Goal: Task Accomplishment & Management: Complete application form

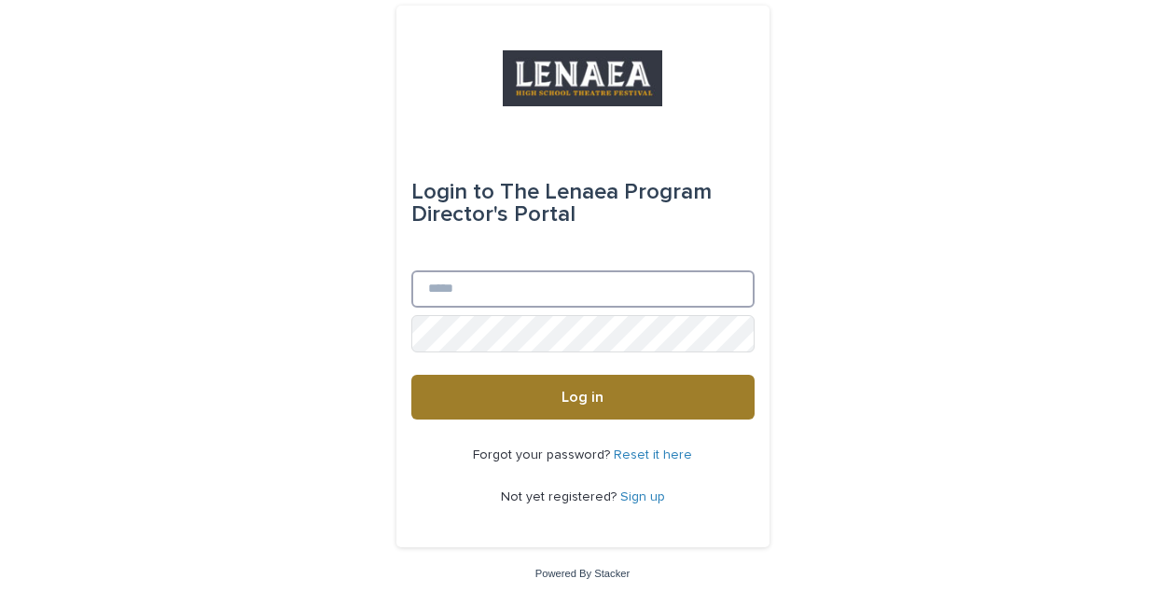
type input "**********"
click at [556, 402] on button "Log in" at bounding box center [582, 397] width 343 height 45
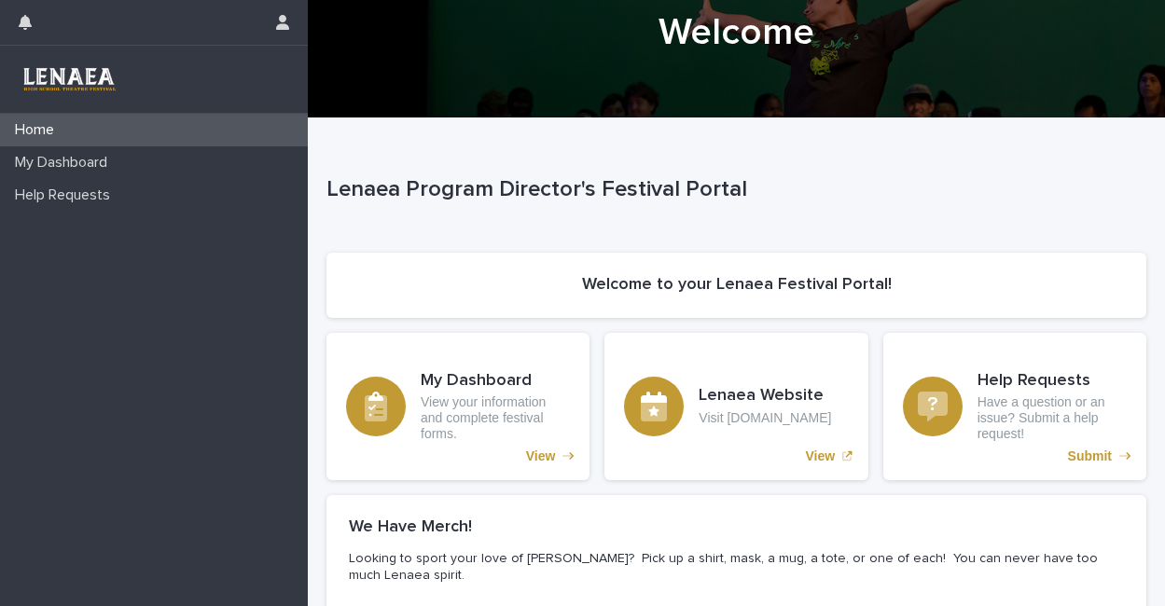
scroll to position [138, 0]
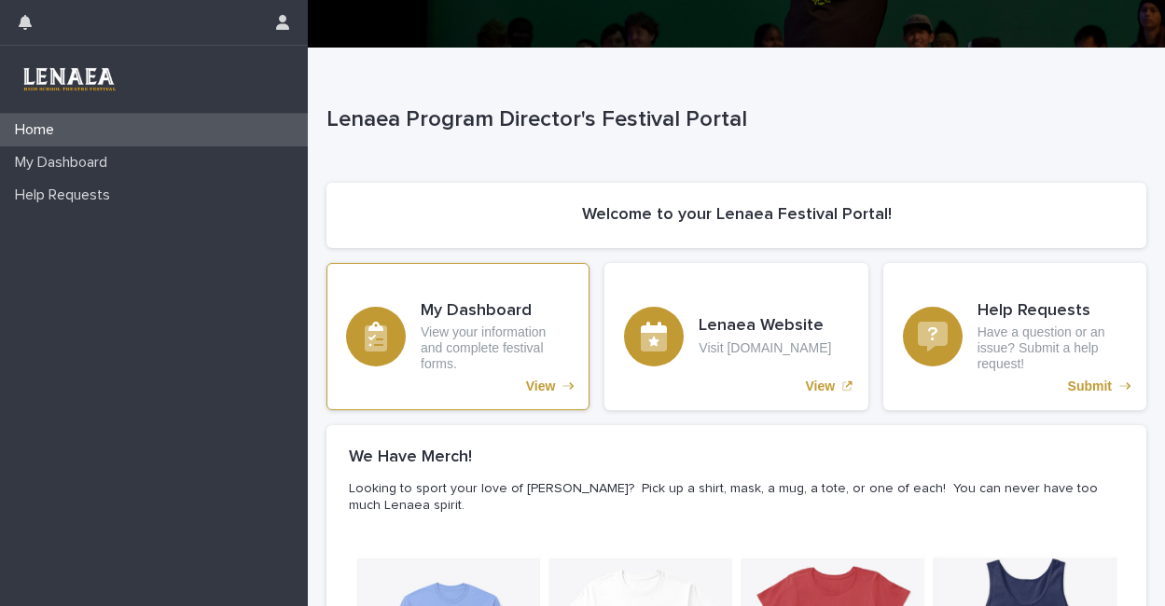
click at [541, 385] on p "View" at bounding box center [541, 387] width 30 height 16
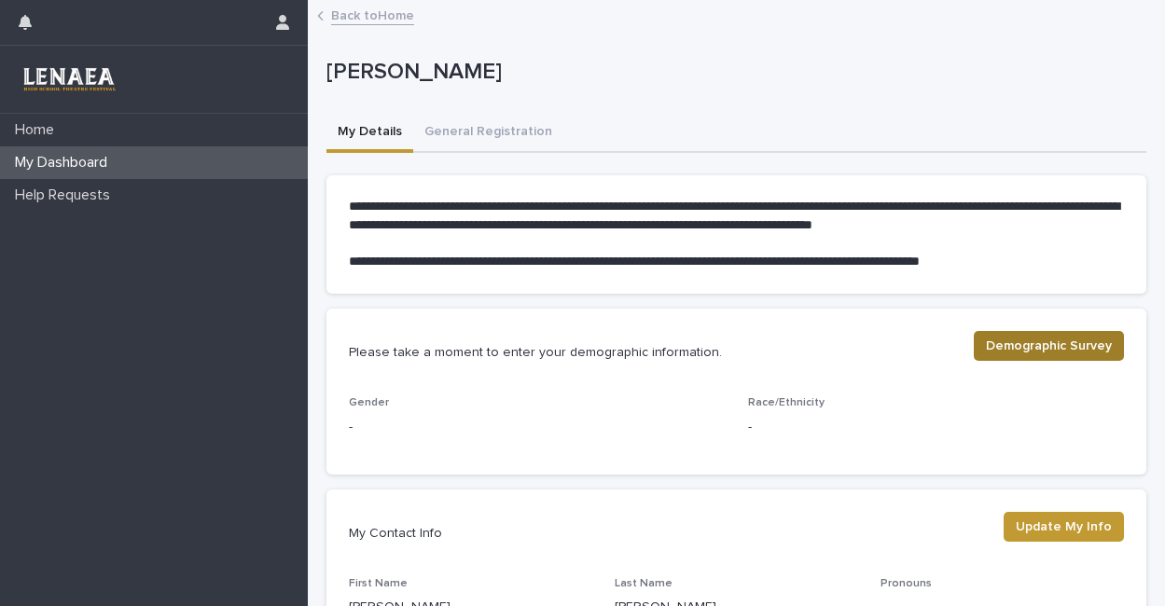
click at [1042, 345] on span "Demographic Survey" at bounding box center [1049, 346] width 126 height 19
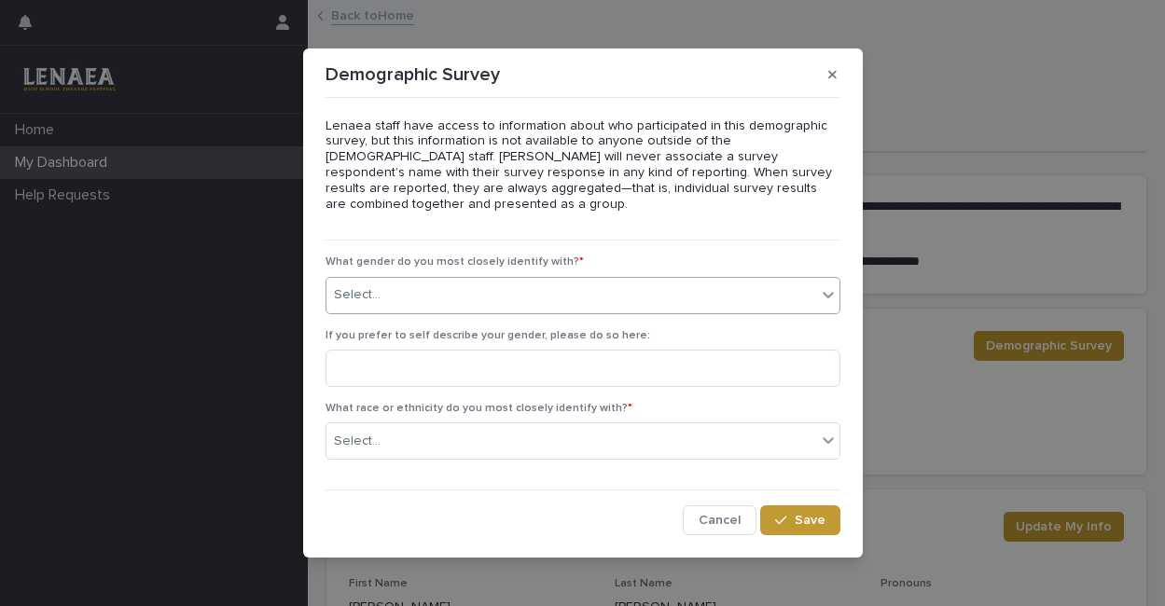
click at [452, 292] on div "Select..." at bounding box center [572, 295] width 490 height 31
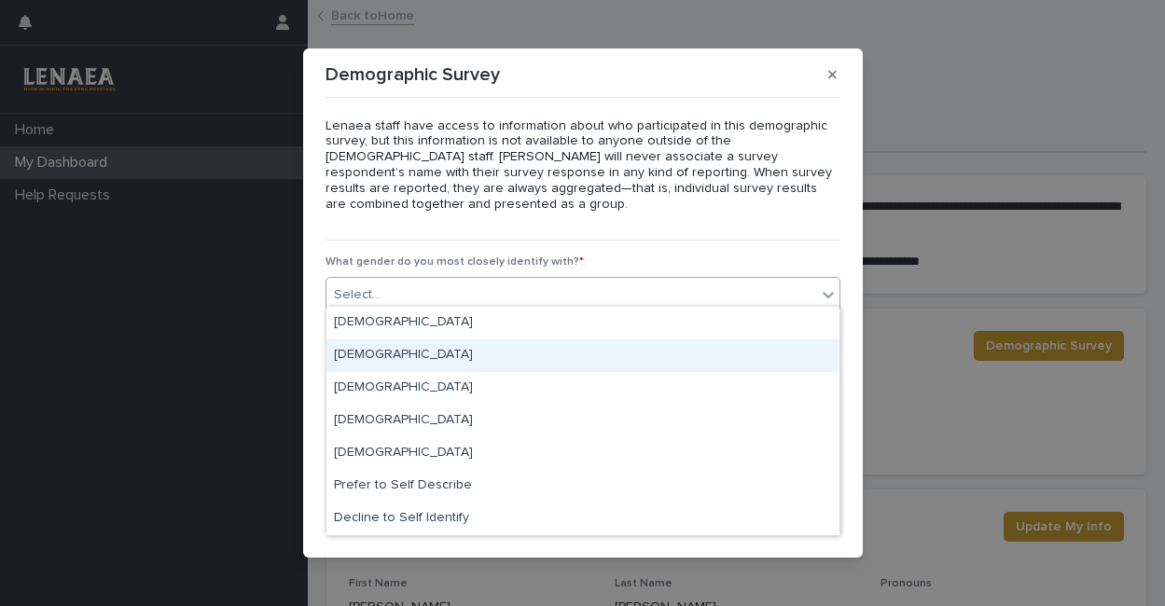
click at [391, 350] on div "Male" at bounding box center [583, 356] width 513 height 33
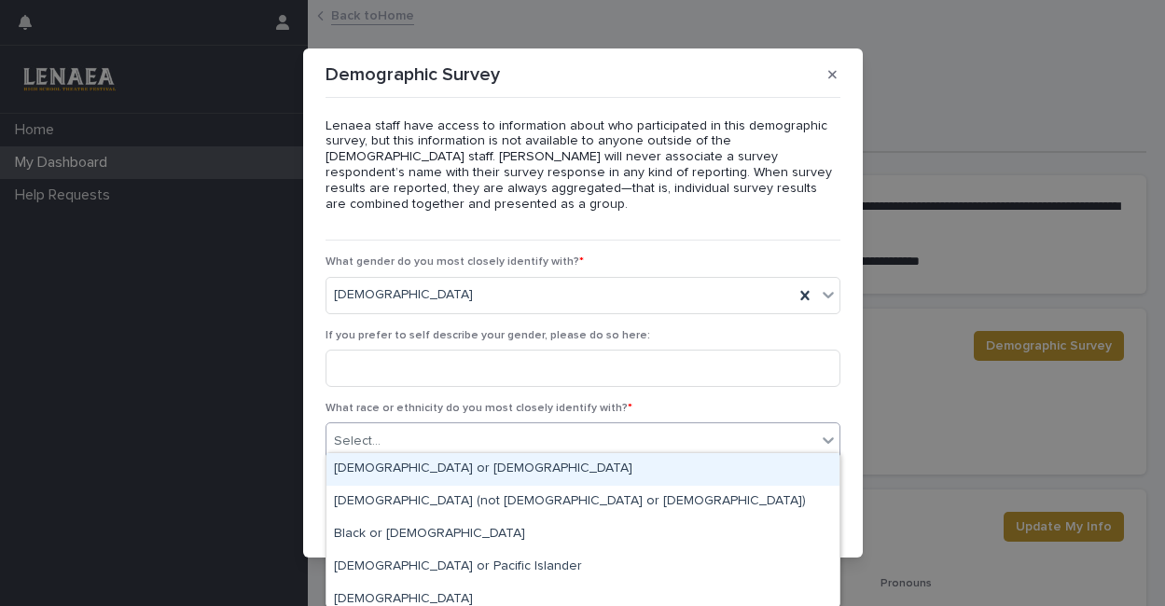
click at [373, 436] on div "Select..." at bounding box center [357, 442] width 47 height 20
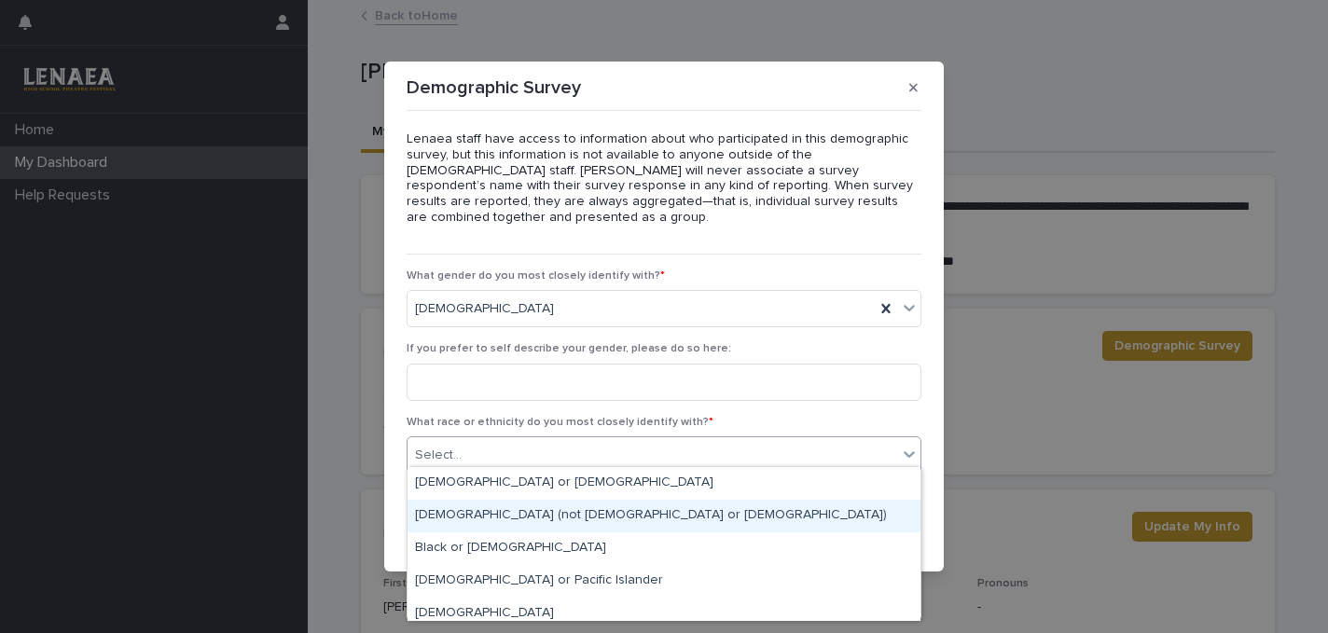
click at [520, 506] on div "White (not Hispanic or Latino)" at bounding box center [664, 516] width 513 height 33
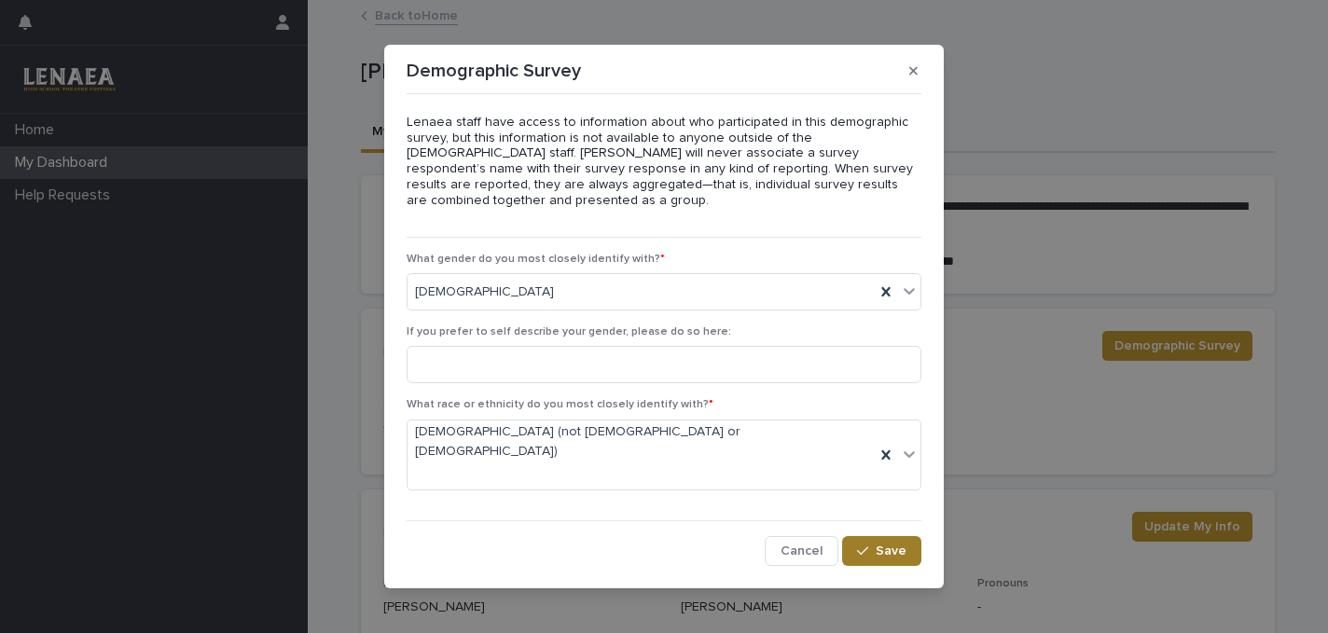
click at [885, 545] on span "Save" at bounding box center [891, 551] width 31 height 13
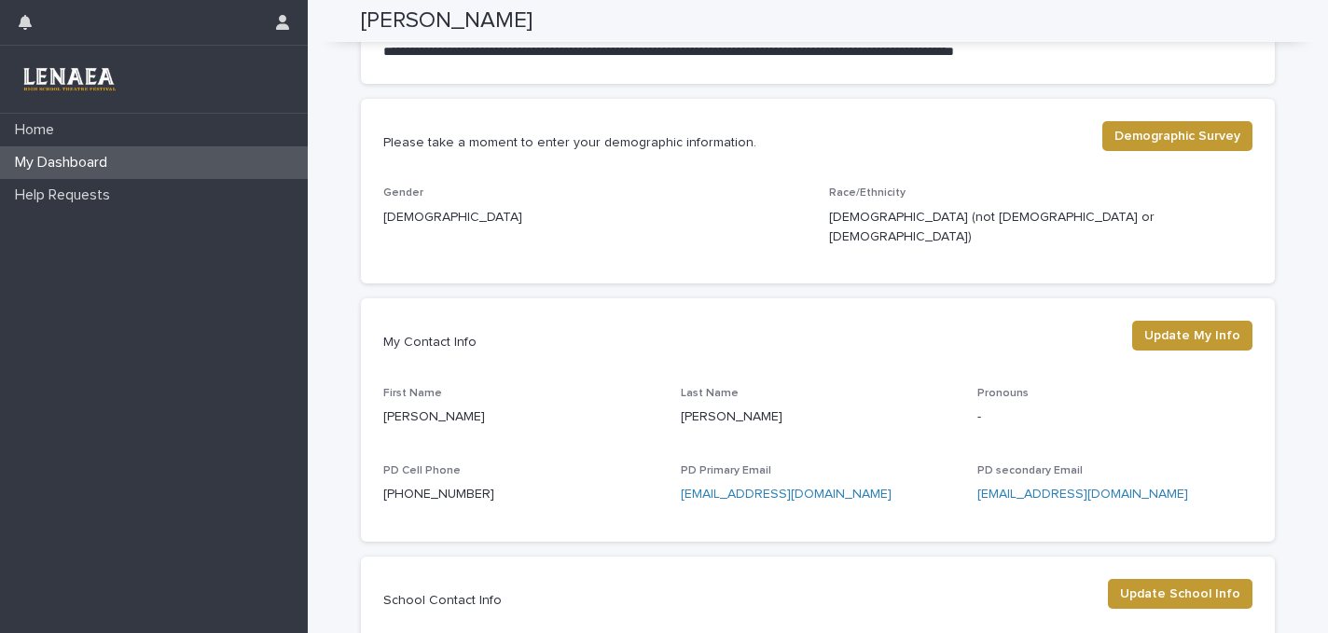
scroll to position [214, 0]
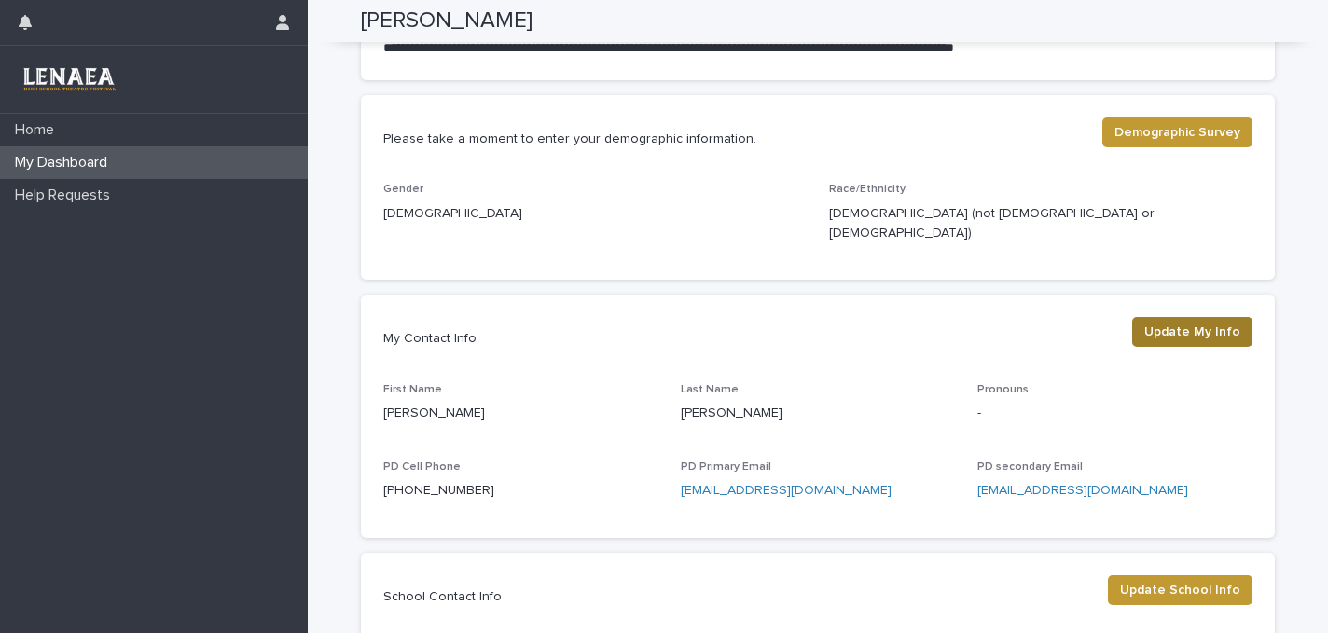
click at [1164, 323] on span "Update My Info" at bounding box center [1193, 332] width 96 height 19
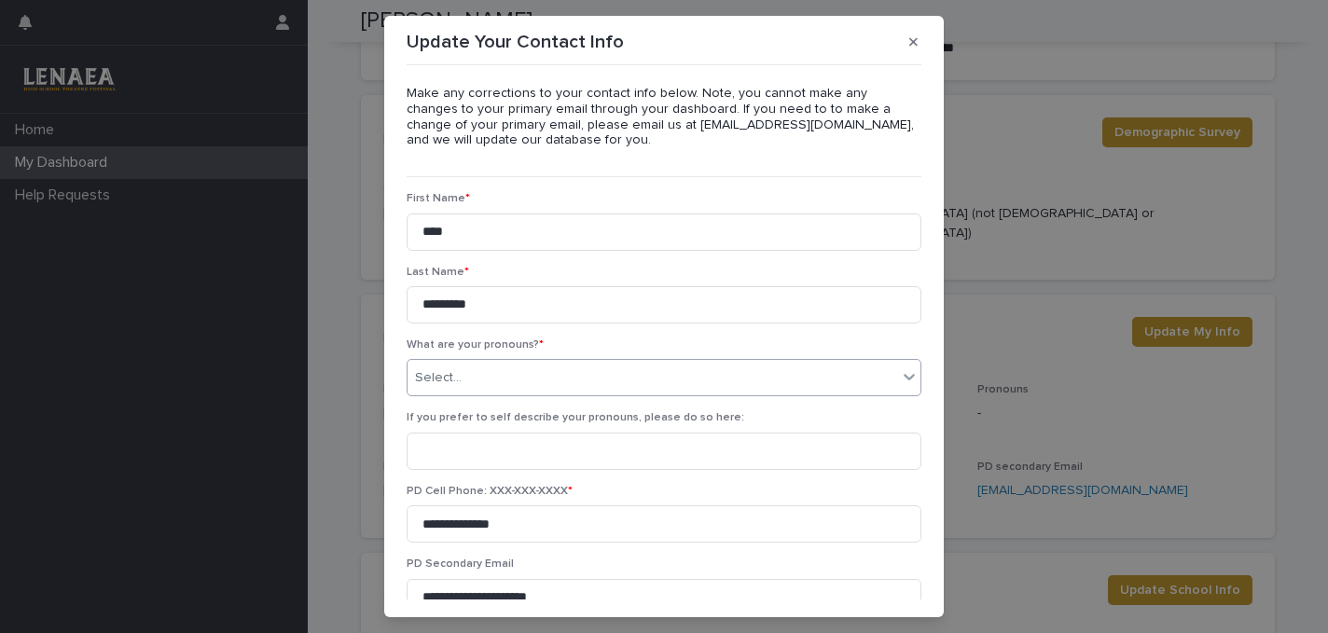
click at [568, 380] on div "Select..." at bounding box center [653, 378] width 490 height 31
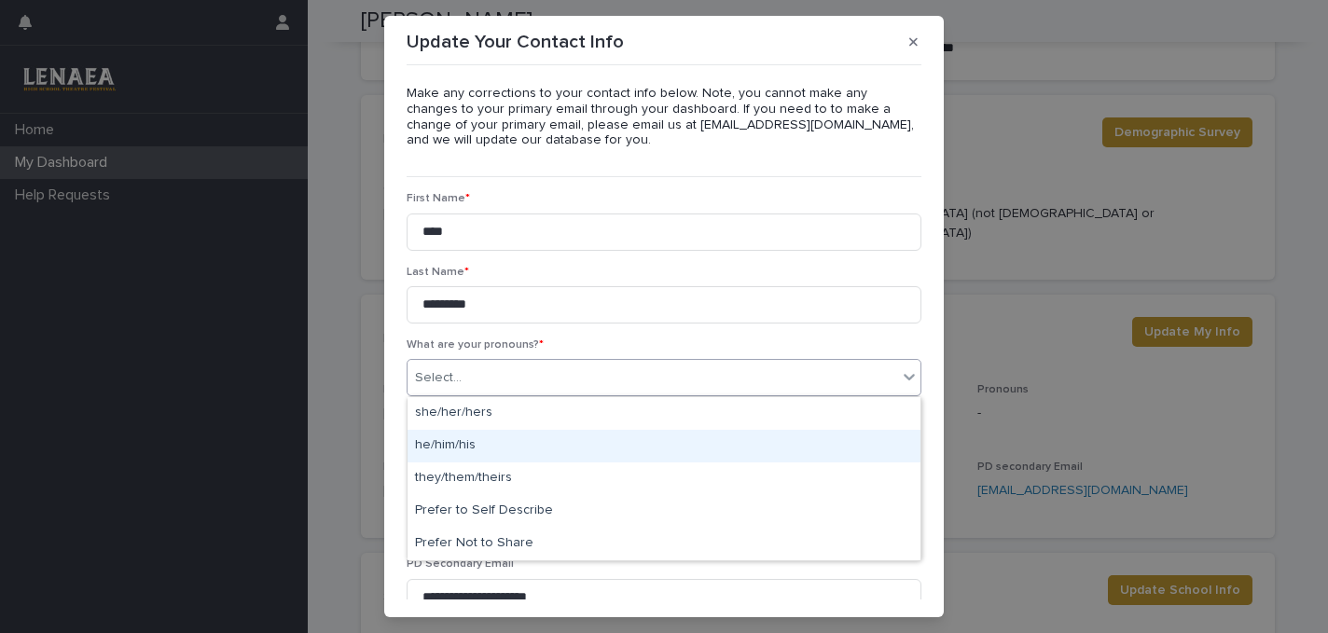
click at [548, 449] on div "he/him/his" at bounding box center [664, 446] width 513 height 33
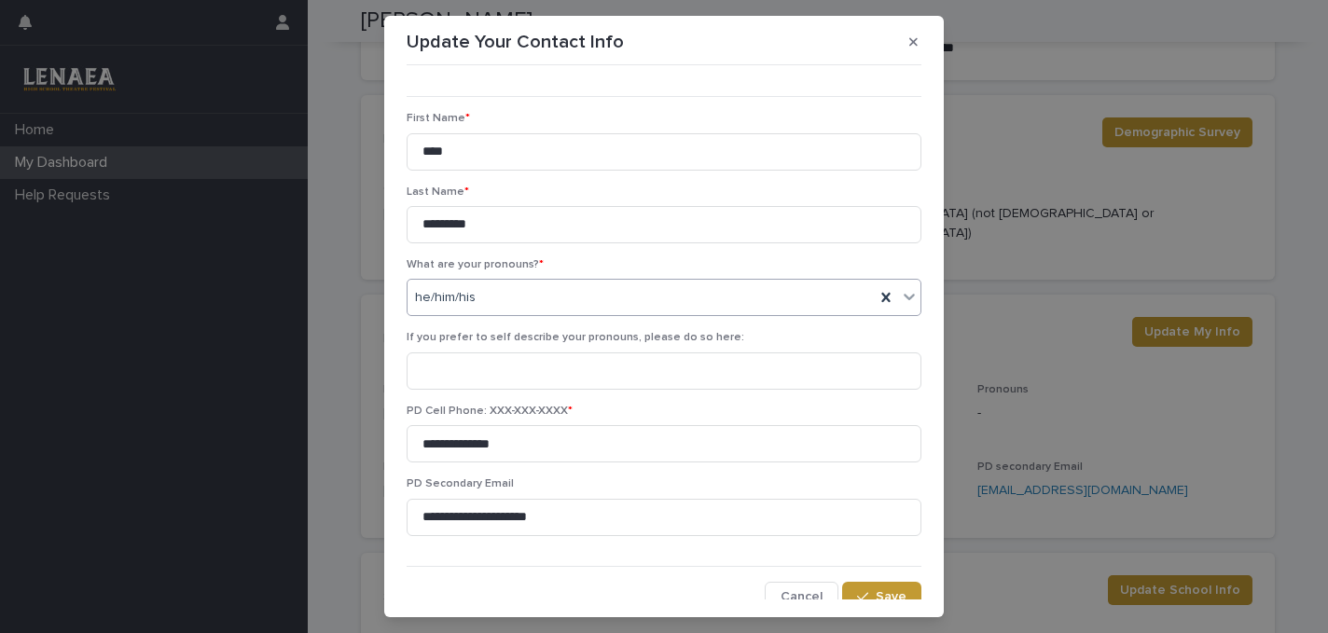
scroll to position [91, 0]
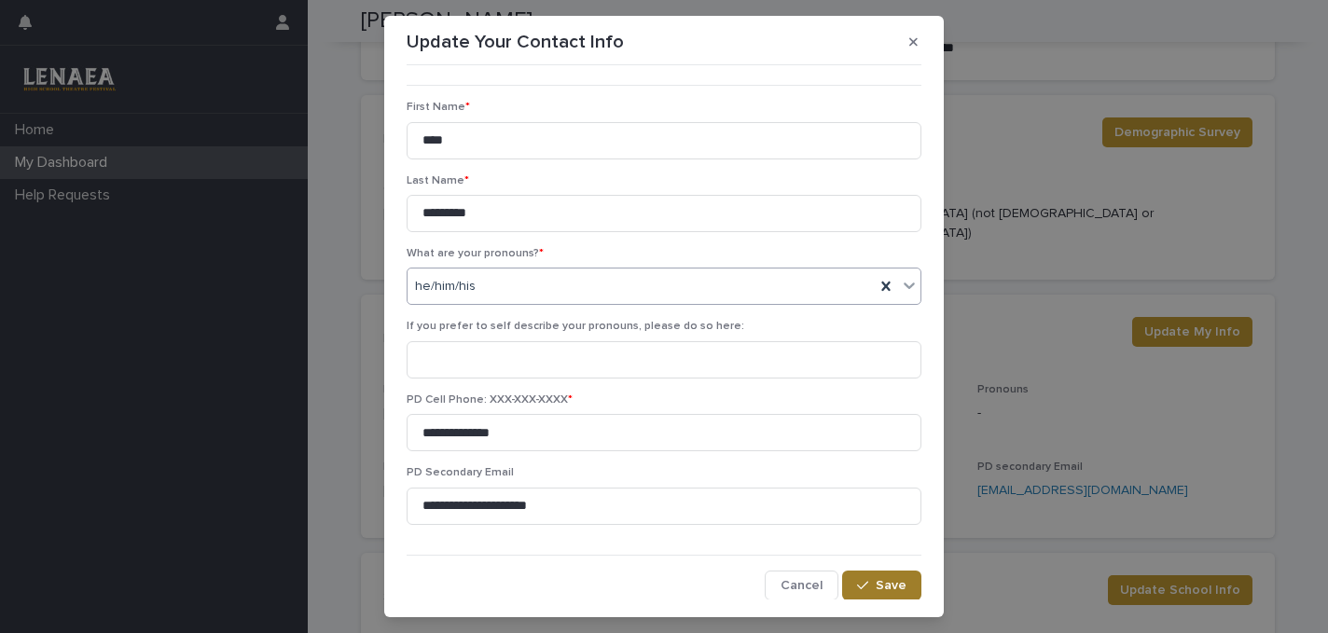
click at [875, 589] on div "button" at bounding box center [866, 585] width 19 height 13
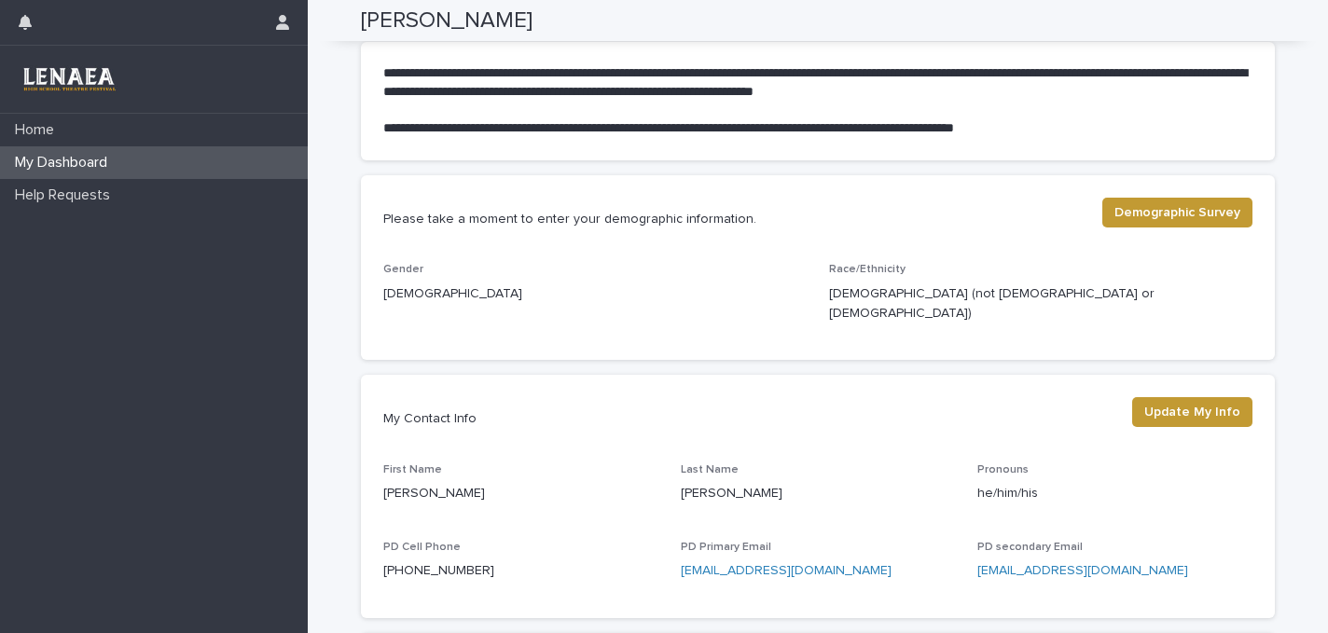
scroll to position [0, 0]
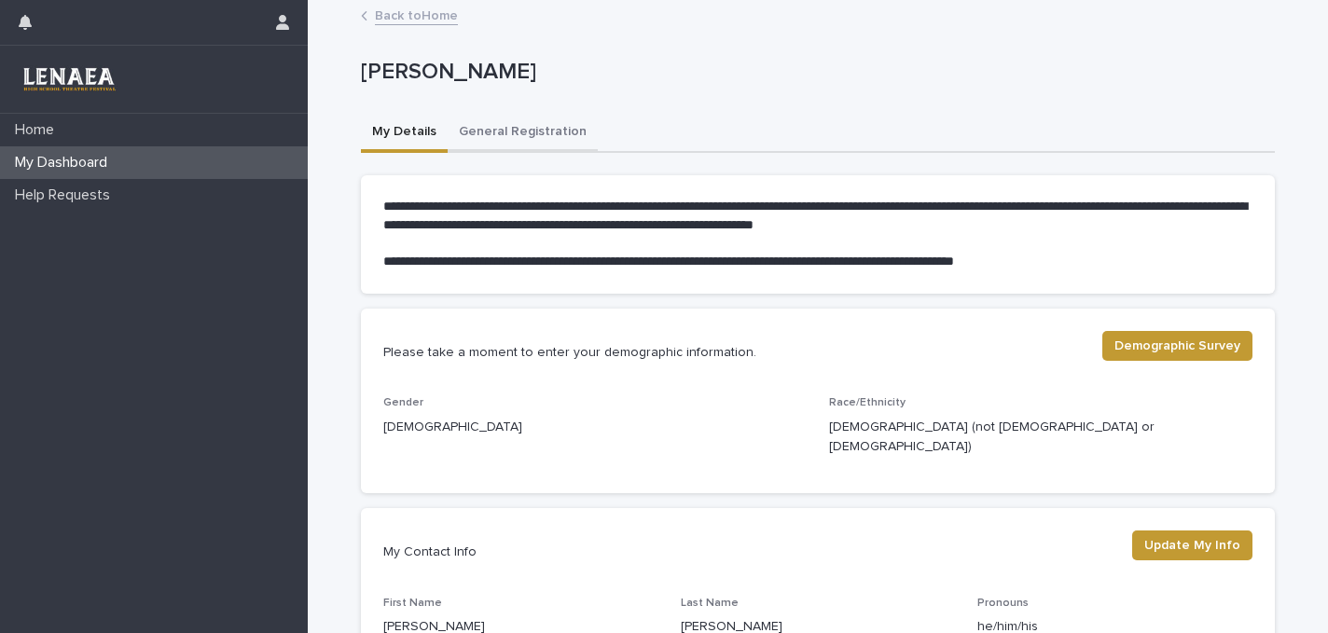
click at [481, 134] on button "General Registration" at bounding box center [523, 133] width 150 height 39
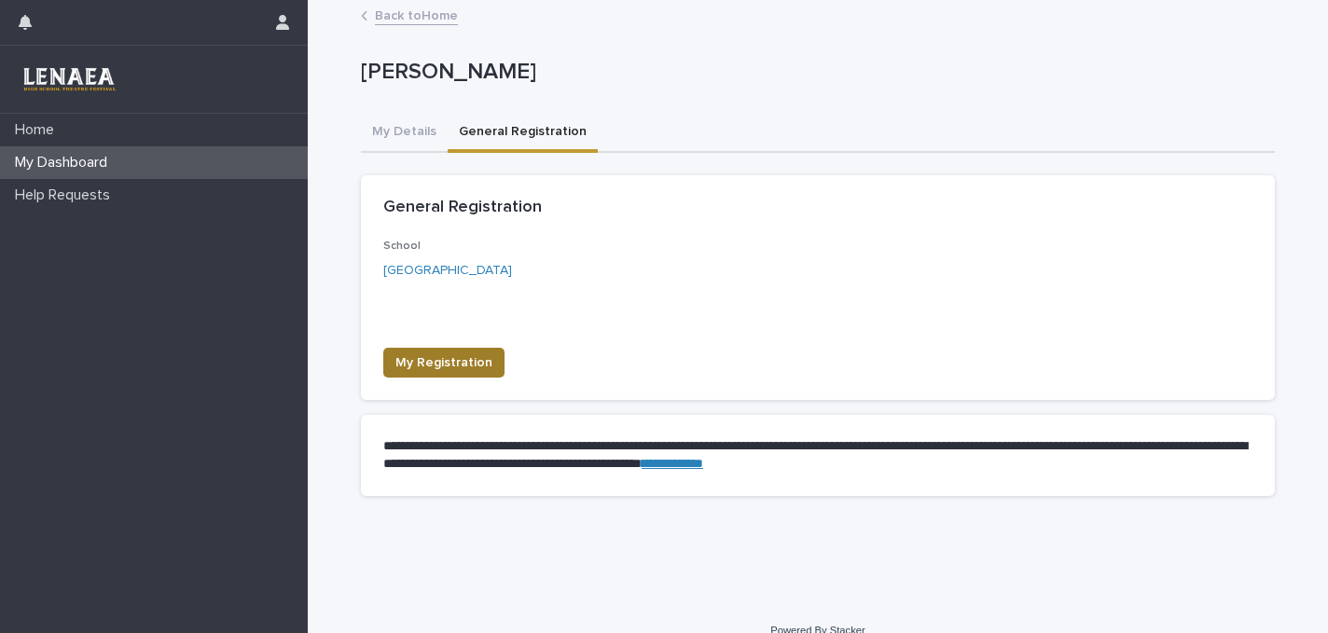
click at [415, 354] on span "My Registration" at bounding box center [444, 363] width 97 height 19
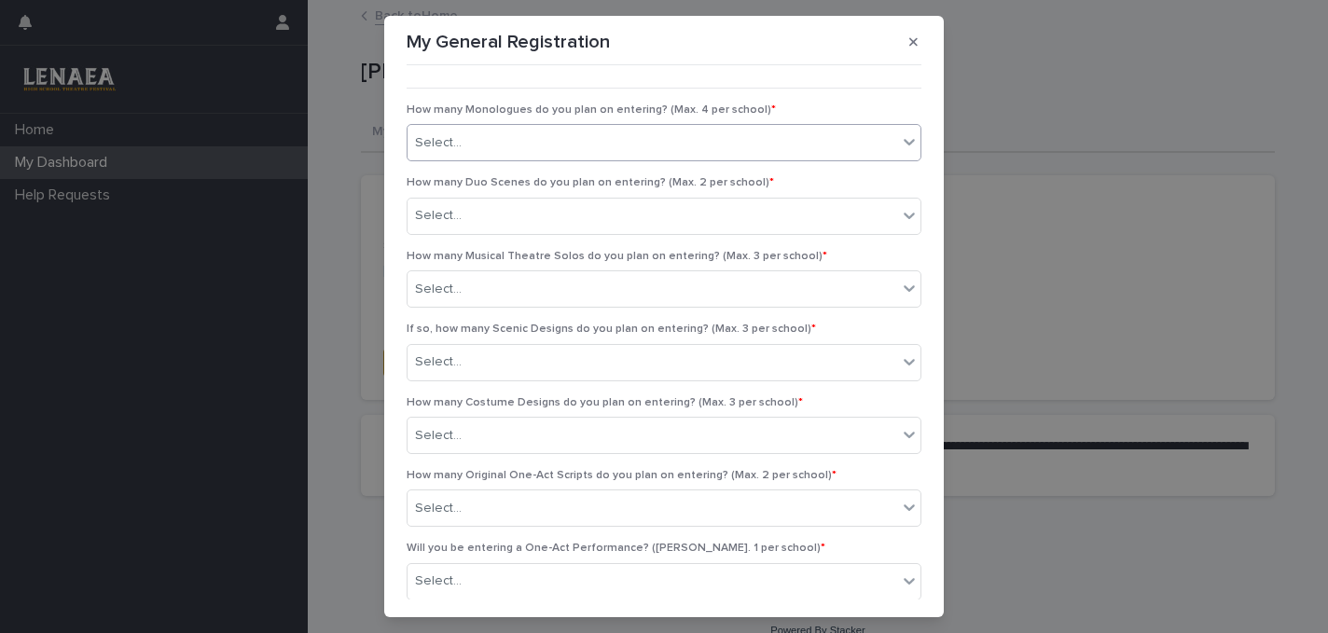
click at [478, 148] on div "Select..." at bounding box center [653, 143] width 490 height 31
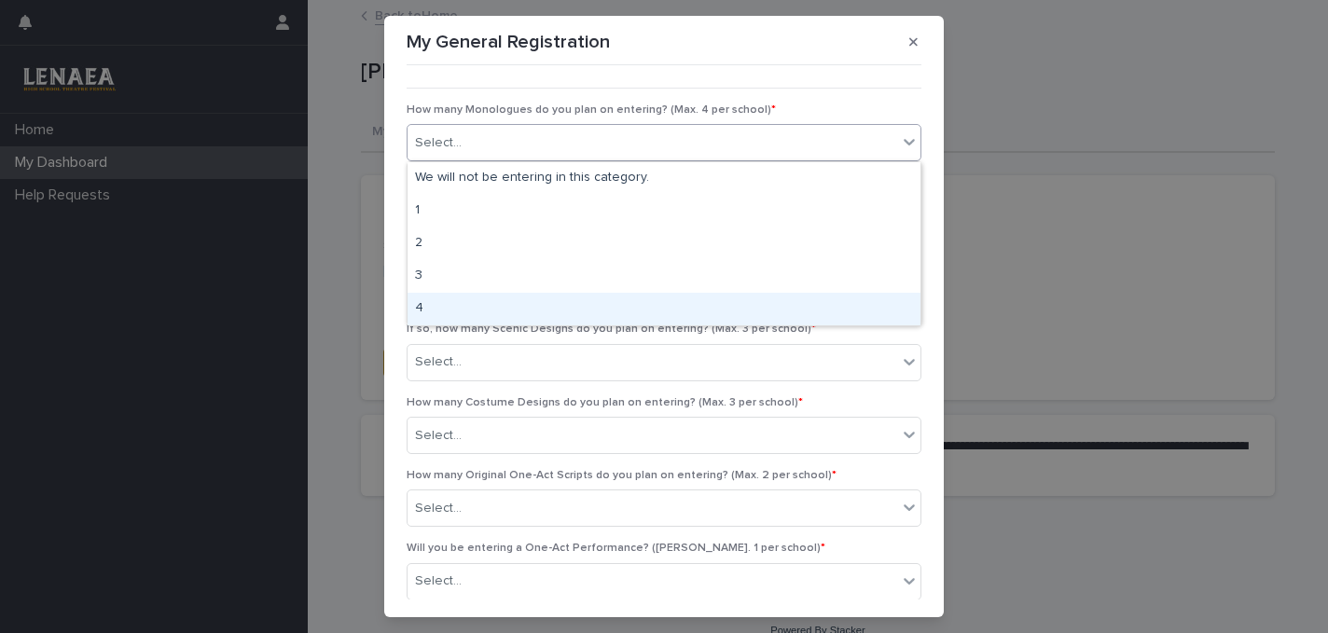
click at [424, 306] on div "4" at bounding box center [664, 309] width 513 height 33
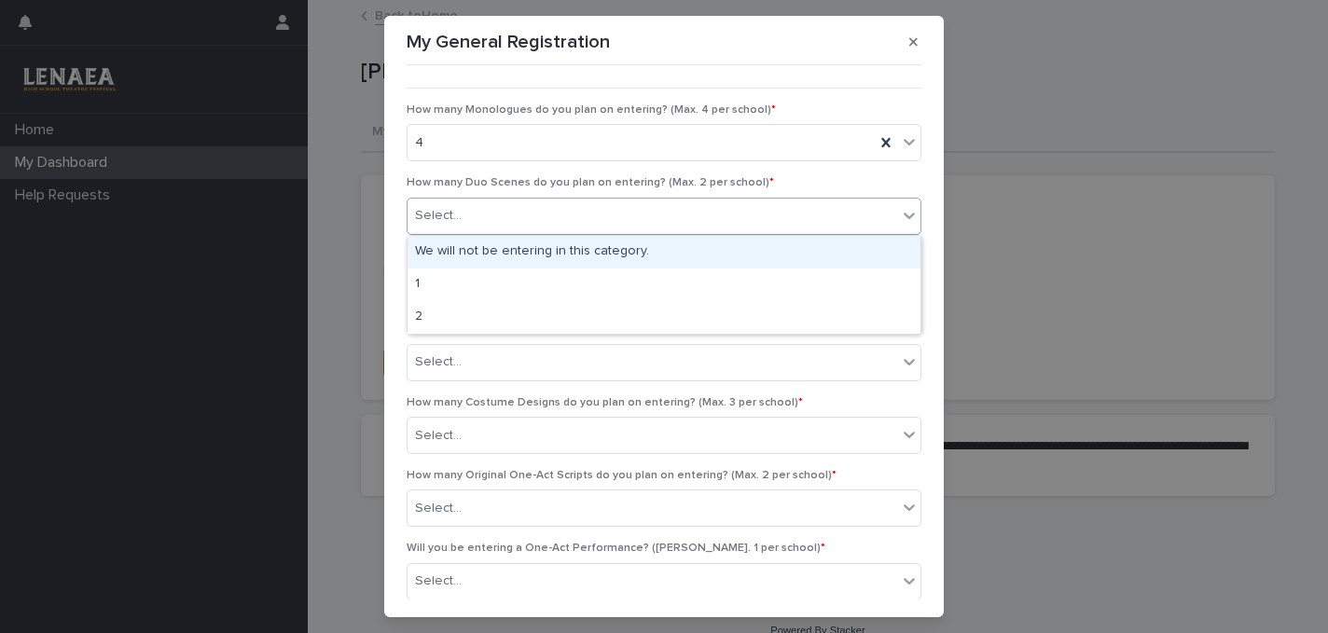
click at [447, 226] on div "Select..." at bounding box center [438, 216] width 47 height 20
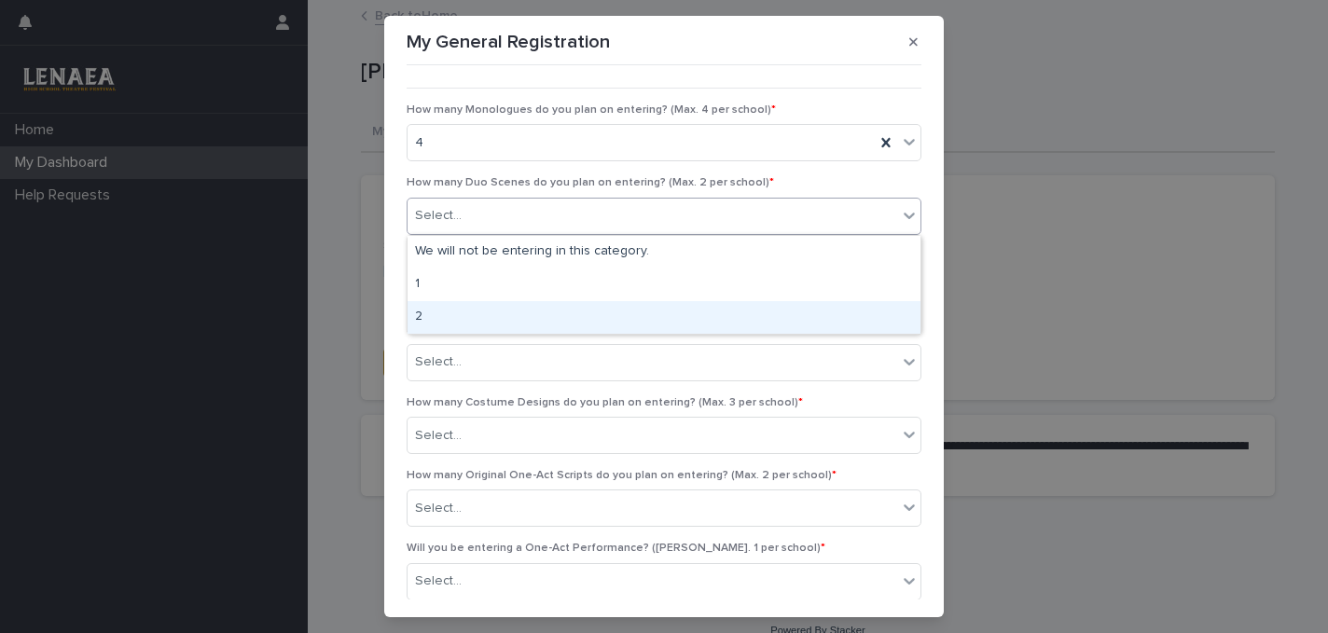
click at [421, 322] on div "2" at bounding box center [664, 317] width 513 height 33
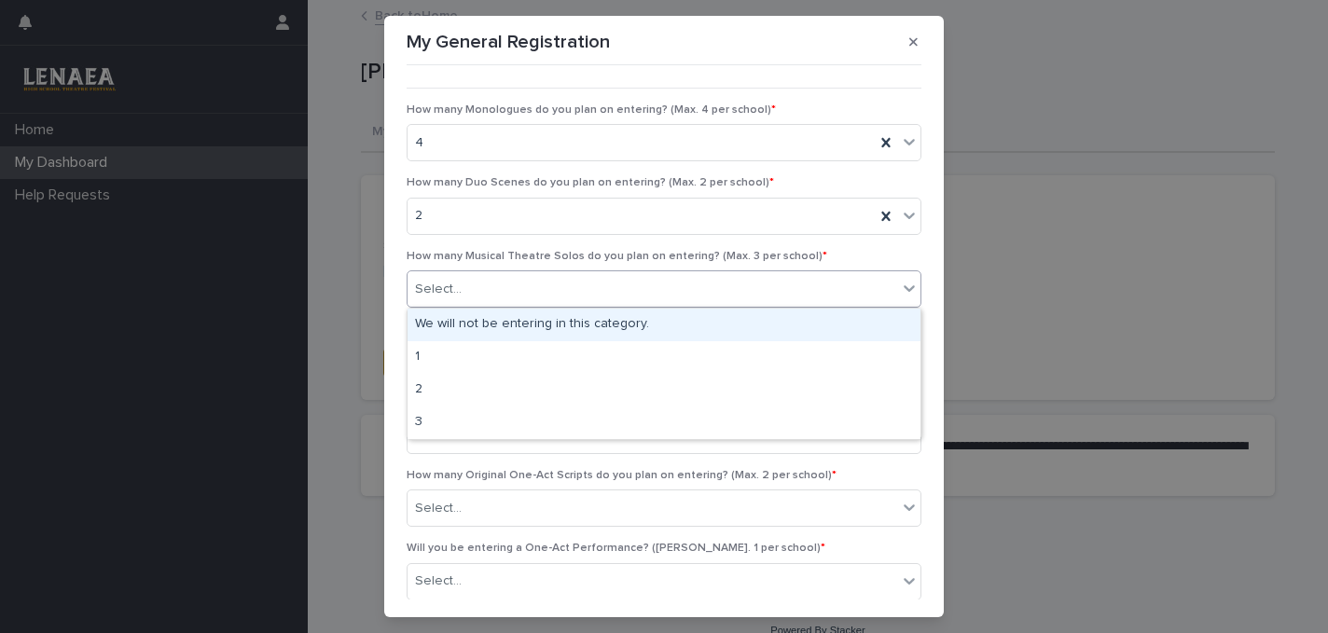
click at [440, 294] on div "Select..." at bounding box center [438, 290] width 47 height 20
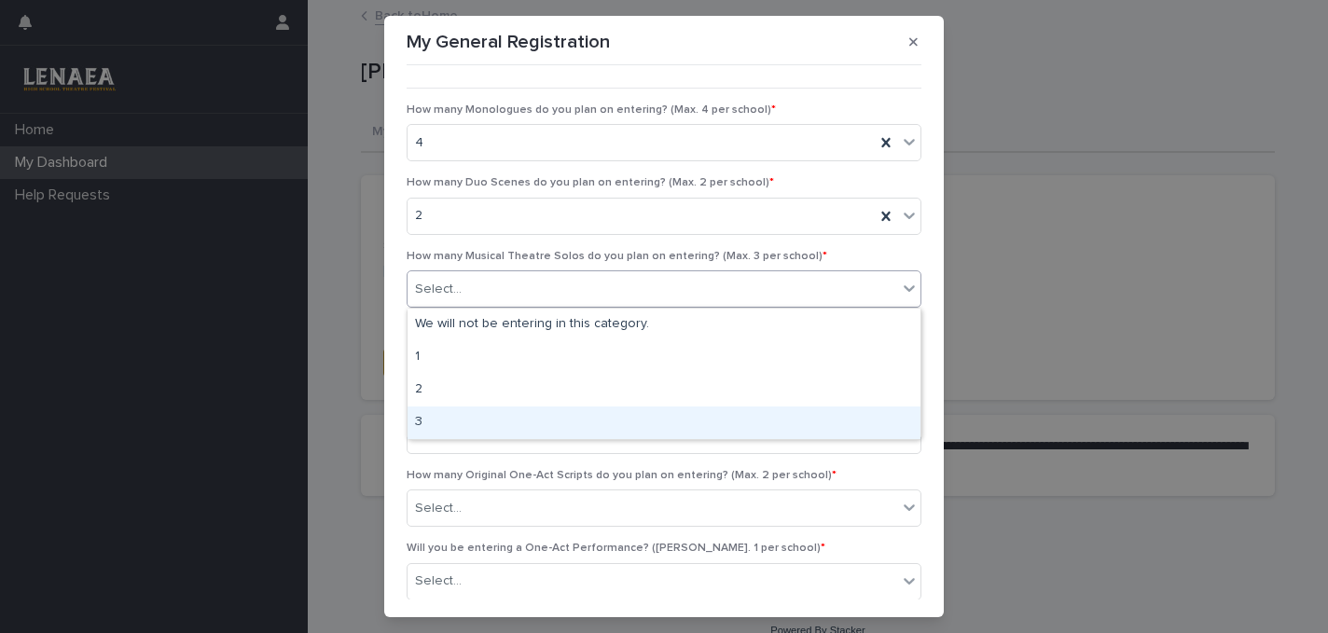
click at [421, 420] on div "3" at bounding box center [664, 423] width 513 height 33
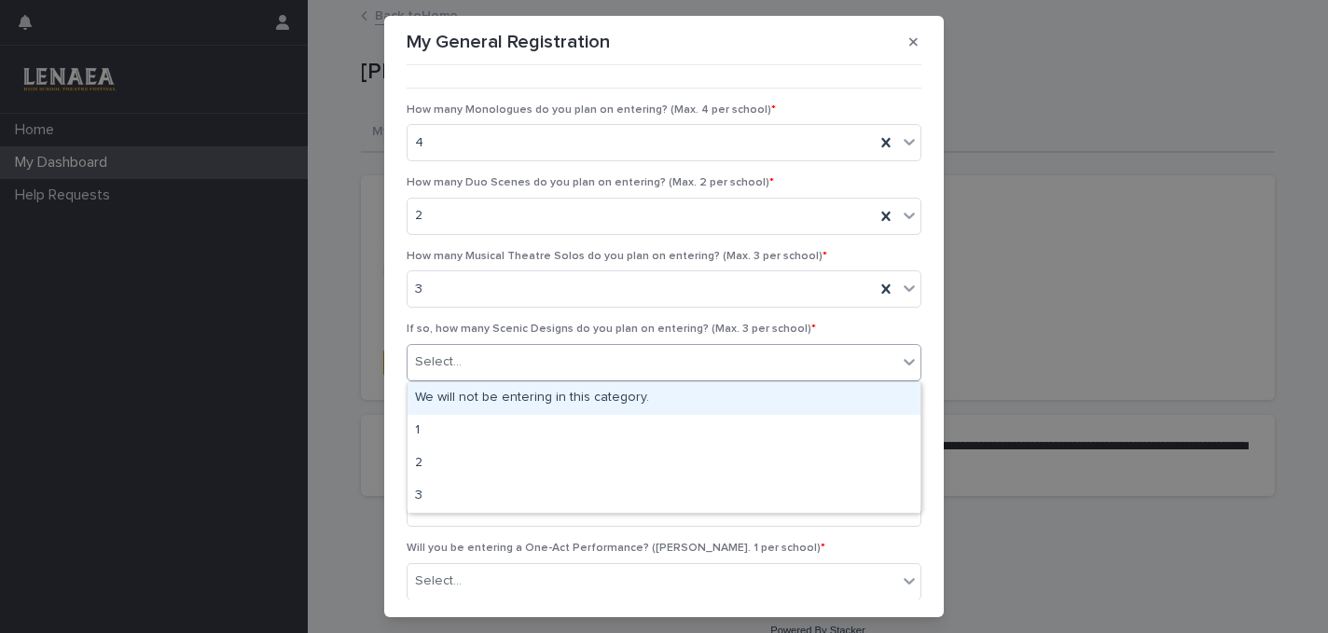
click at [431, 360] on div "Select..." at bounding box center [438, 363] width 47 height 20
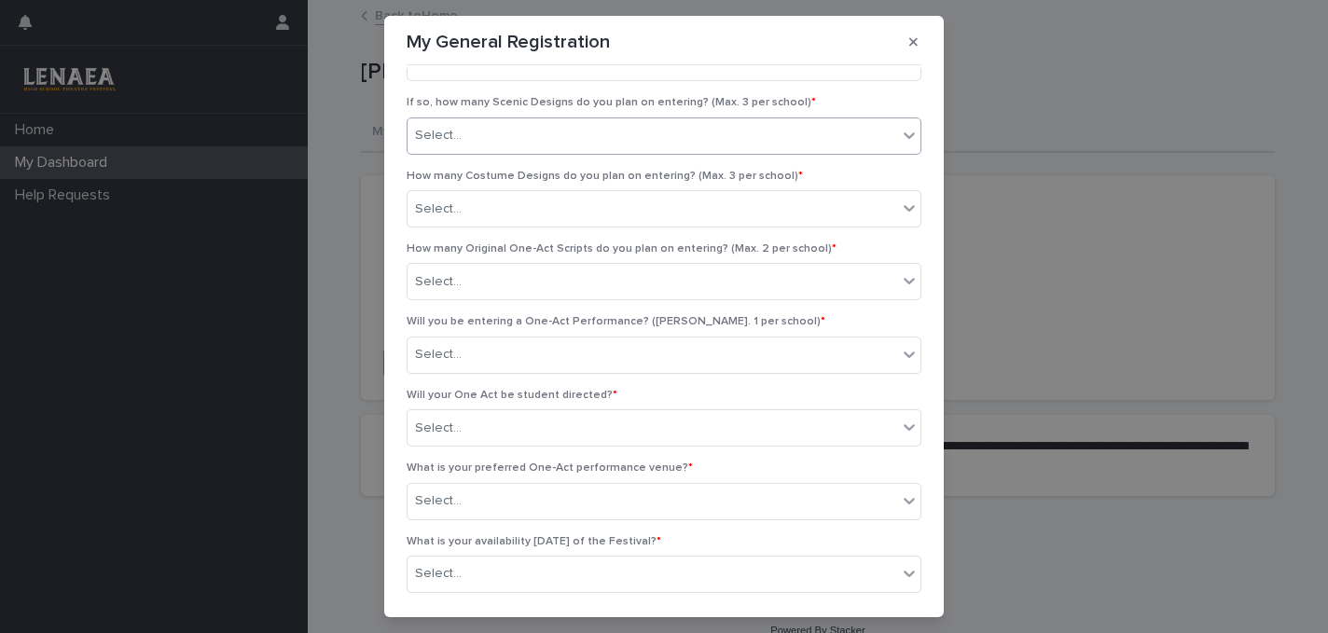
scroll to position [228, 0]
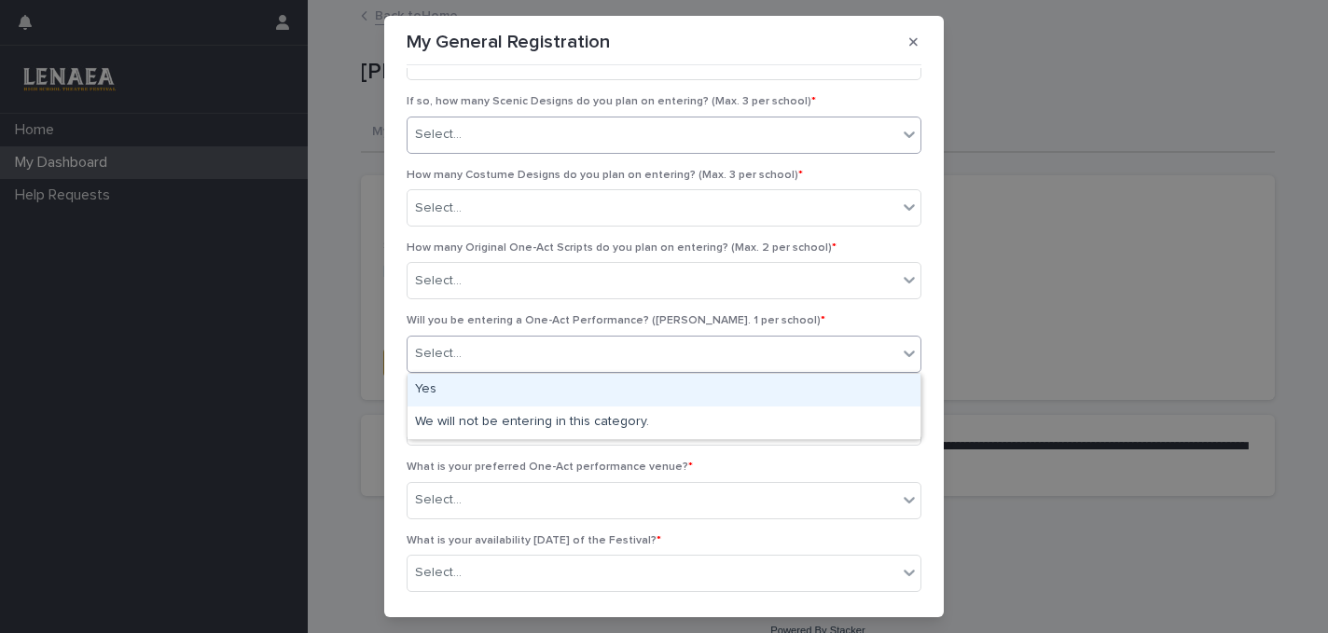
click at [468, 357] on div "Select..." at bounding box center [653, 354] width 490 height 31
click at [466, 388] on div "Yes" at bounding box center [664, 390] width 513 height 33
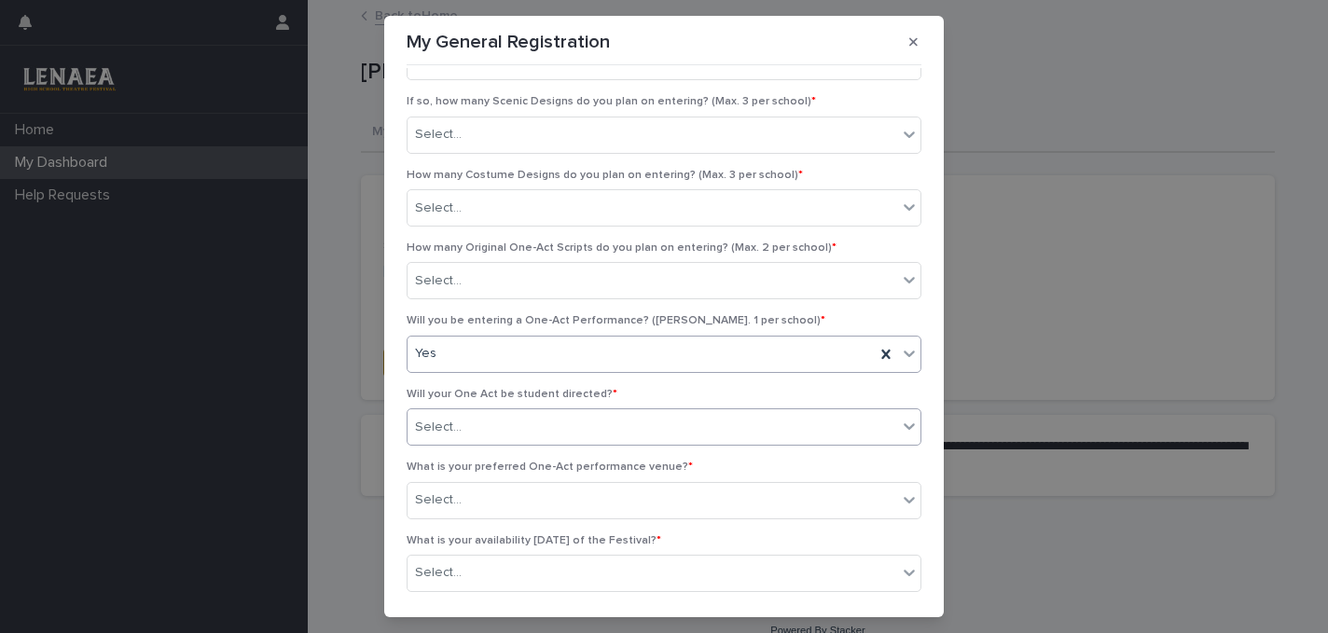
click at [462, 441] on div "Select..." at bounding box center [653, 427] width 490 height 31
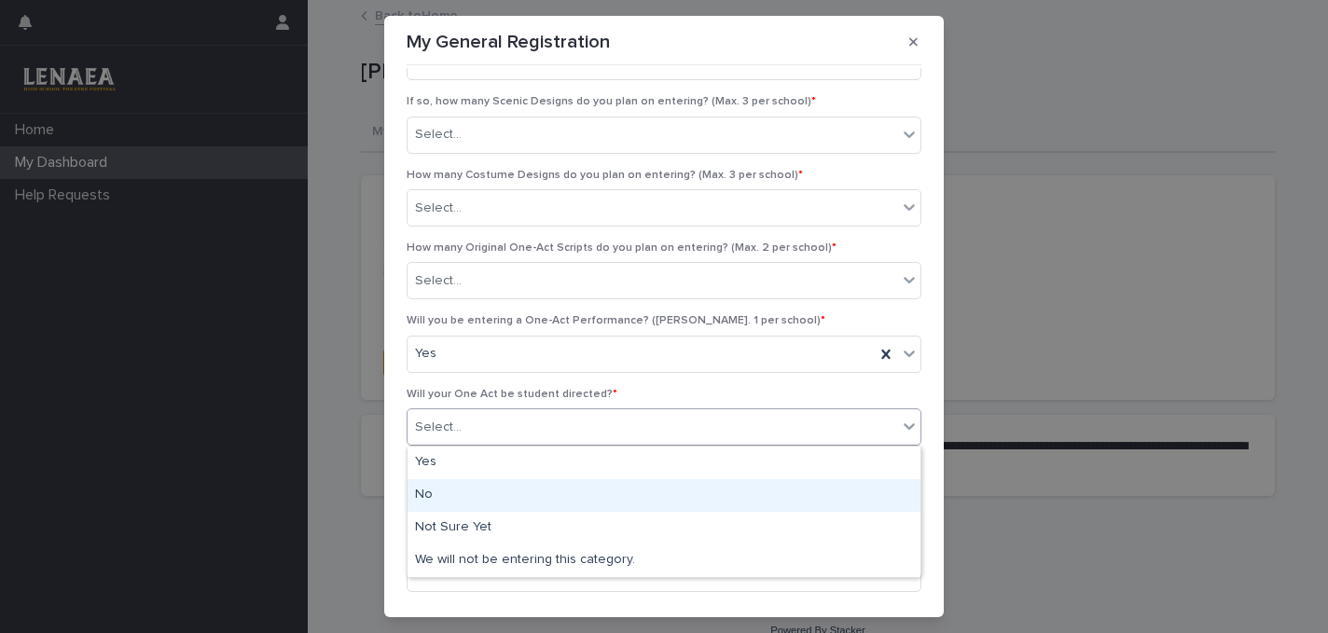
click at [460, 492] on div "No" at bounding box center [664, 496] width 513 height 33
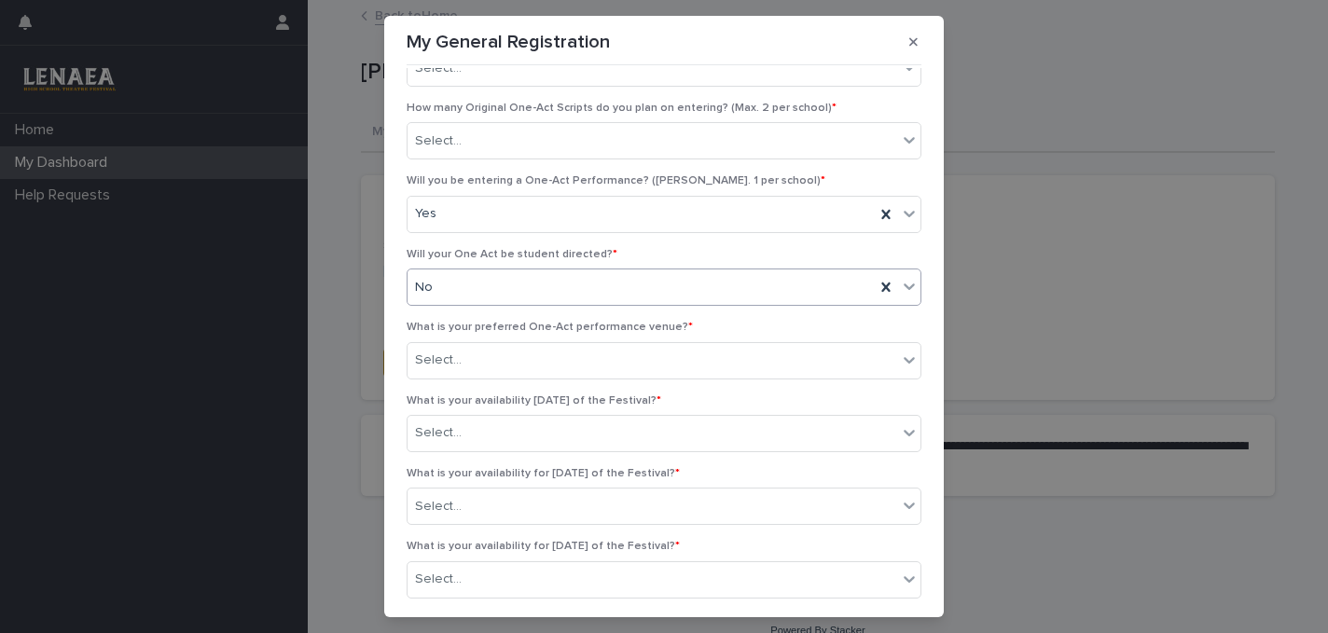
scroll to position [369, 0]
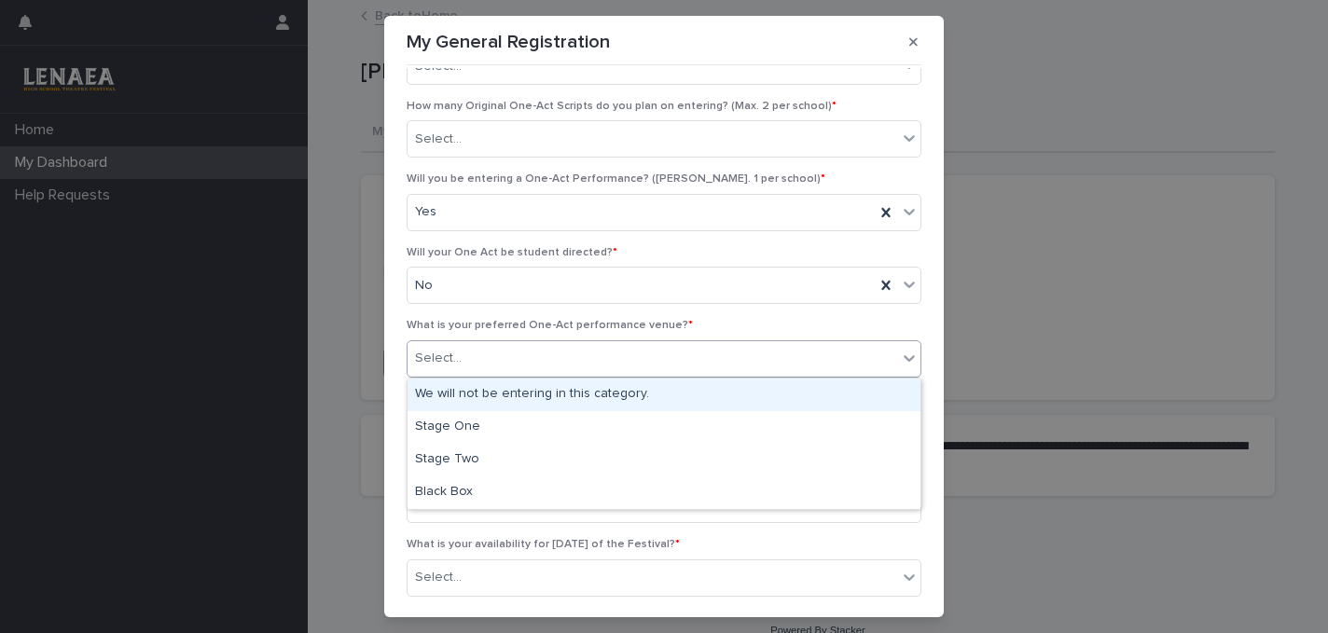
click at [452, 359] on div "Select..." at bounding box center [438, 359] width 47 height 20
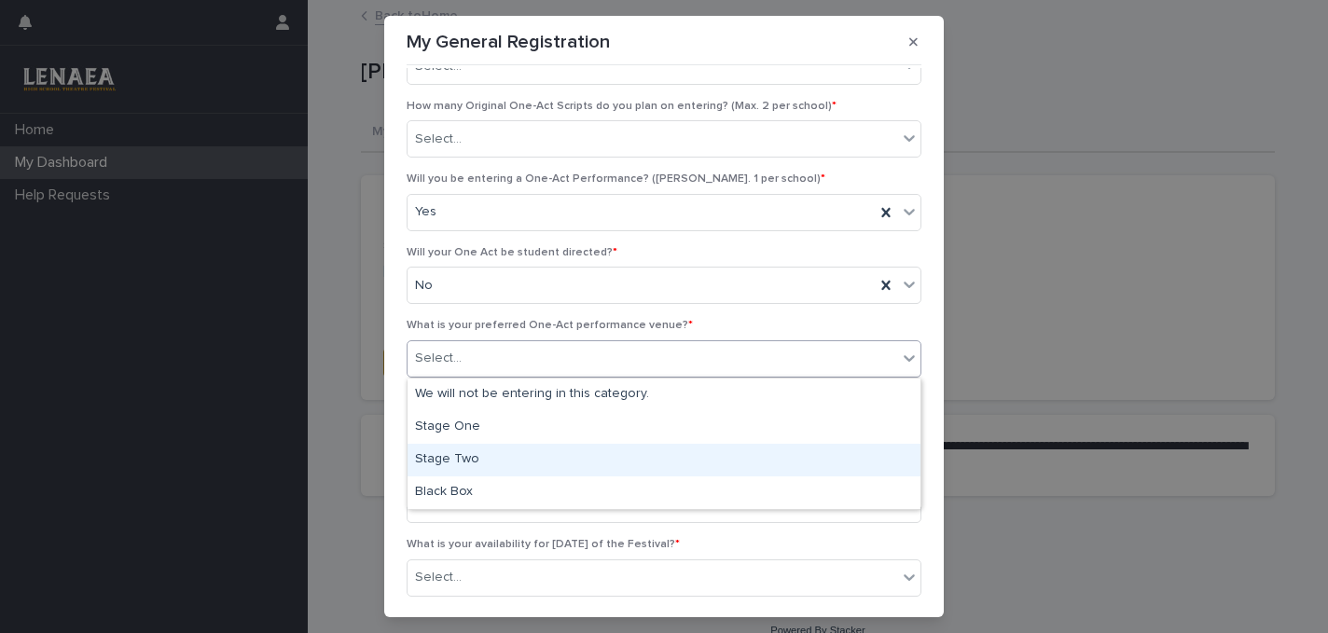
click at [450, 452] on div "Stage Two" at bounding box center [664, 460] width 513 height 33
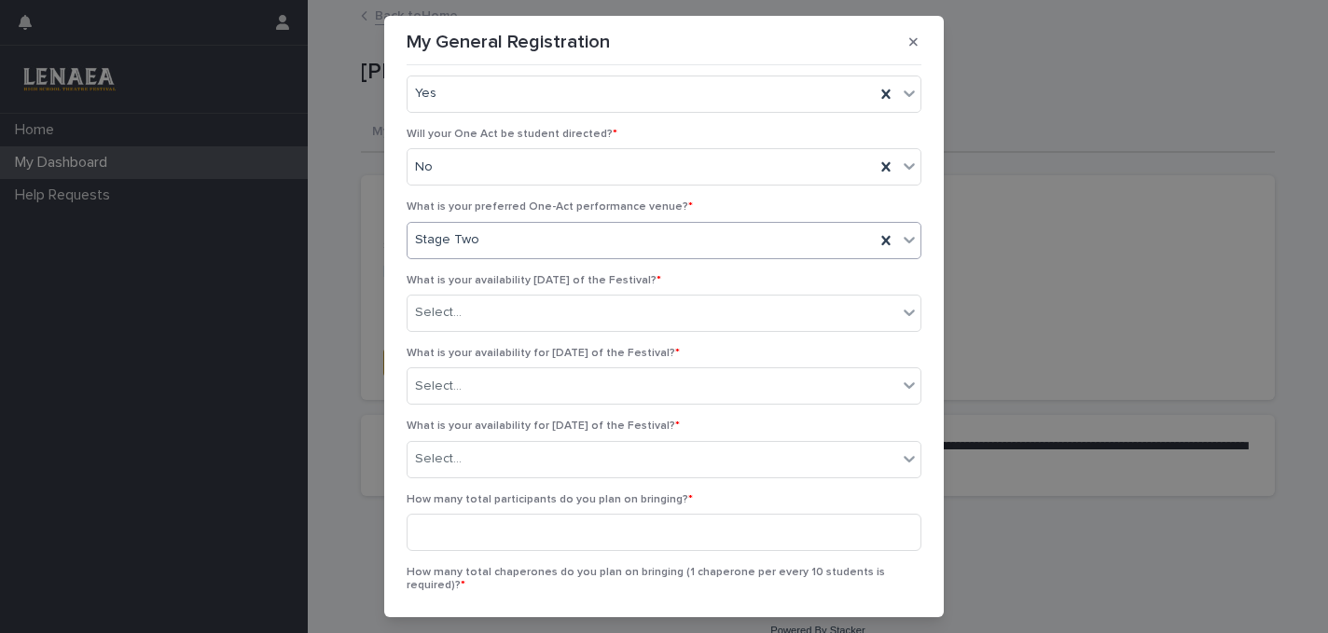
scroll to position [493, 0]
click at [458, 307] on div "Select..." at bounding box center [438, 309] width 47 height 20
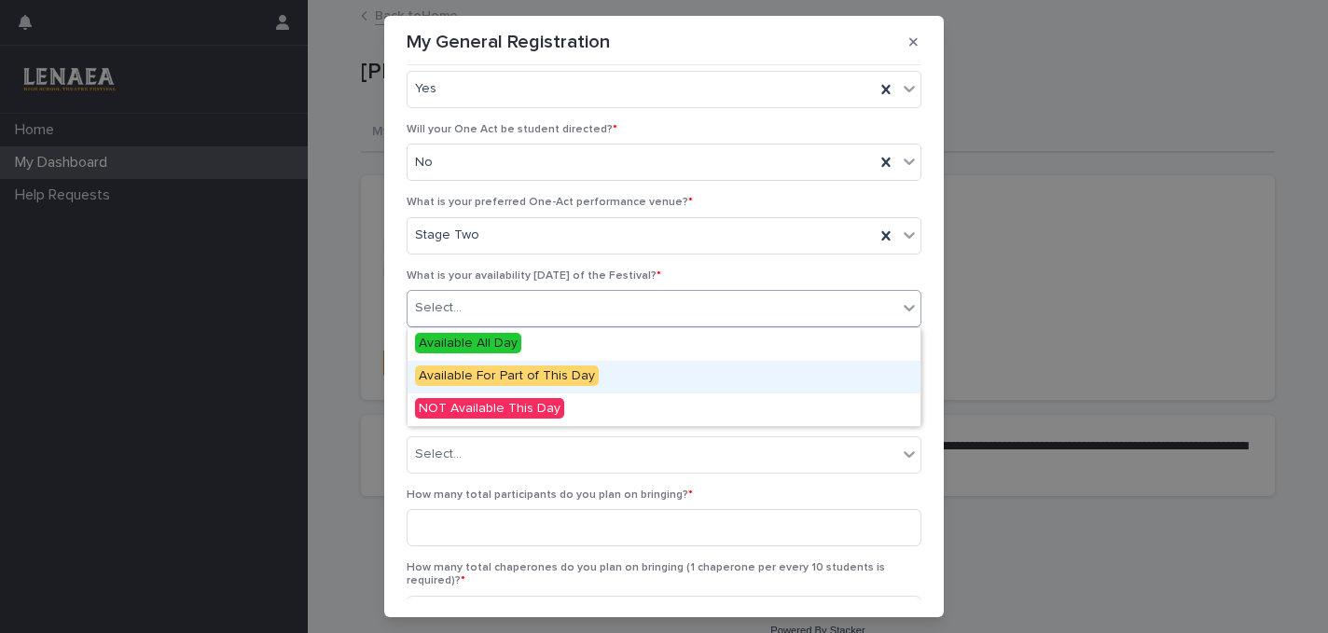
click at [466, 377] on span "Available For Part of This Day" at bounding box center [507, 376] width 184 height 21
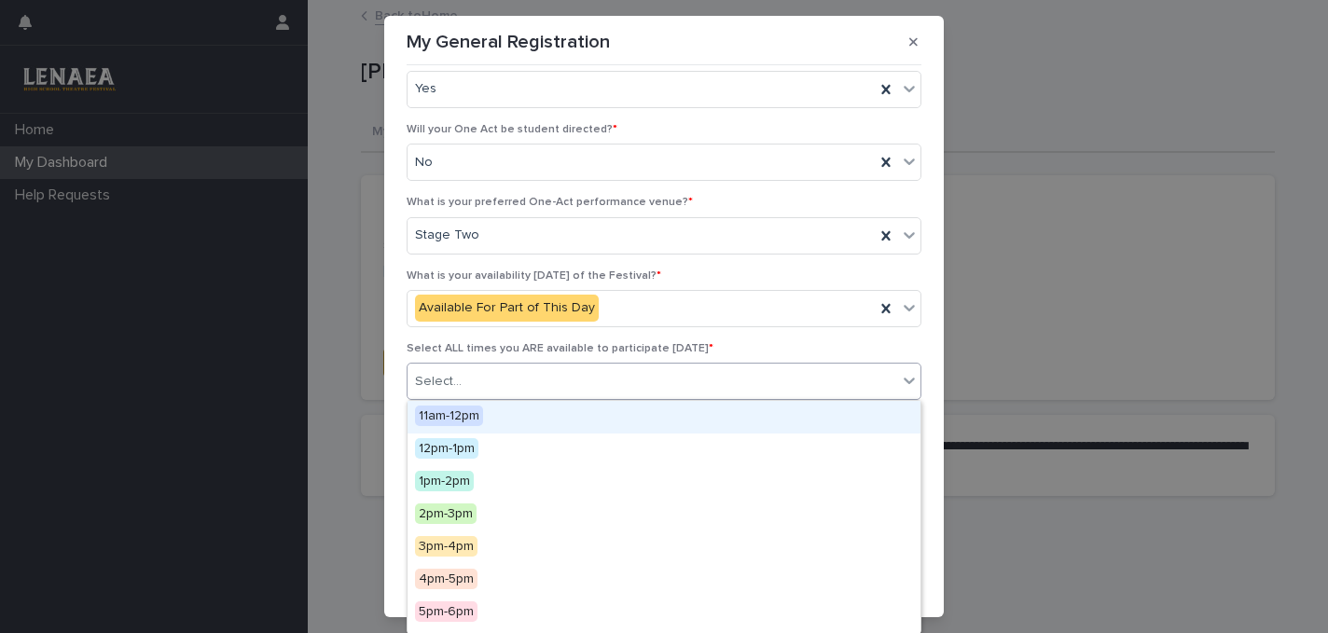
click at [467, 392] on div "Select..." at bounding box center [653, 382] width 490 height 31
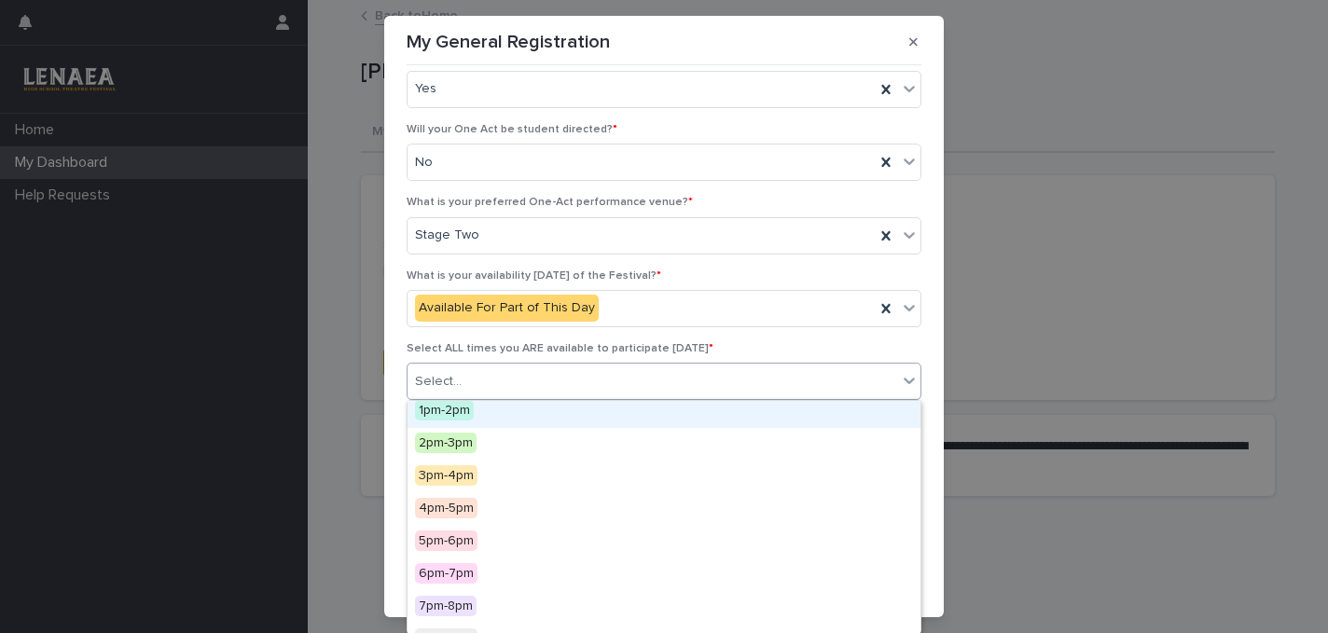
scroll to position [72, 0]
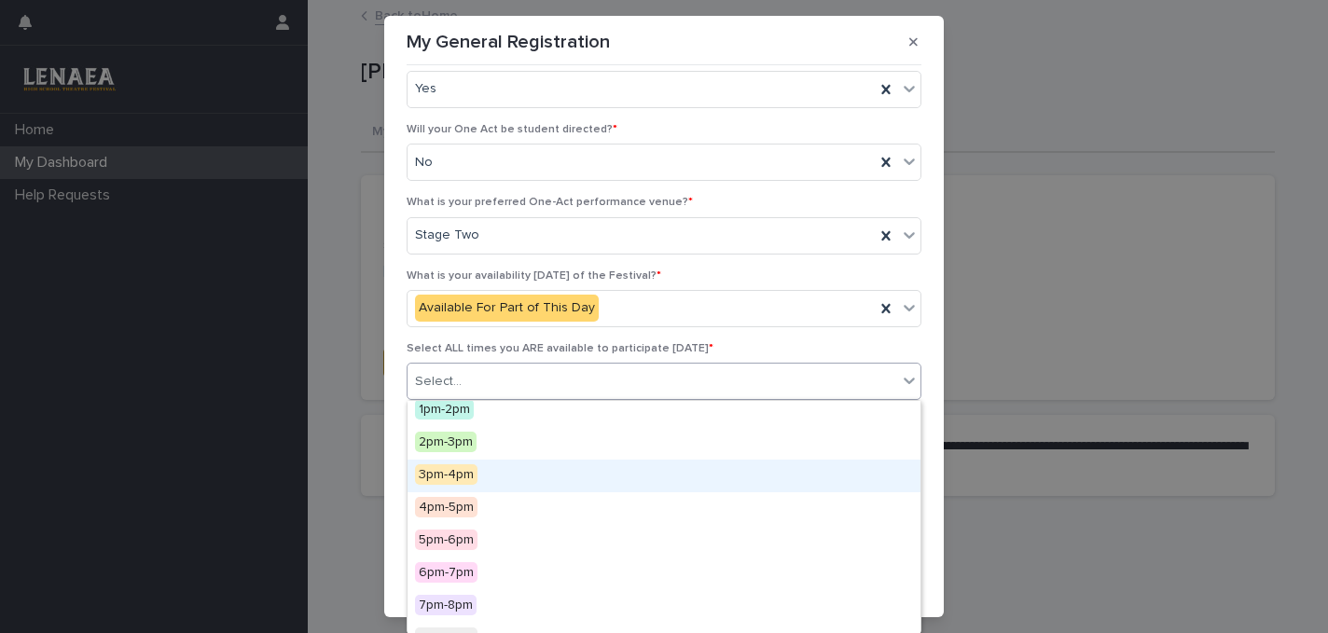
click at [592, 480] on div "3pm-4pm" at bounding box center [664, 476] width 513 height 33
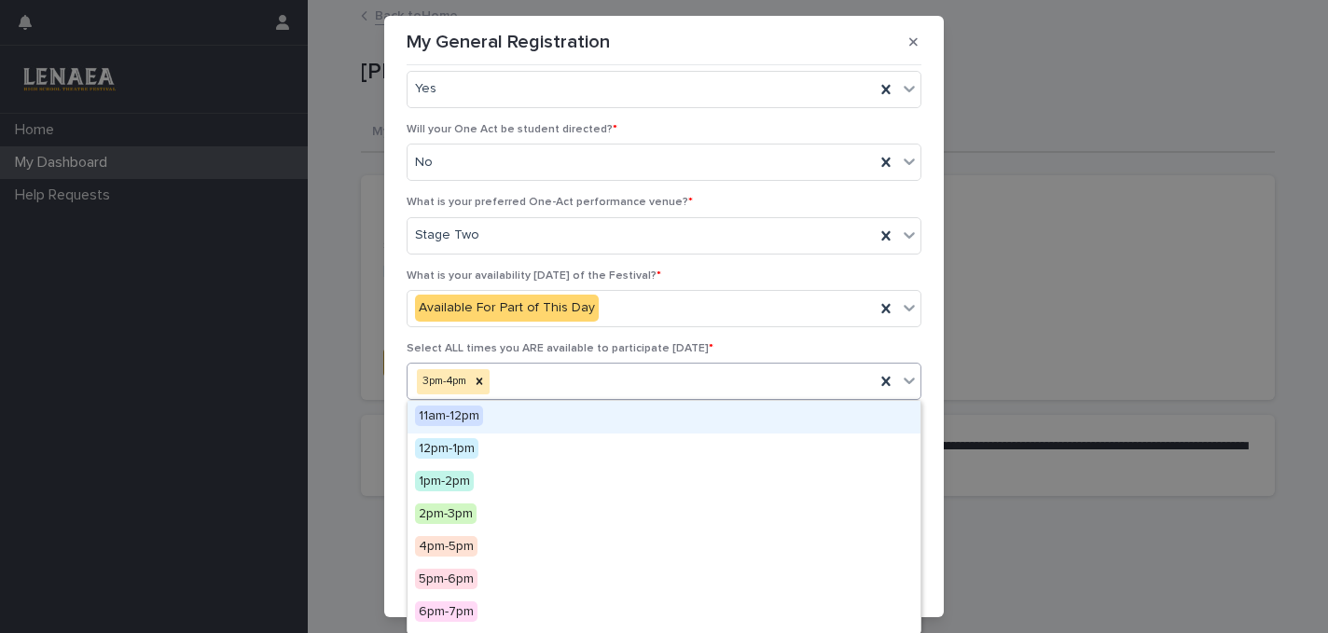
click at [531, 382] on div "3pm-4pm" at bounding box center [641, 382] width 467 height 33
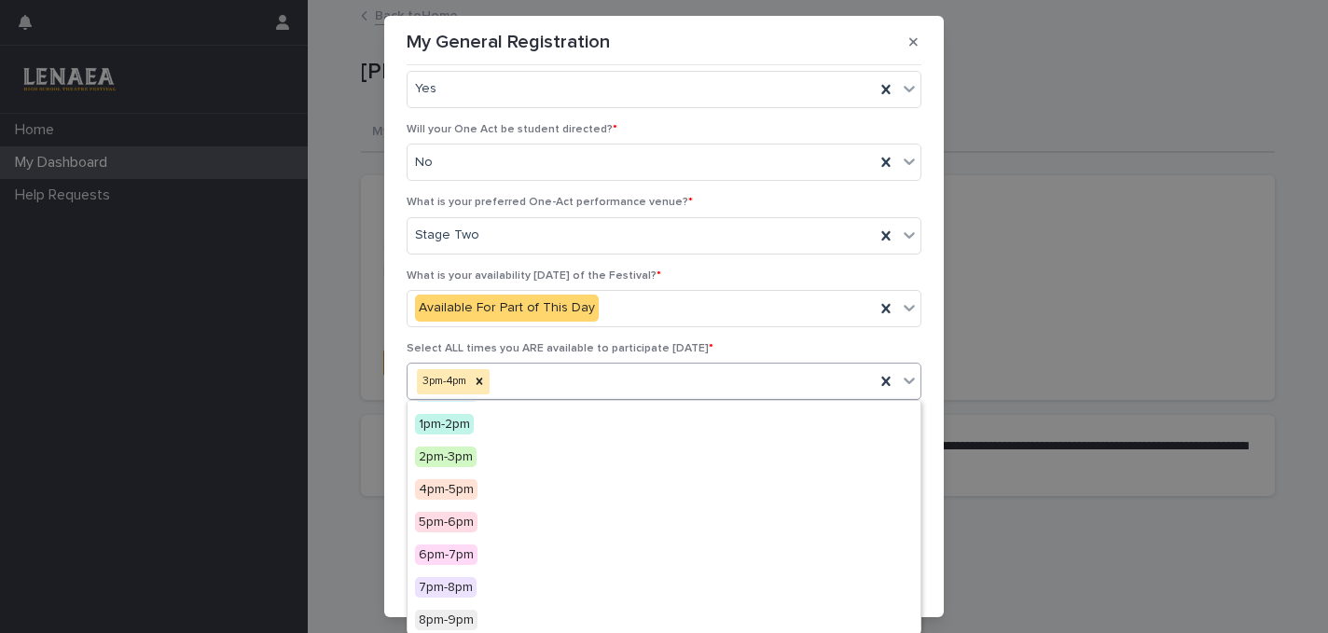
scroll to position [60, 0]
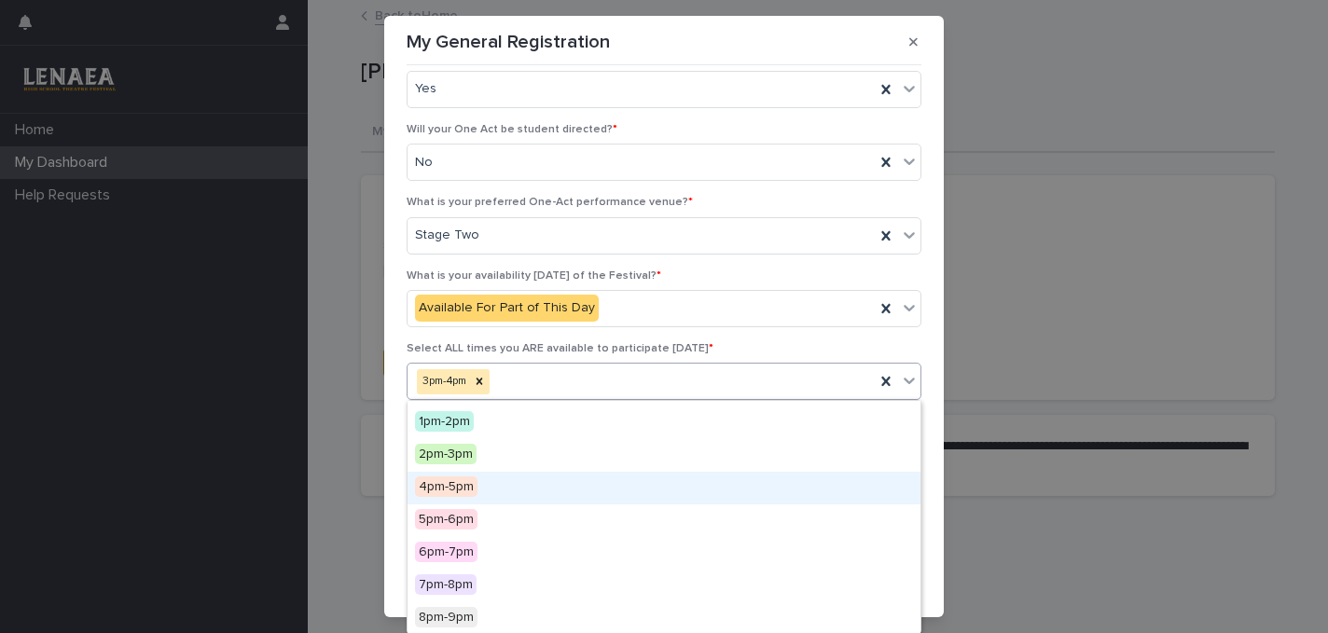
click at [460, 494] on span "4pm-5pm" at bounding box center [446, 487] width 63 height 21
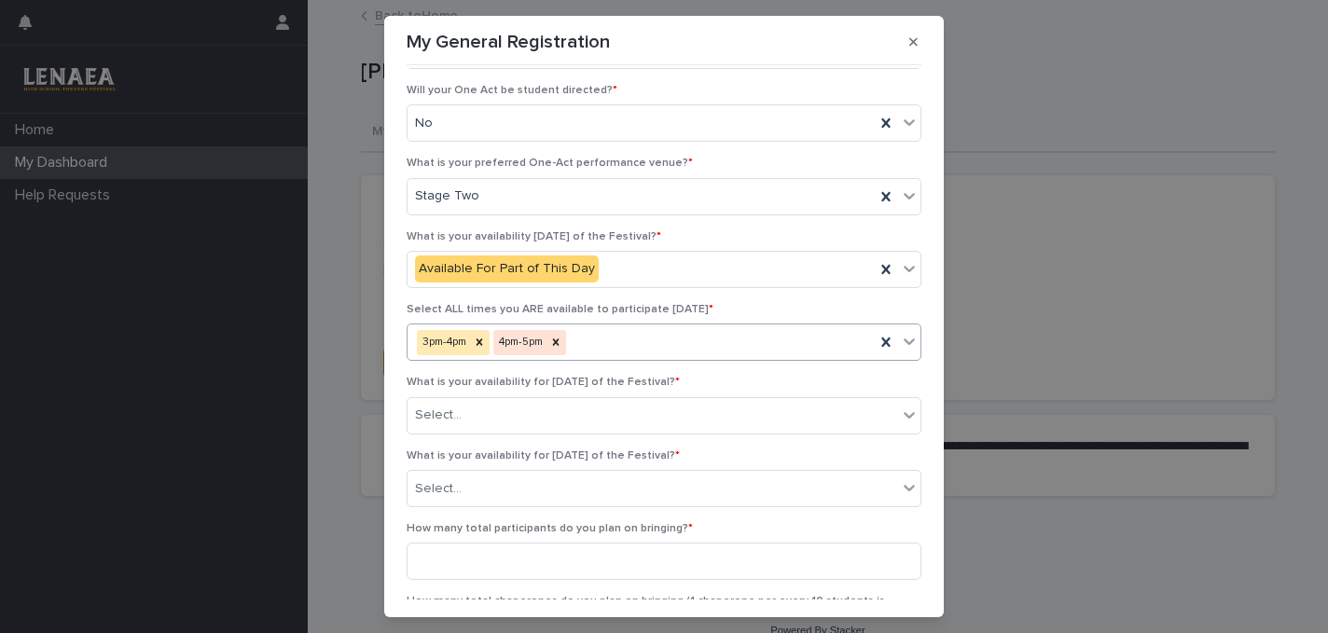
scroll to position [535, 0]
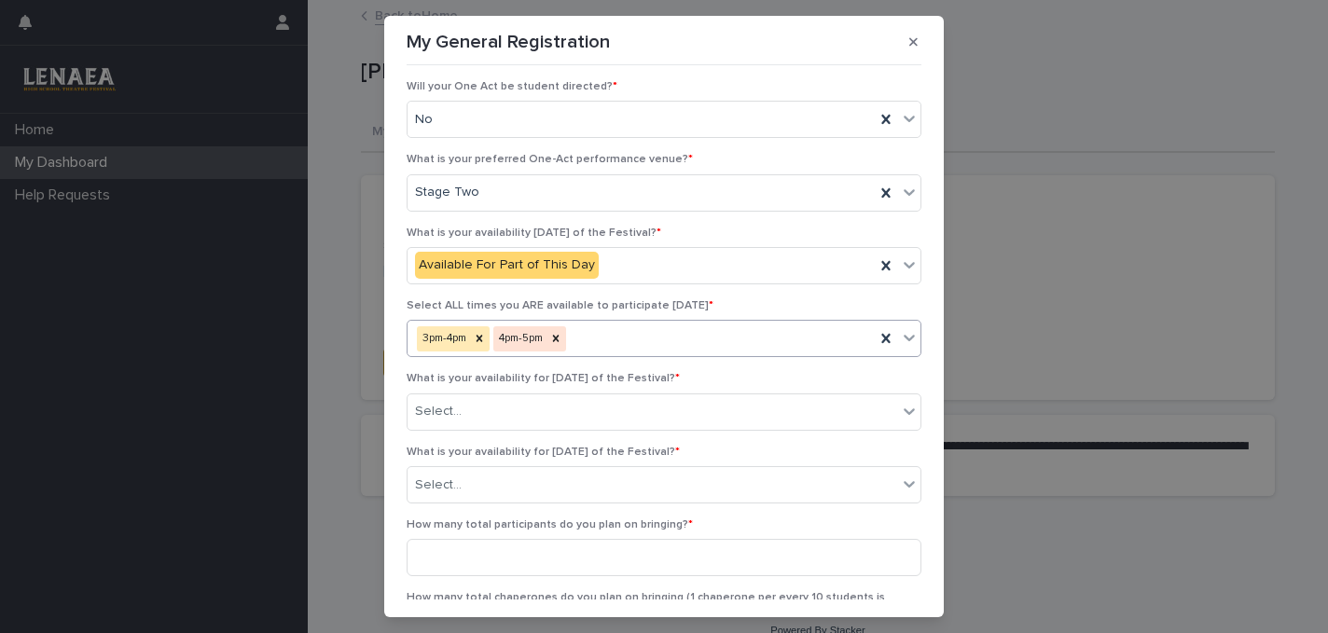
click at [592, 340] on div "3pm-4pm 4pm-5pm" at bounding box center [641, 339] width 467 height 33
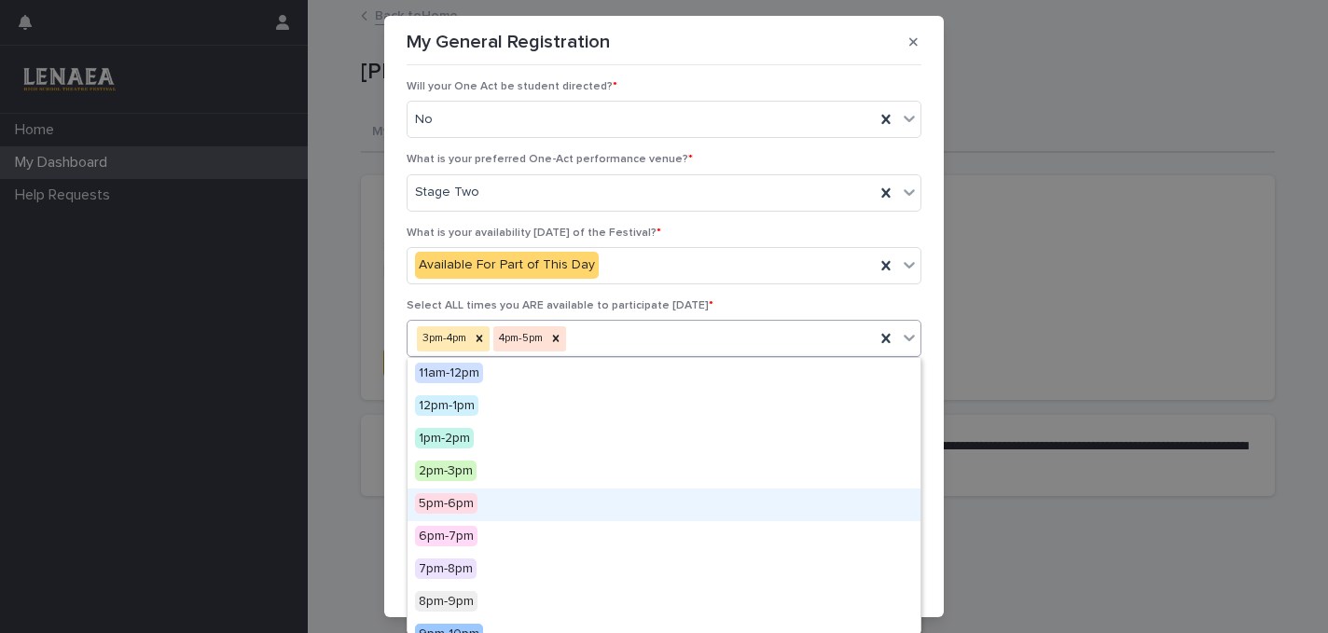
click at [452, 504] on span "5pm-6pm" at bounding box center [446, 504] width 63 height 21
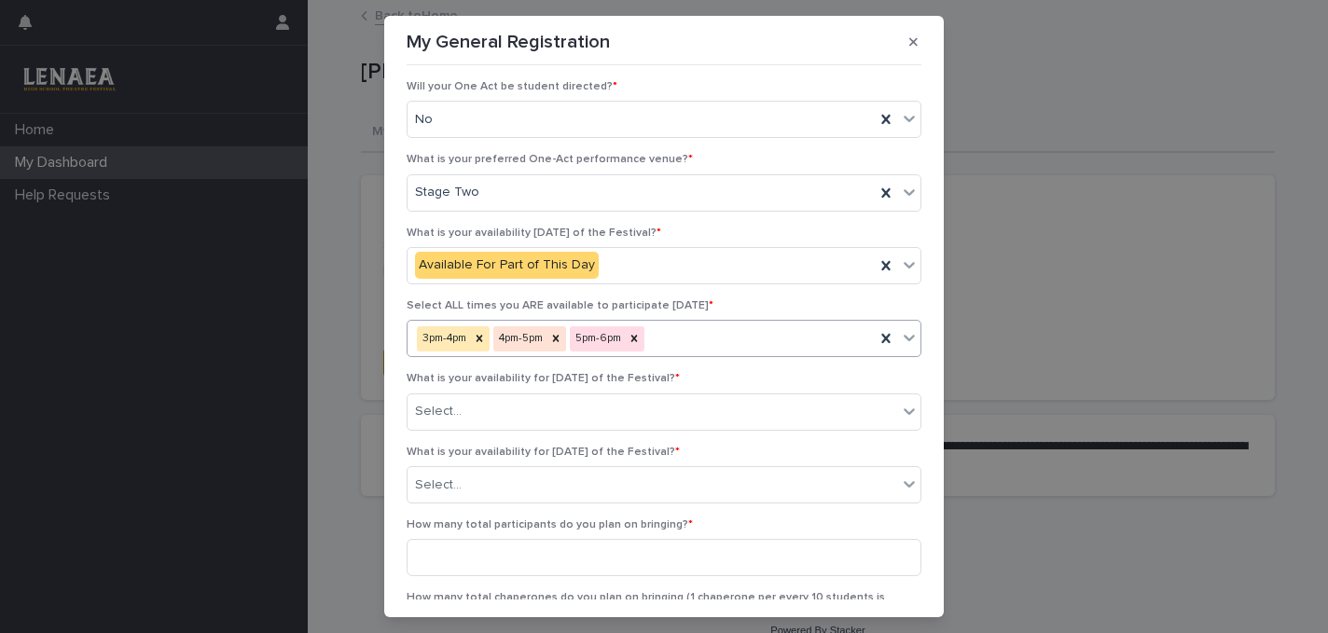
click at [681, 335] on div "3pm-4pm 4pm-5pm 5pm-6pm" at bounding box center [641, 339] width 467 height 33
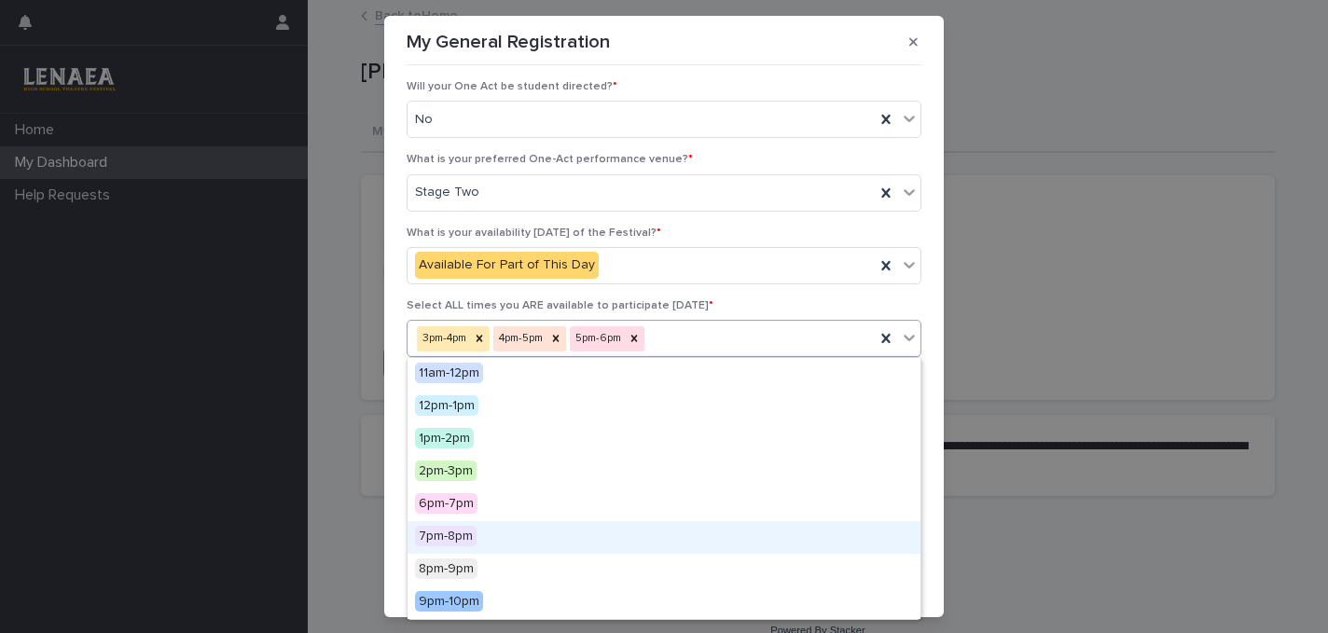
click at [462, 536] on span "7pm-8pm" at bounding box center [446, 536] width 62 height 21
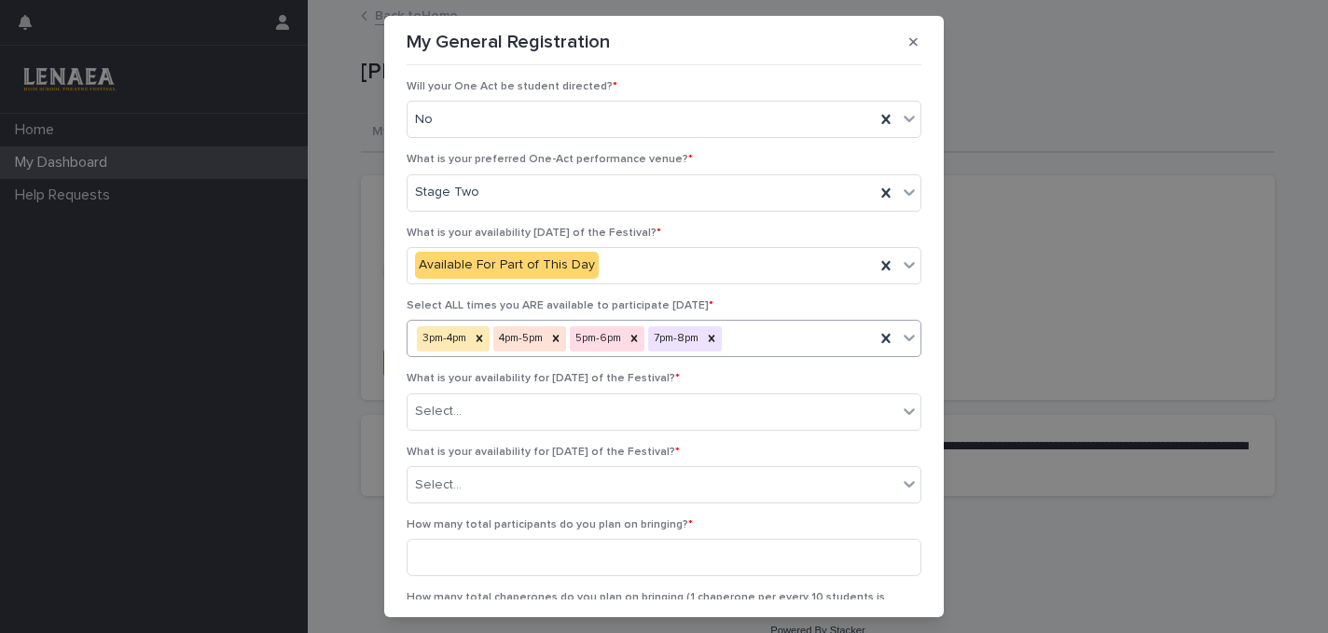
click at [746, 330] on div "3pm-4pm 4pm-5pm 5pm-6pm 7pm-8pm" at bounding box center [641, 339] width 467 height 33
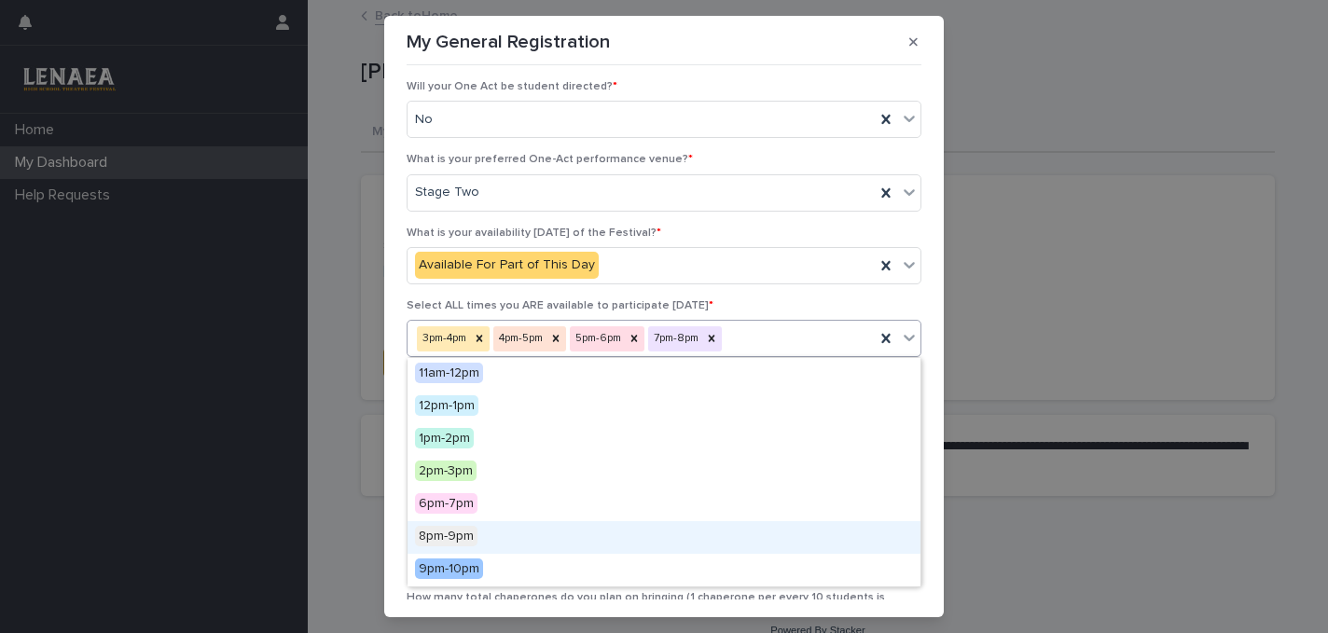
click at [461, 543] on span "8pm-9pm" at bounding box center [446, 536] width 63 height 21
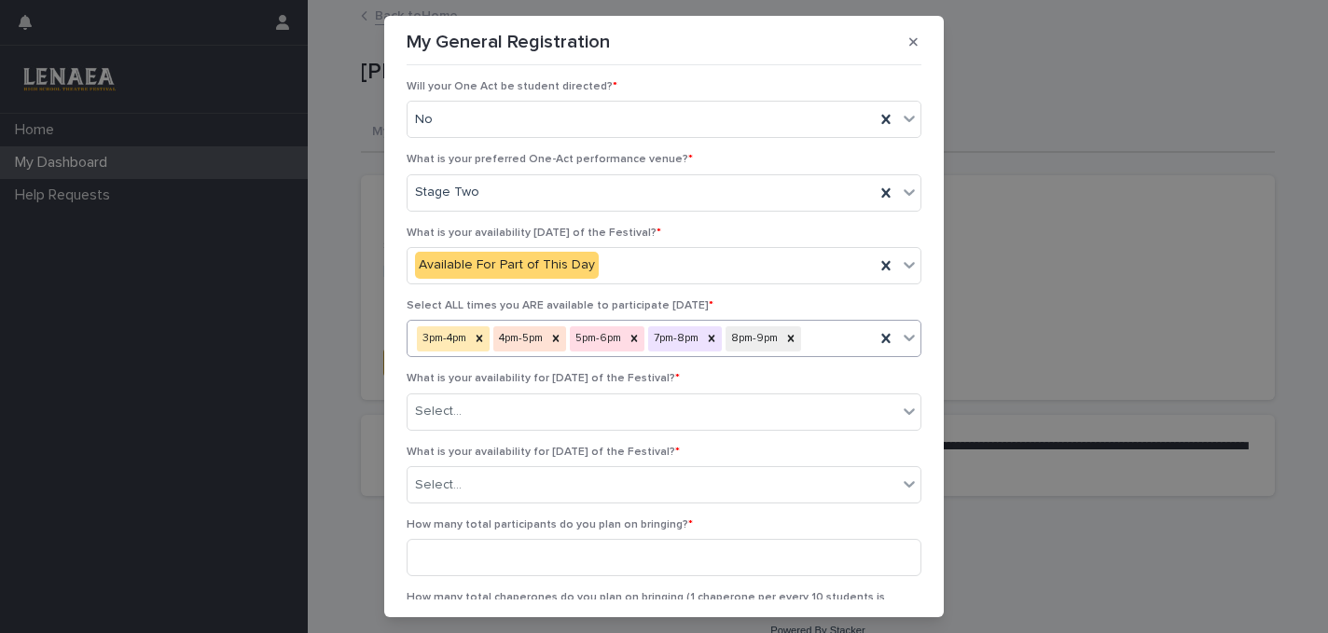
click at [819, 334] on div "3pm-4pm 4pm-5pm 5pm-6pm 7pm-8pm 8pm-9pm" at bounding box center [641, 339] width 467 height 33
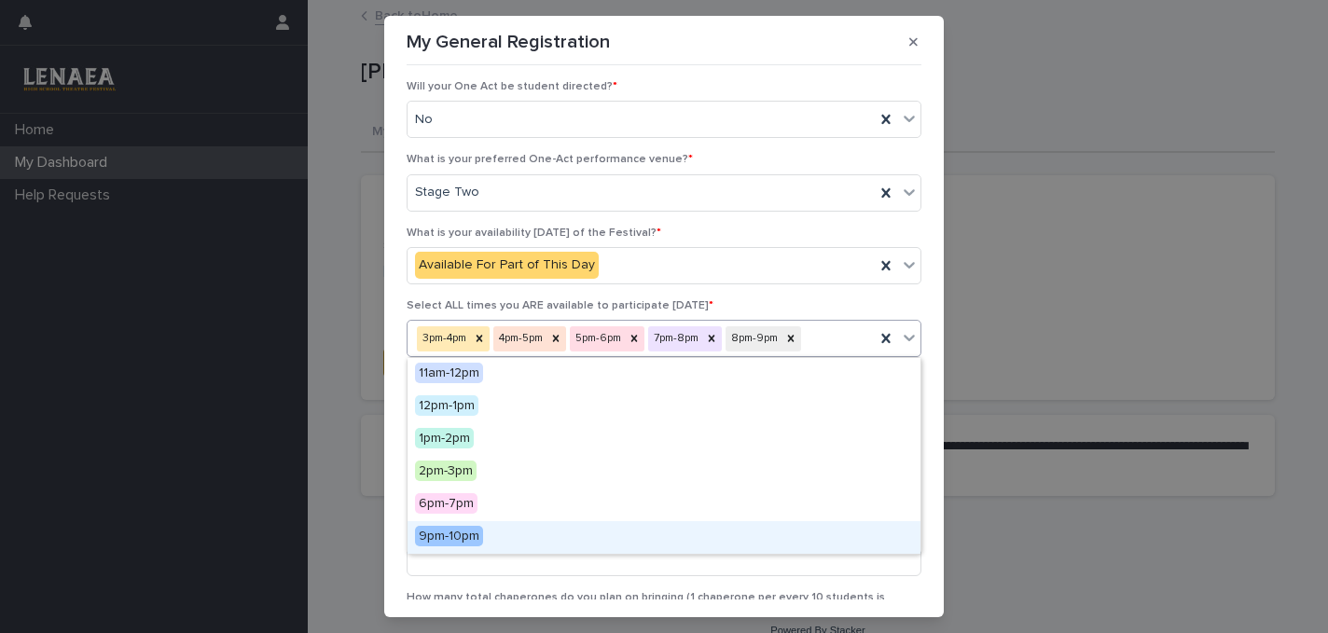
click at [468, 530] on span "9pm-10pm" at bounding box center [449, 536] width 68 height 21
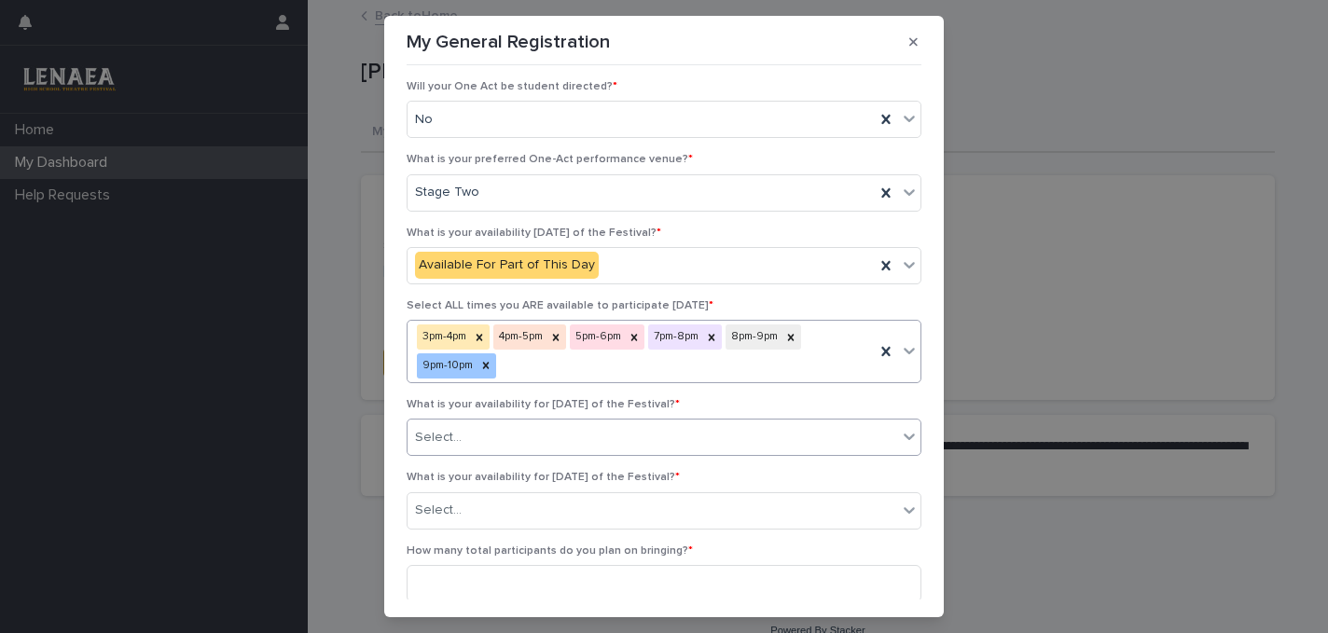
click at [464, 438] on input "text" at bounding box center [465, 438] width 2 height 16
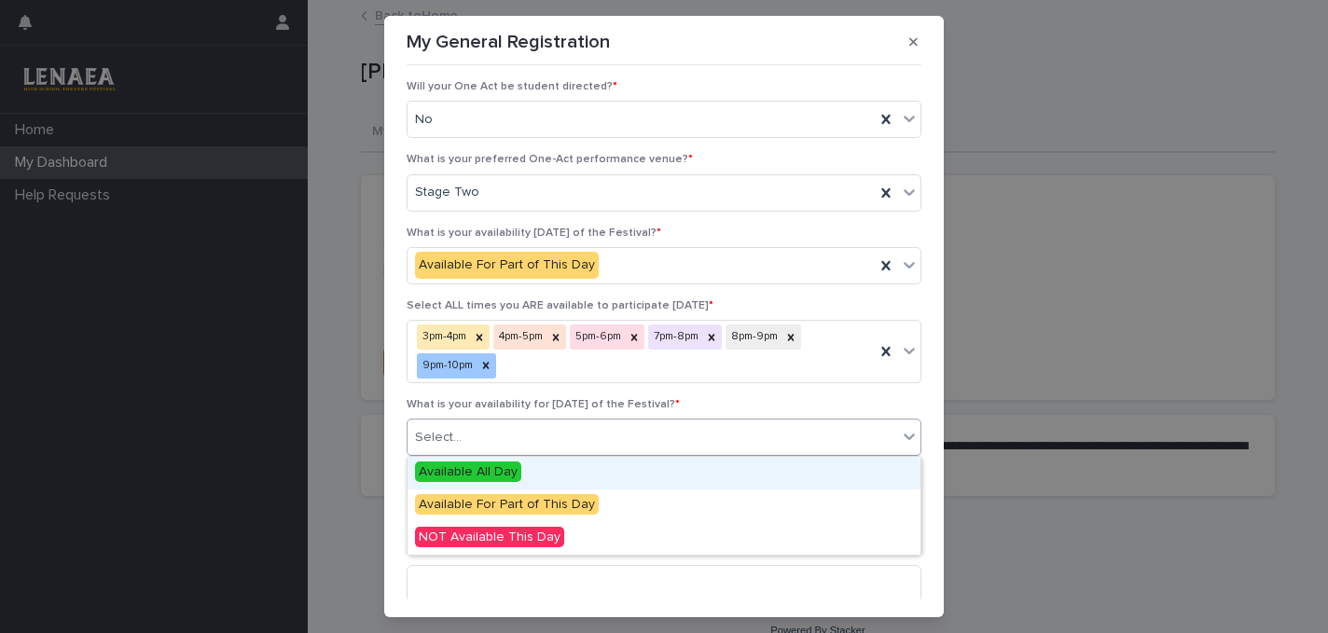
click at [476, 467] on span "Available All Day" at bounding box center [468, 472] width 106 height 21
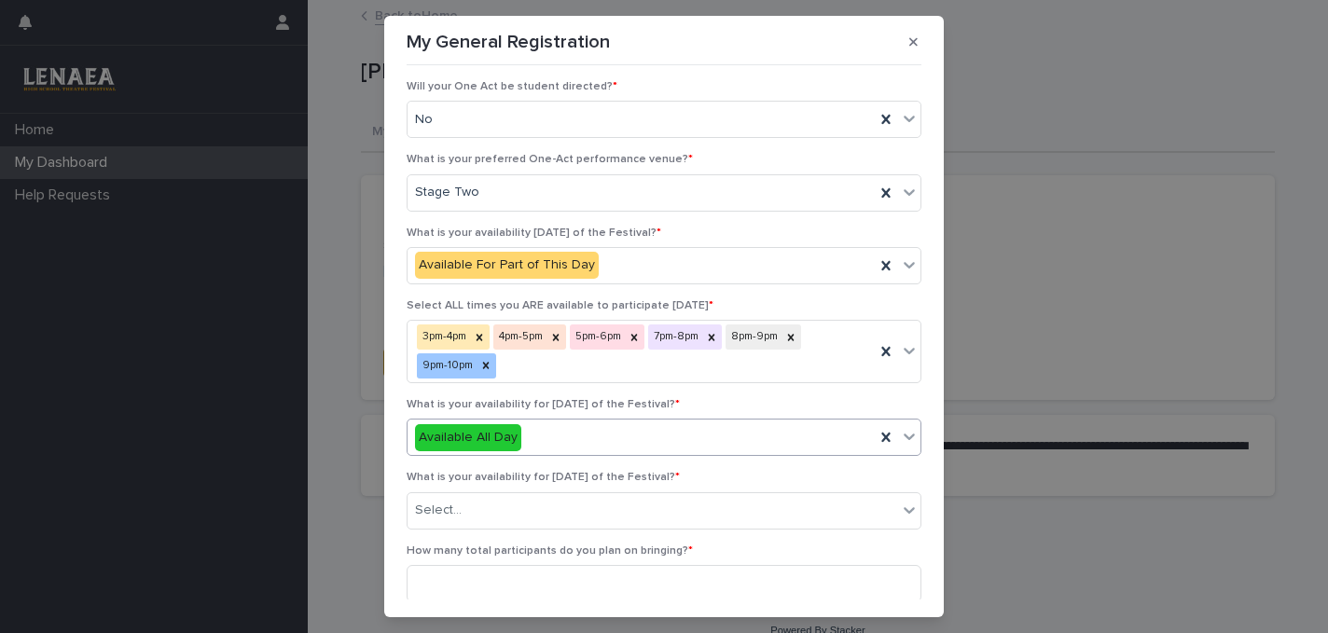
click at [485, 438] on div "Available All Day" at bounding box center [468, 437] width 106 height 27
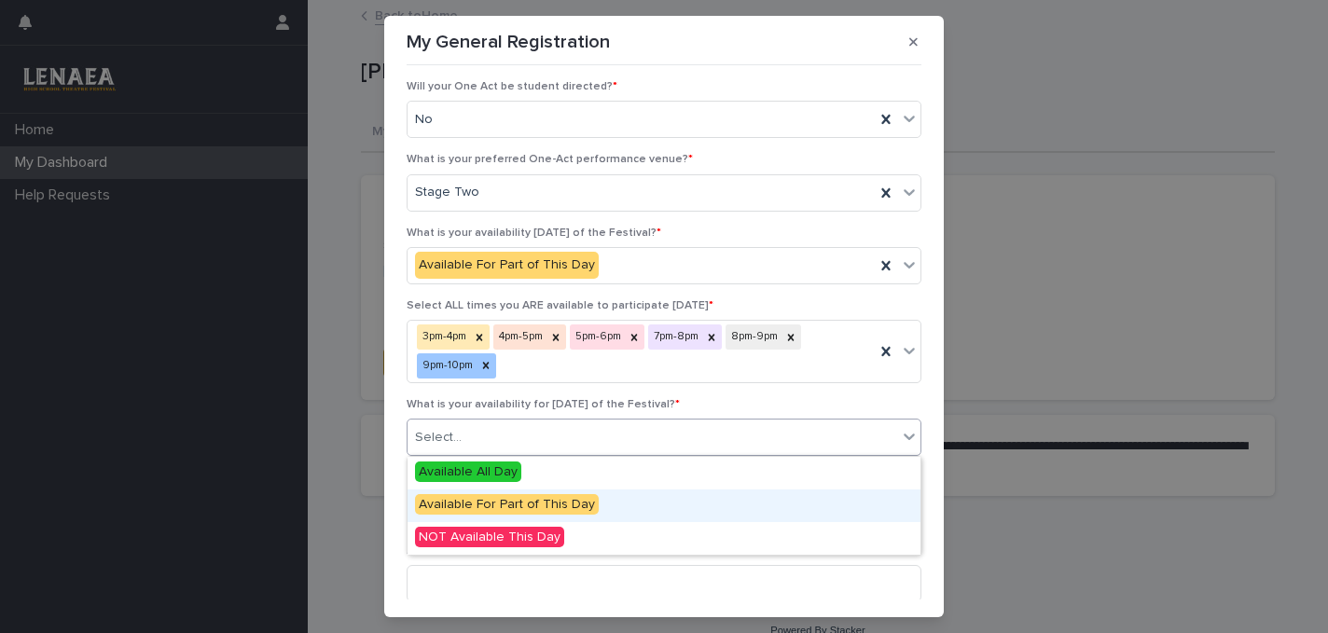
click at [482, 504] on span "Available For Part of This Day" at bounding box center [507, 504] width 184 height 21
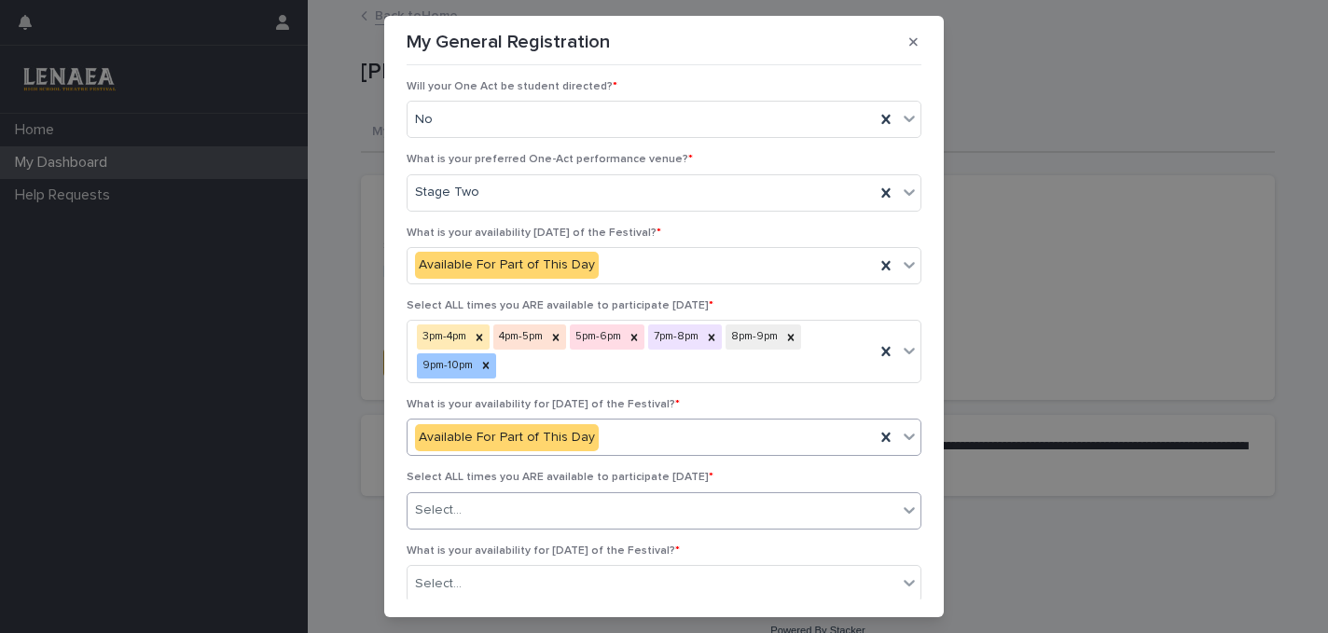
click at [478, 508] on div "Select..." at bounding box center [653, 510] width 490 height 31
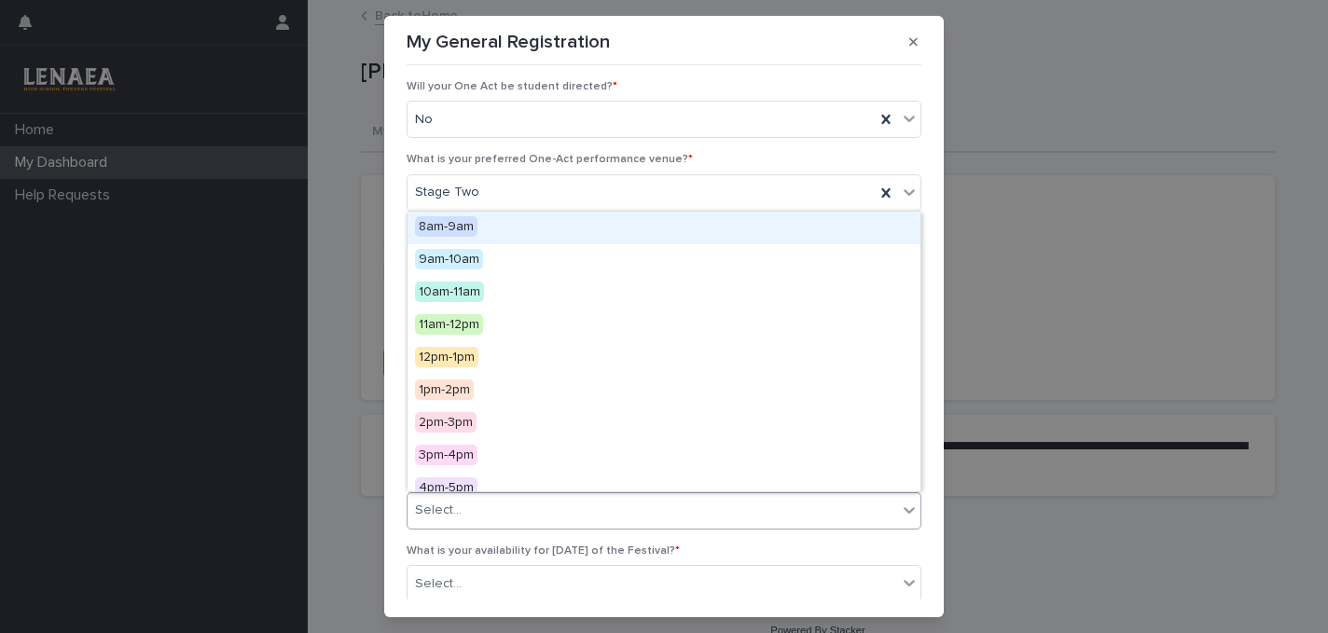
click at [444, 226] on span "8am-9am" at bounding box center [446, 226] width 63 height 21
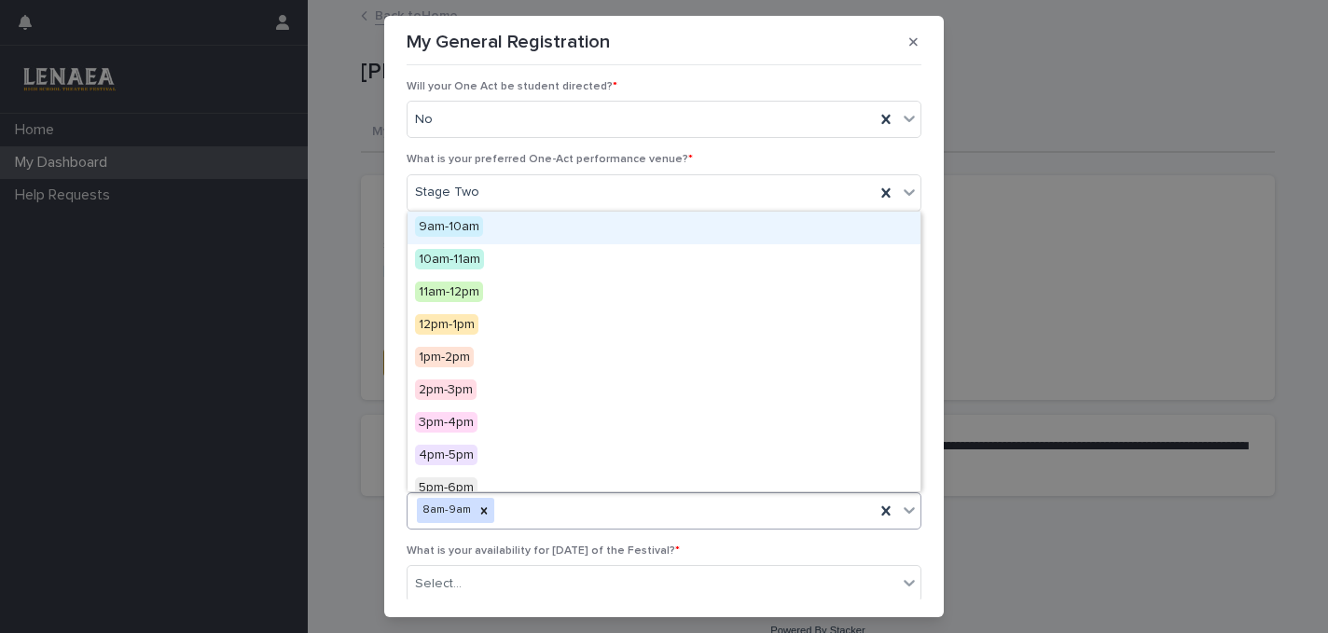
click at [507, 517] on div "8am-9am" at bounding box center [641, 510] width 467 height 33
click at [448, 214] on div "9am-10am" at bounding box center [664, 228] width 513 height 33
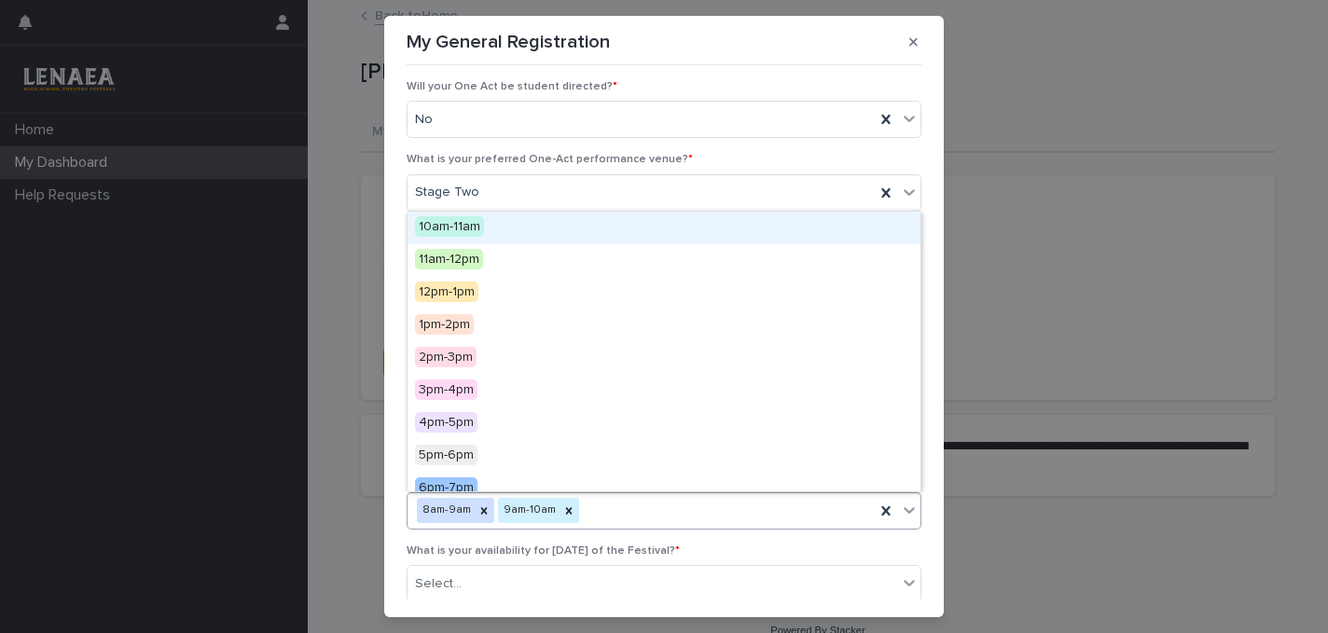
click at [596, 511] on div "8am-9am 9am-10am" at bounding box center [641, 510] width 467 height 33
click at [452, 219] on span "10am-11am" at bounding box center [449, 226] width 69 height 21
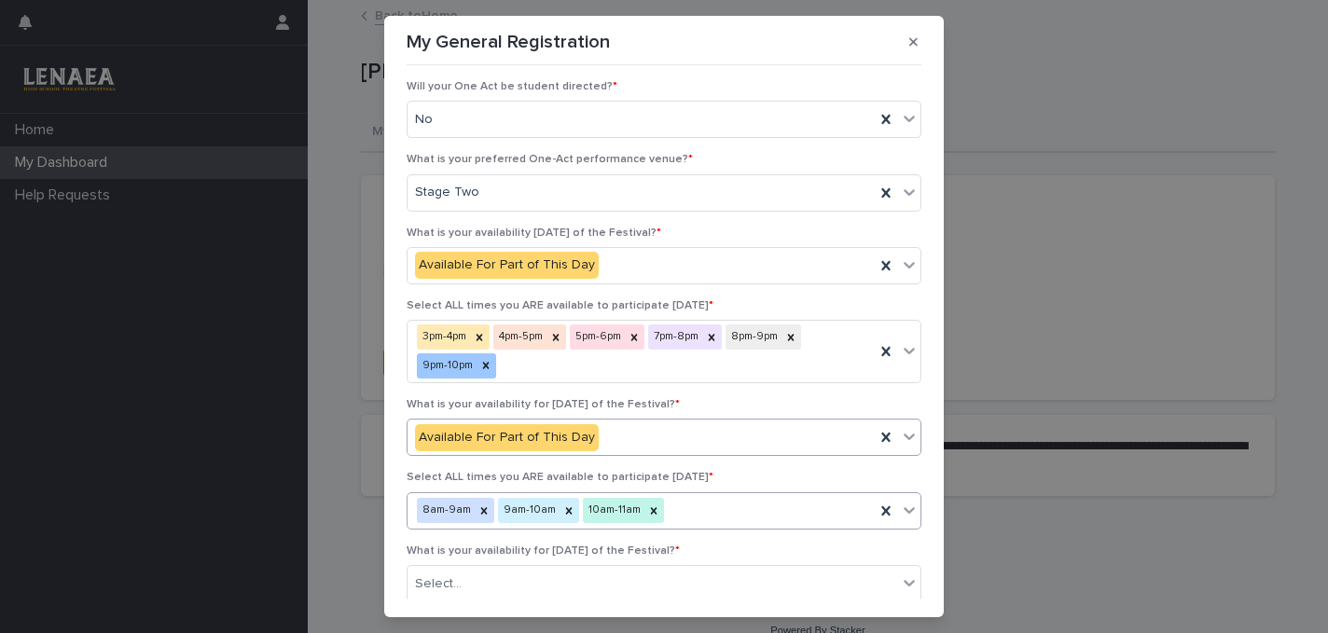
click at [682, 515] on div "8am-9am 9am-10am 10am-11am" at bounding box center [641, 510] width 467 height 33
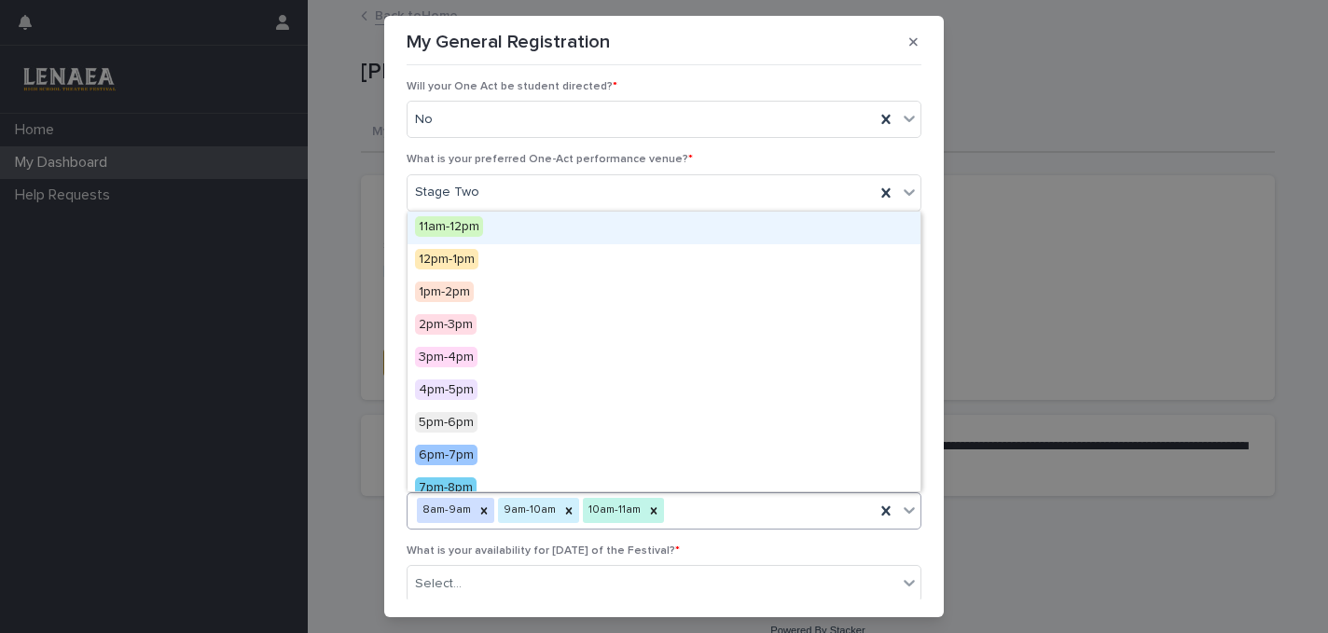
click at [453, 226] on span "11am-12pm" at bounding box center [449, 226] width 68 height 21
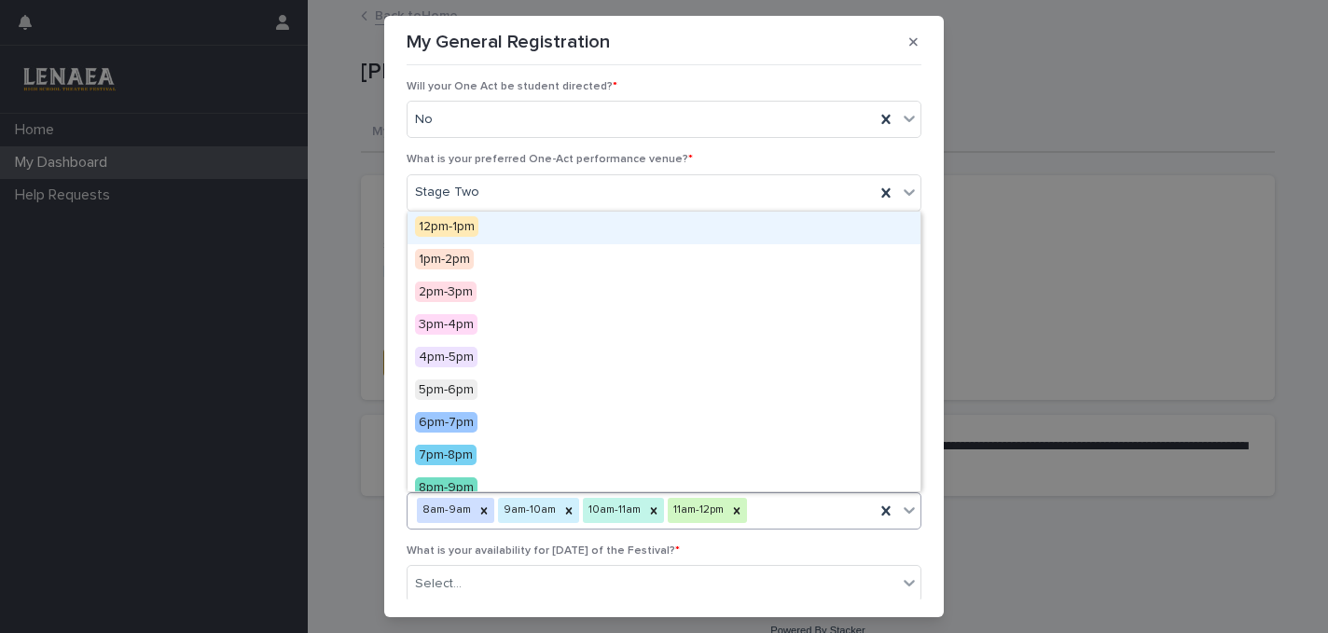
click at [786, 517] on div "8am-9am 9am-10am 10am-11am 11am-12pm" at bounding box center [641, 510] width 467 height 33
click at [454, 226] on span "12pm-1pm" at bounding box center [446, 226] width 63 height 21
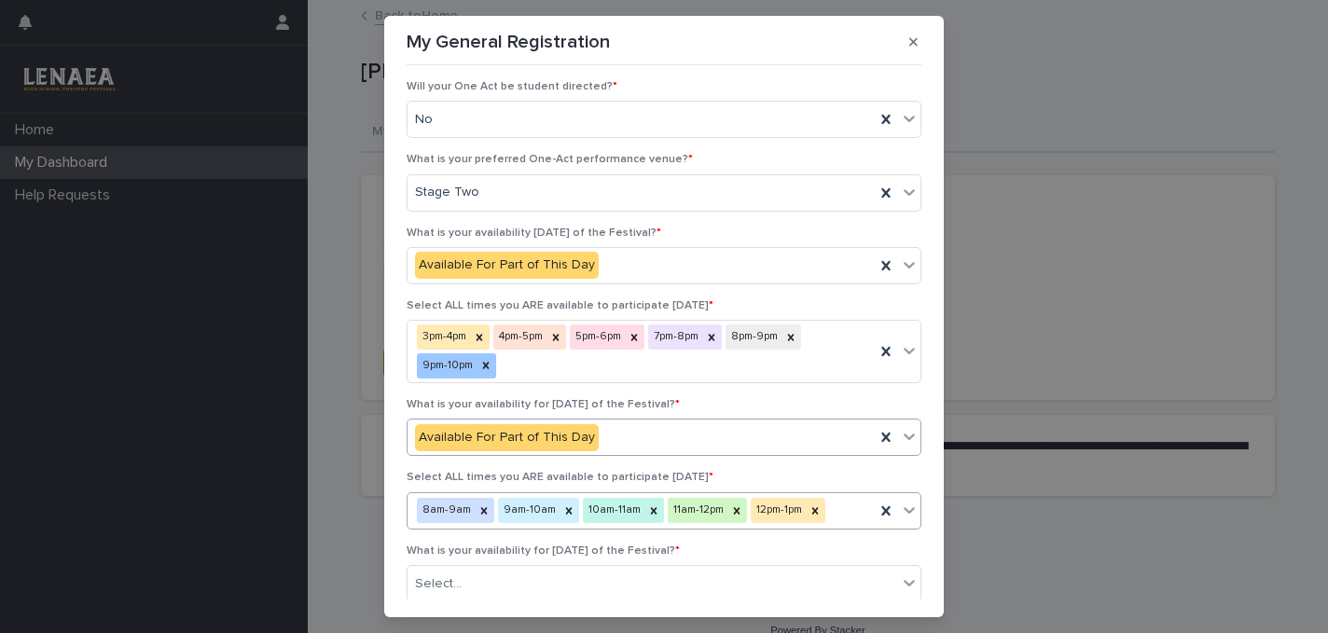
click at [851, 516] on div "8am-9am 9am-10am 10am-11am 11am-12pm 12pm-1pm" at bounding box center [641, 510] width 467 height 33
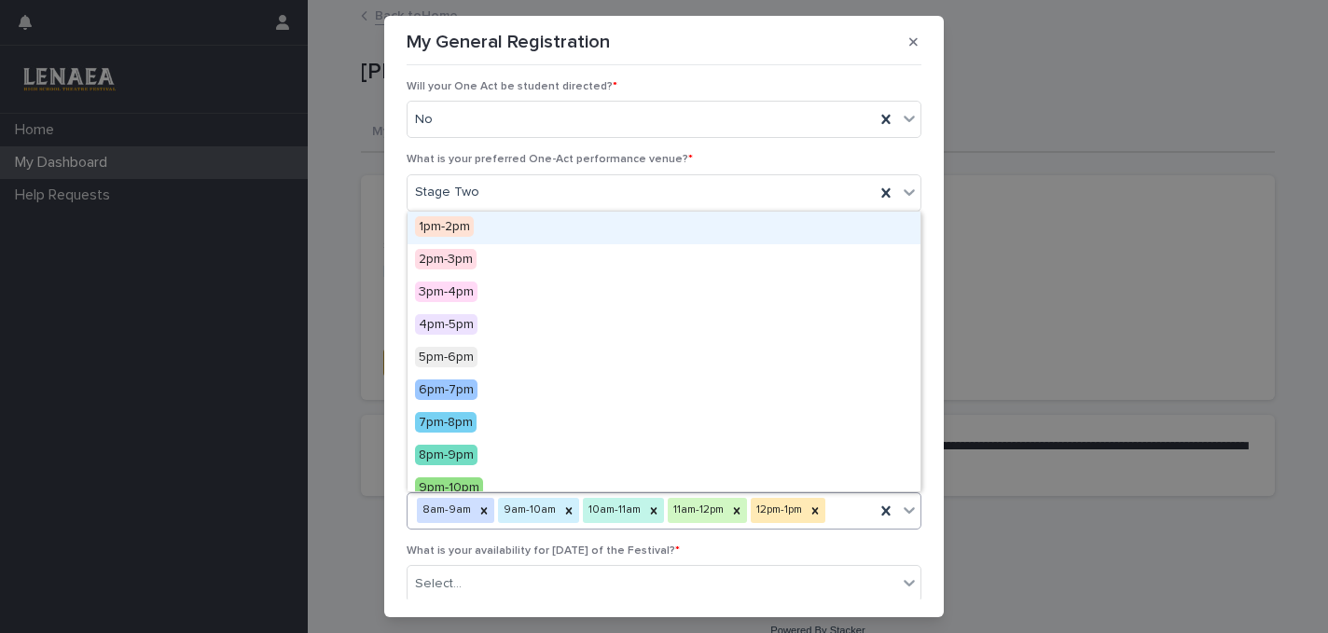
click at [468, 224] on span "1pm-2pm" at bounding box center [444, 226] width 59 height 21
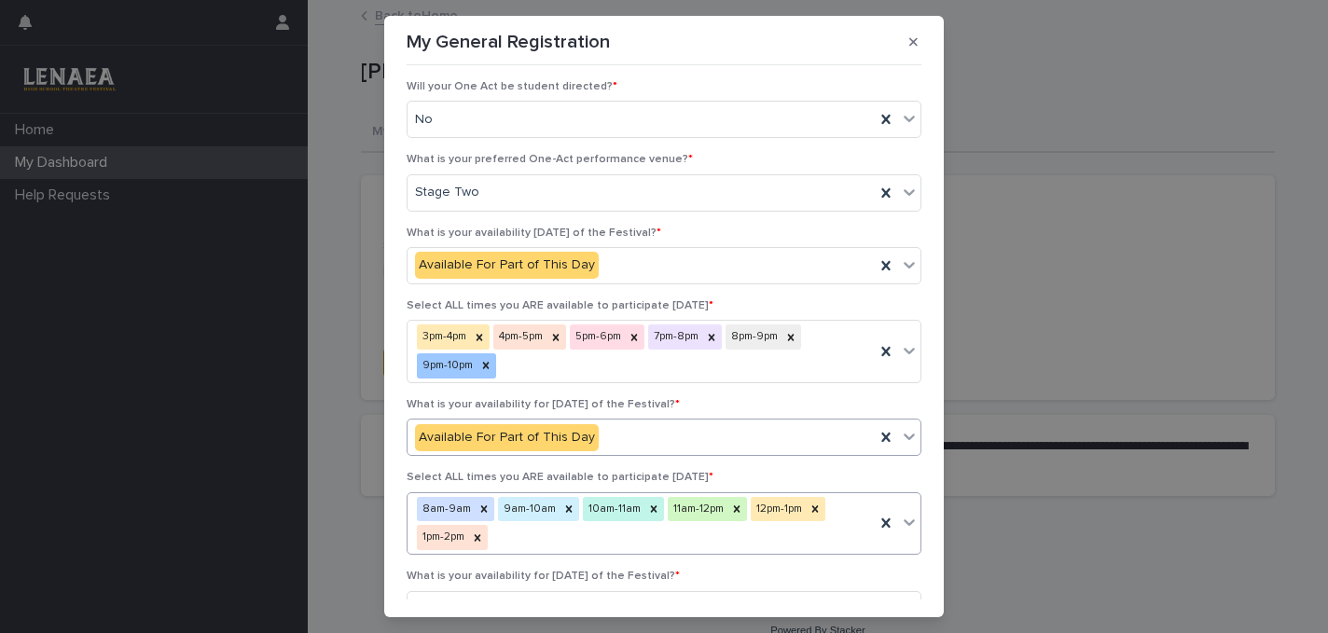
click at [577, 535] on div "8am-9am 9am-10am 10am-11am 11am-12pm 12pm-1pm 1pm-2pm" at bounding box center [641, 525] width 467 height 62
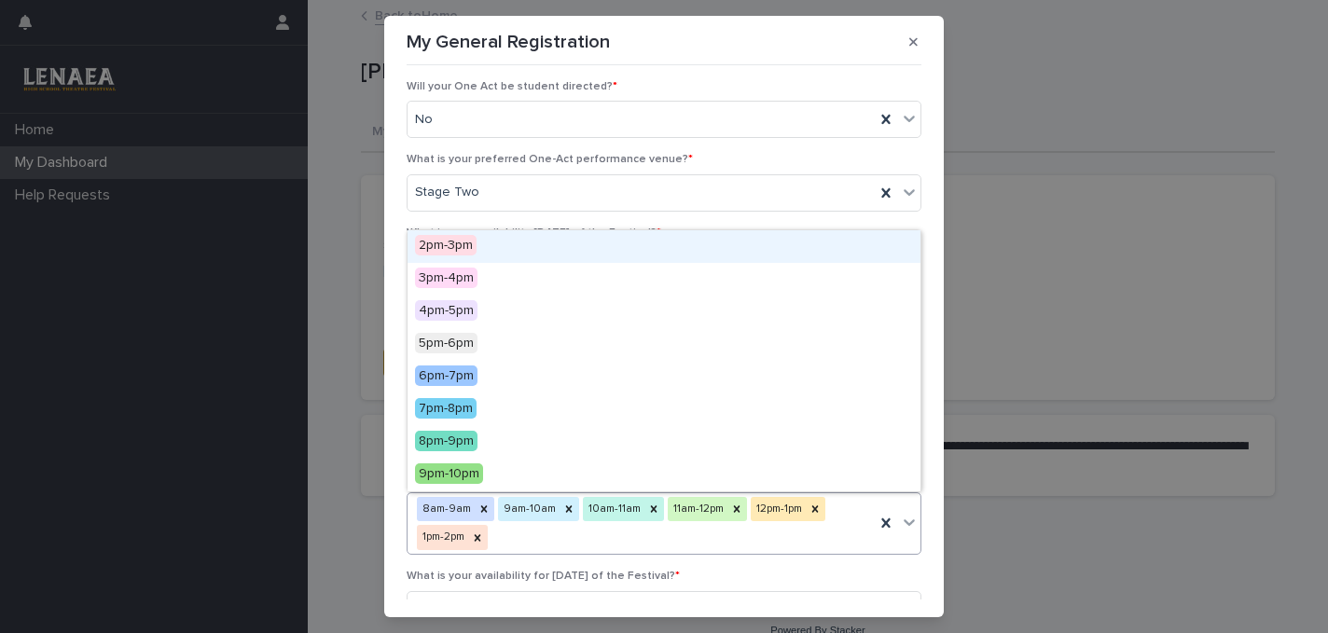
click at [446, 246] on span "2pm-3pm" at bounding box center [446, 245] width 62 height 21
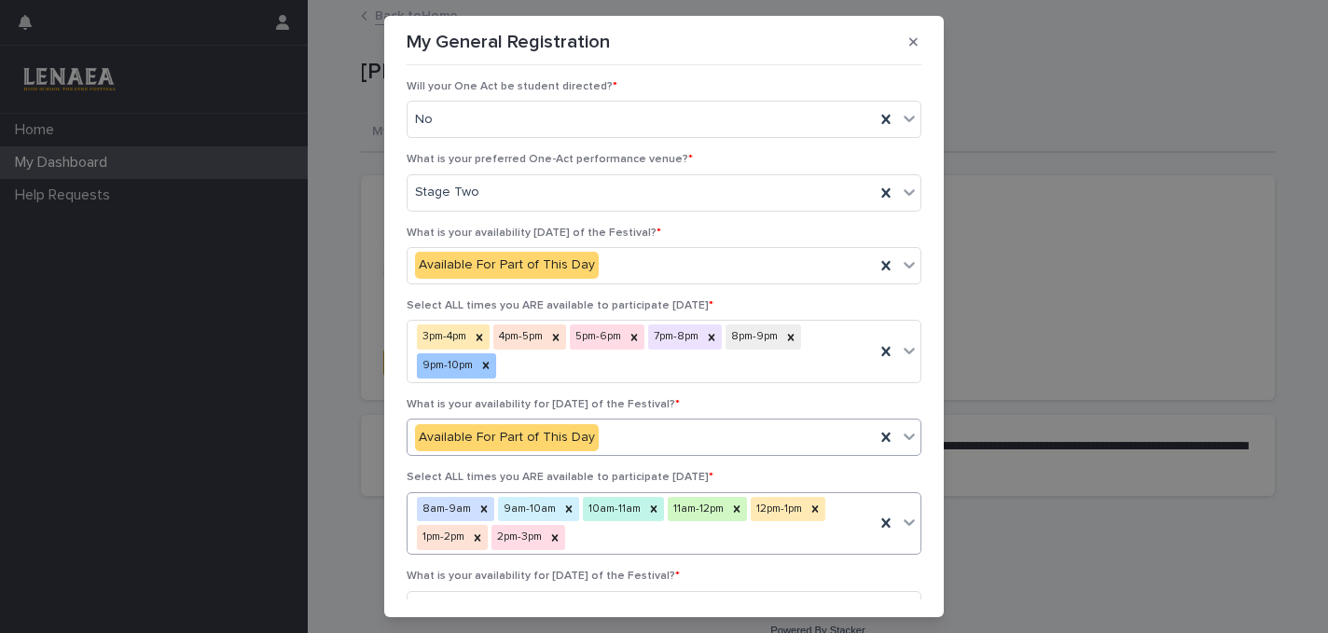
click at [602, 532] on div "8am-9am 9am-10am 10am-11am 11am-12pm 12pm-1pm 1pm-2pm 2pm-3pm" at bounding box center [641, 525] width 467 height 62
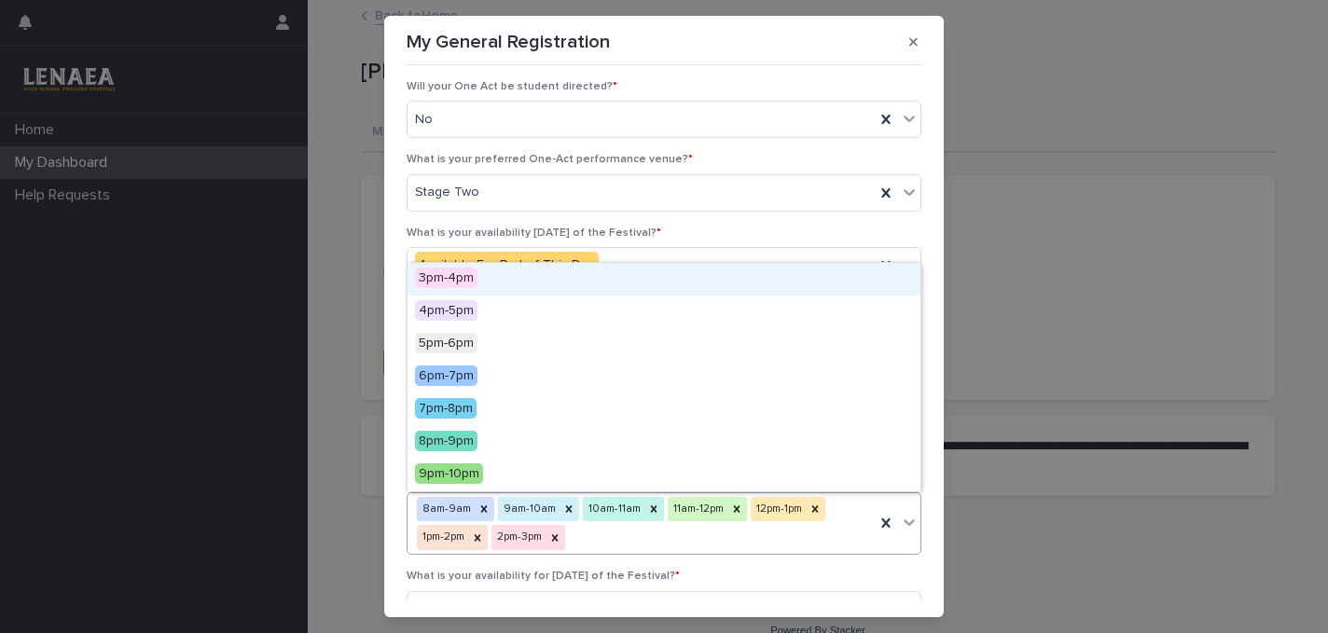
click at [441, 281] on span "3pm-4pm" at bounding box center [446, 278] width 63 height 21
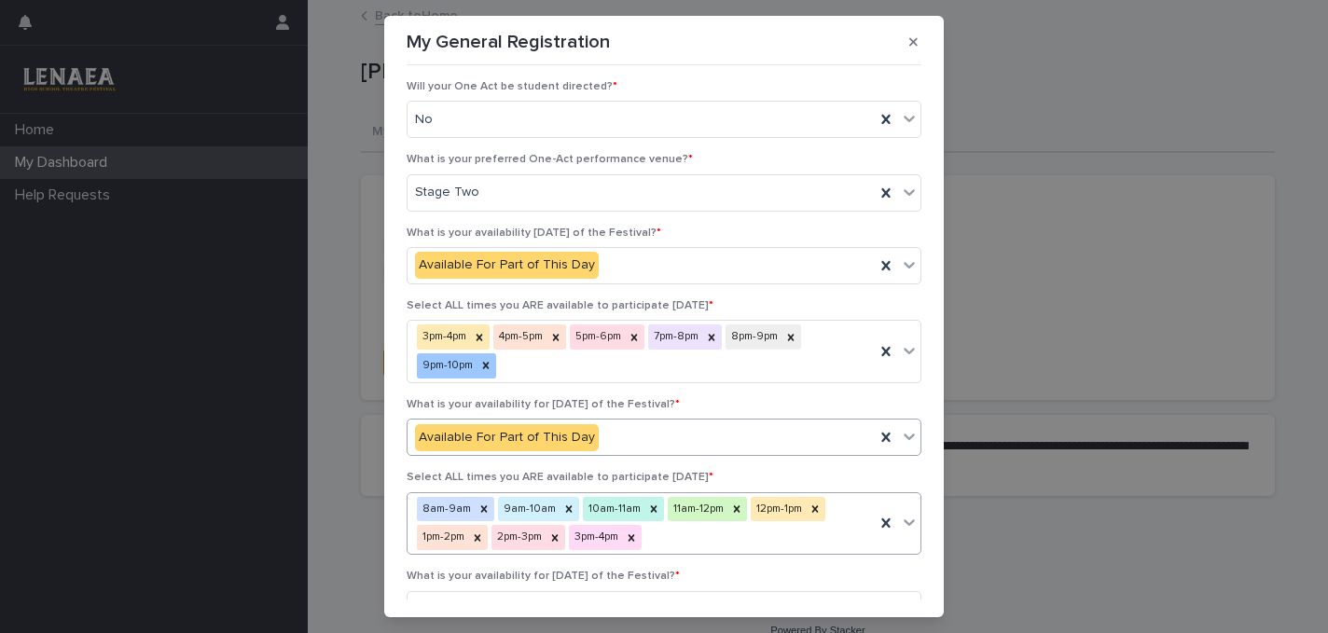
click at [669, 542] on div "8am-9am 9am-10am 10am-11am 11am-12pm 12pm-1pm 1pm-2pm 2pm-3pm 3pm-4pm" at bounding box center [641, 525] width 467 height 62
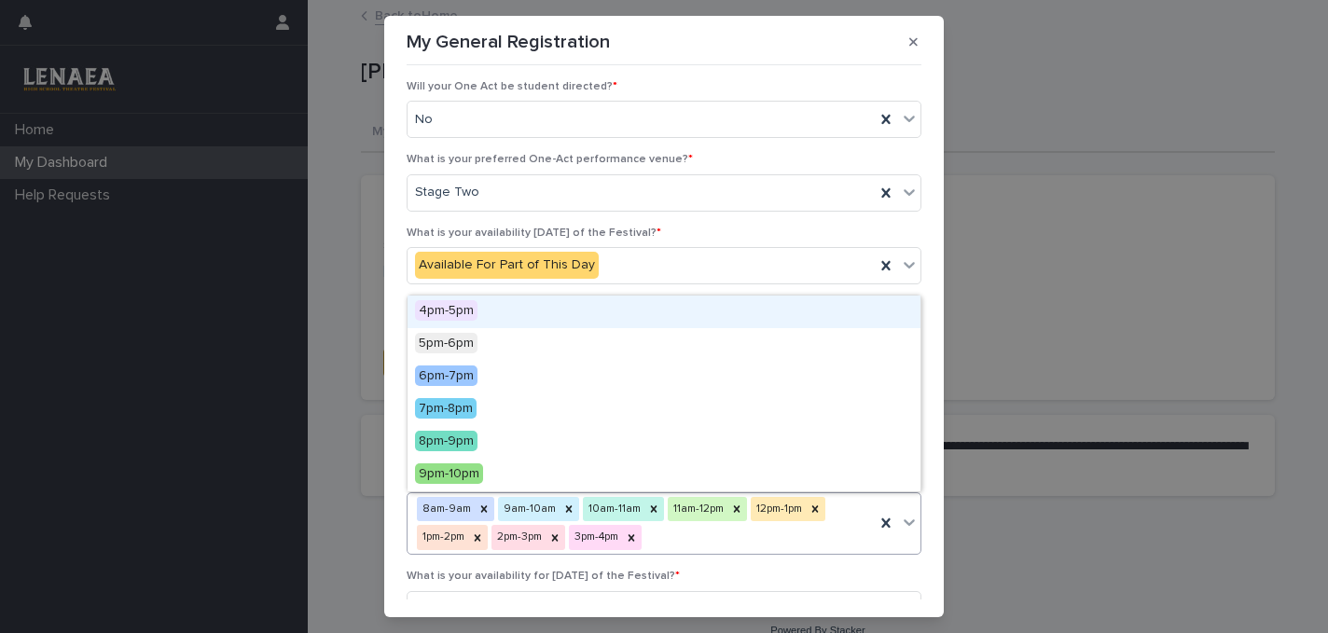
click at [454, 307] on span "4pm-5pm" at bounding box center [446, 310] width 63 height 21
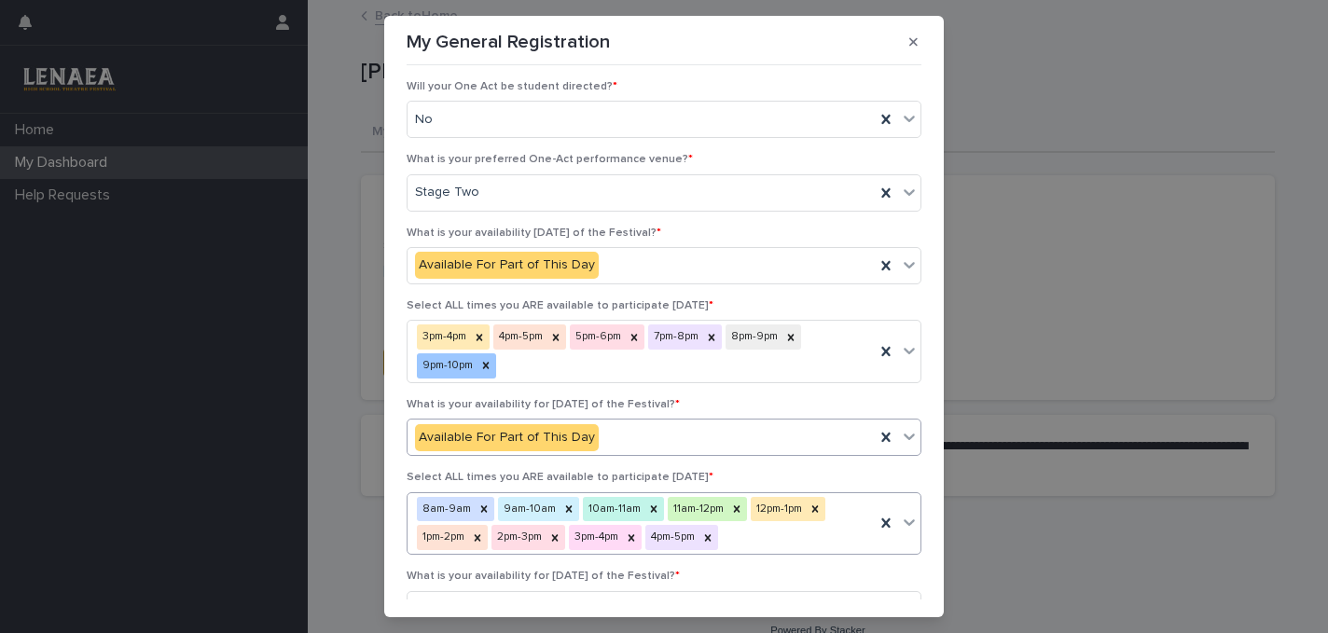
click at [753, 537] on div "8am-9am 9am-10am 10am-11am 11am-12pm 12pm-1pm 1pm-2pm 2pm-3pm 3pm-4pm 4pm-5pm" at bounding box center [641, 525] width 467 height 62
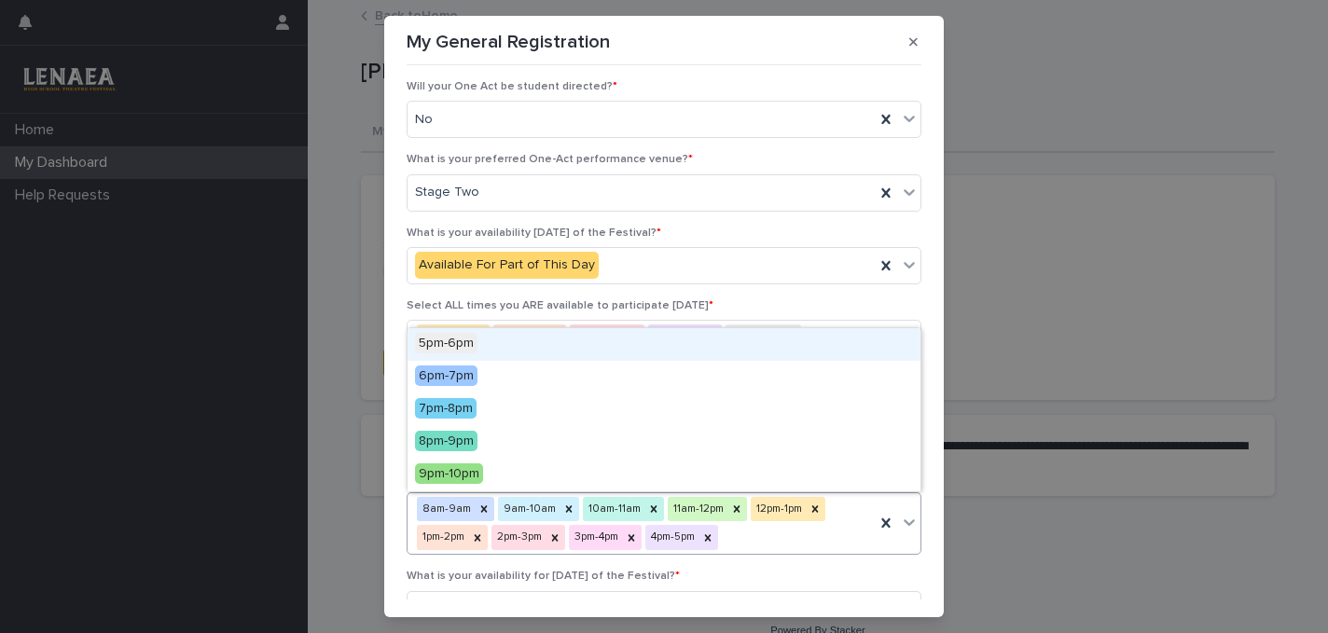
click at [460, 347] on span "5pm-6pm" at bounding box center [446, 343] width 63 height 21
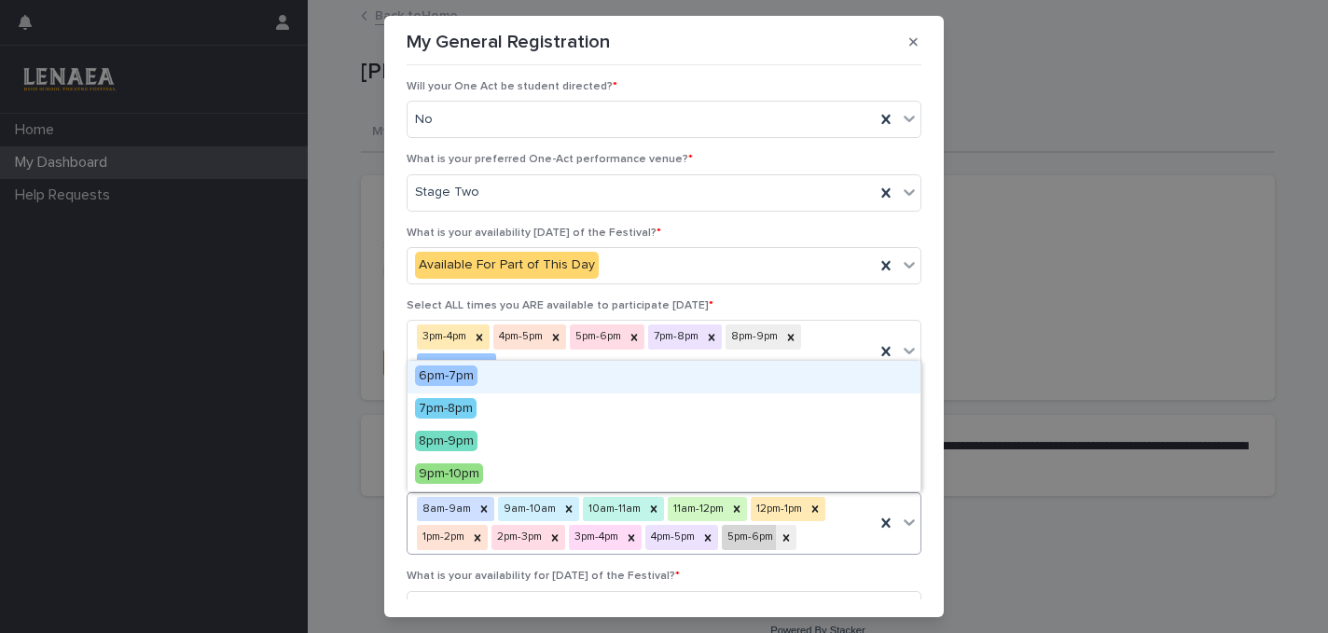
click at [757, 533] on div "5pm-6pm" at bounding box center [749, 537] width 54 height 25
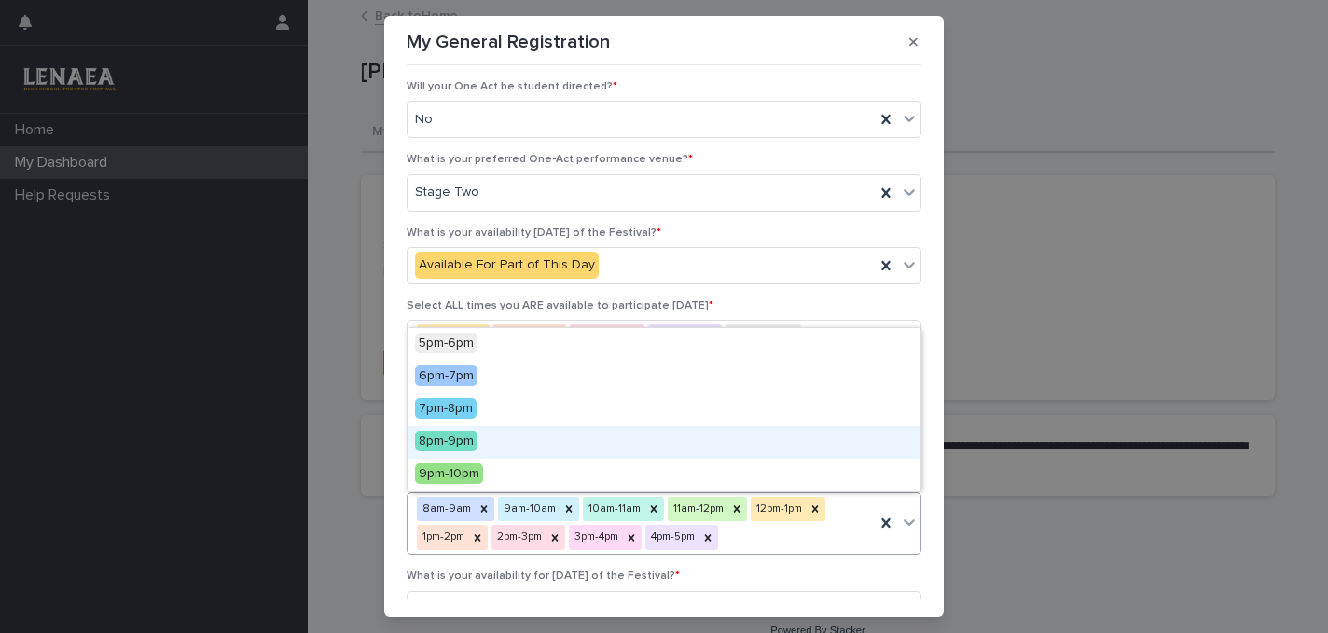
click at [1154, 286] on div "My General Registration ••• How many Monologues do you plan on entering? (Max. …" at bounding box center [664, 316] width 1328 height 633
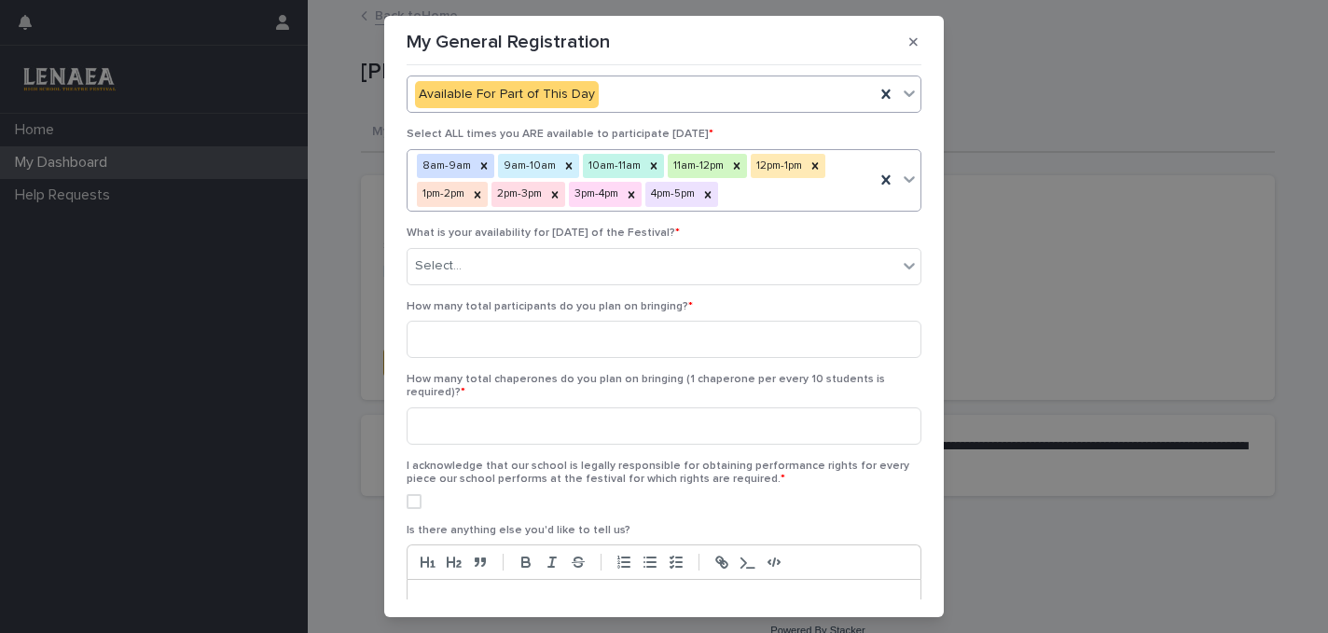
scroll to position [883, 0]
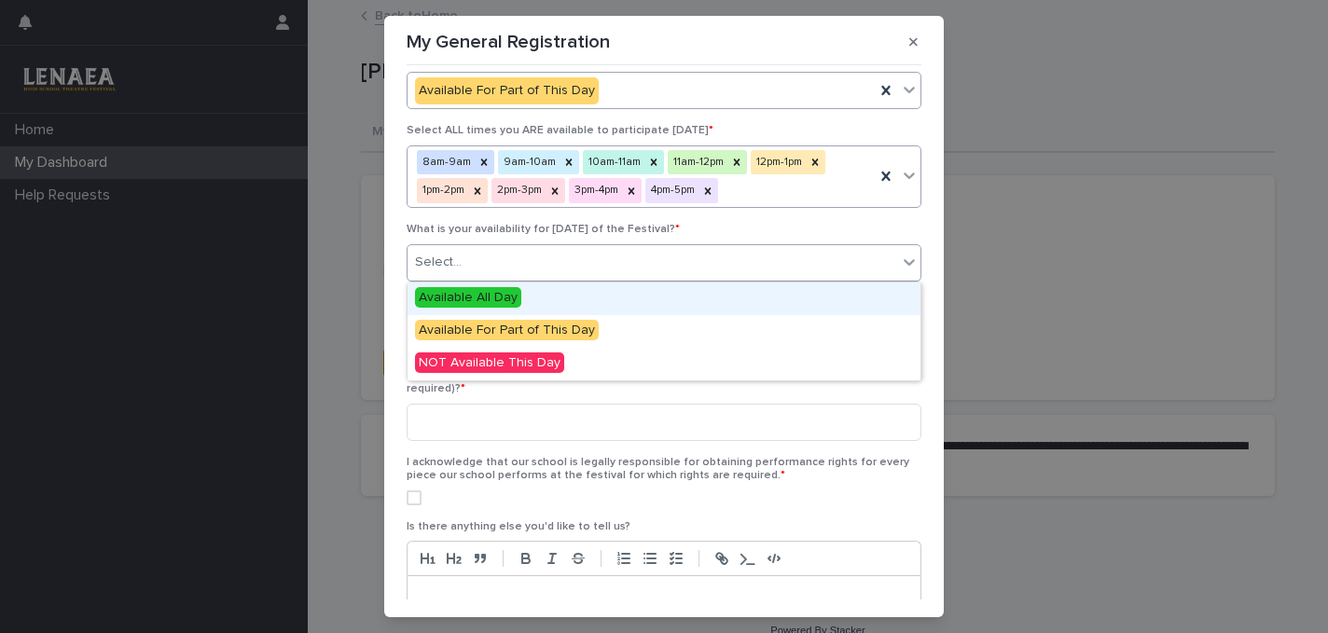
click at [460, 262] on div "Select..." at bounding box center [653, 262] width 490 height 31
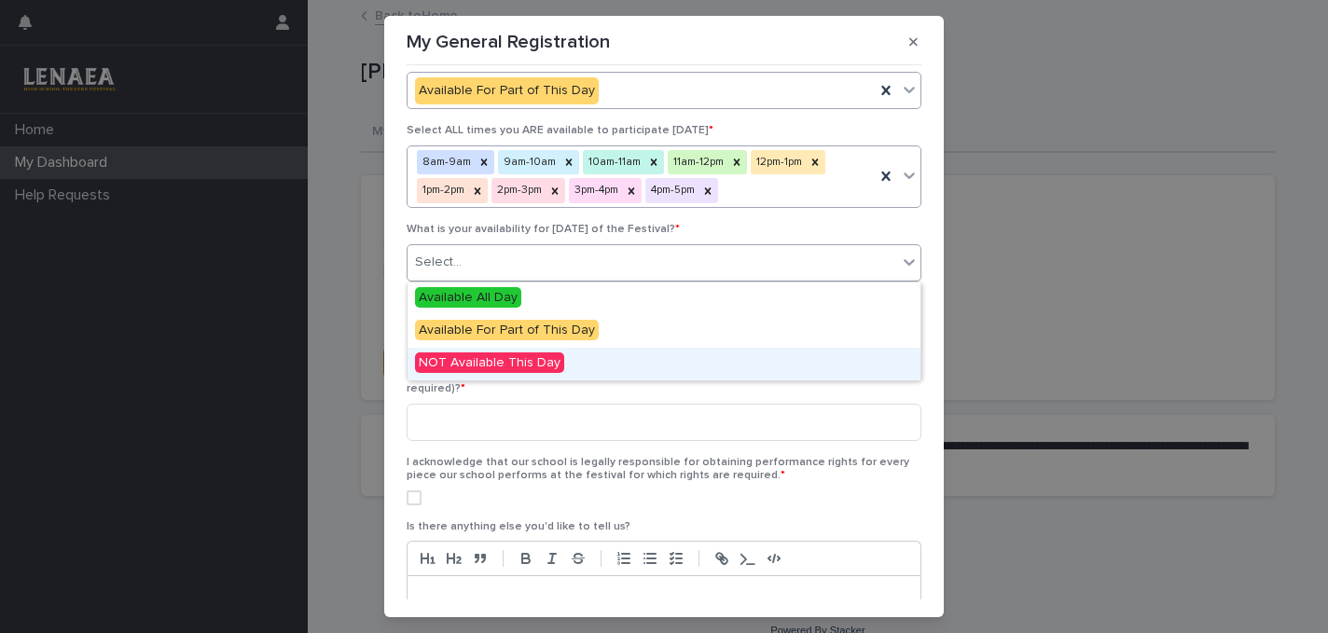
click at [471, 370] on span "NOT Available This Day" at bounding box center [489, 363] width 149 height 21
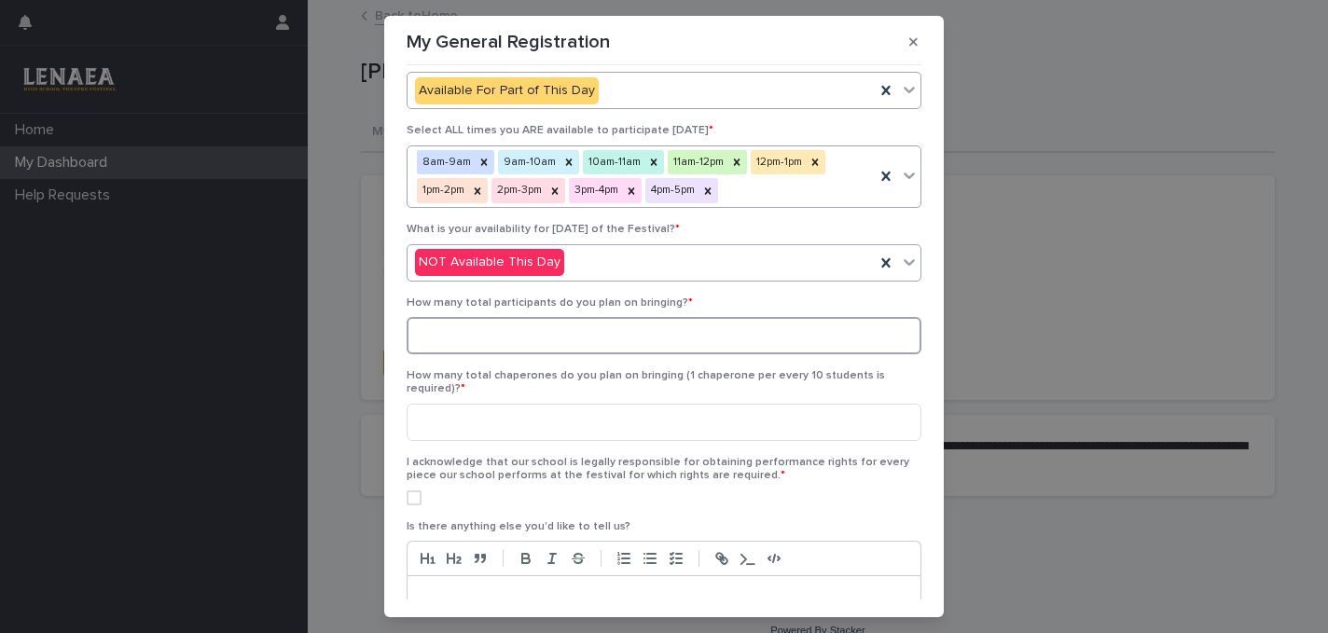
click at [447, 334] on input at bounding box center [664, 335] width 515 height 37
type input "**"
click at [449, 407] on input at bounding box center [664, 422] width 515 height 37
click at [413, 491] on span at bounding box center [414, 498] width 15 height 15
type input "*"
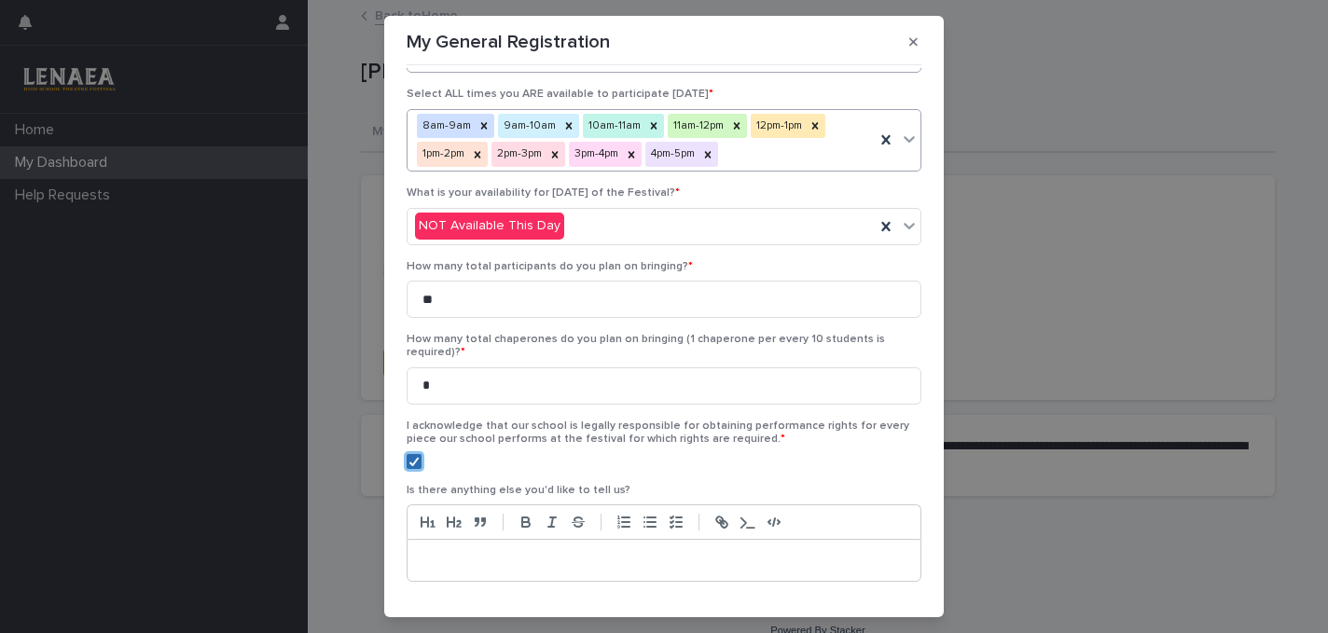
scroll to position [963, 0]
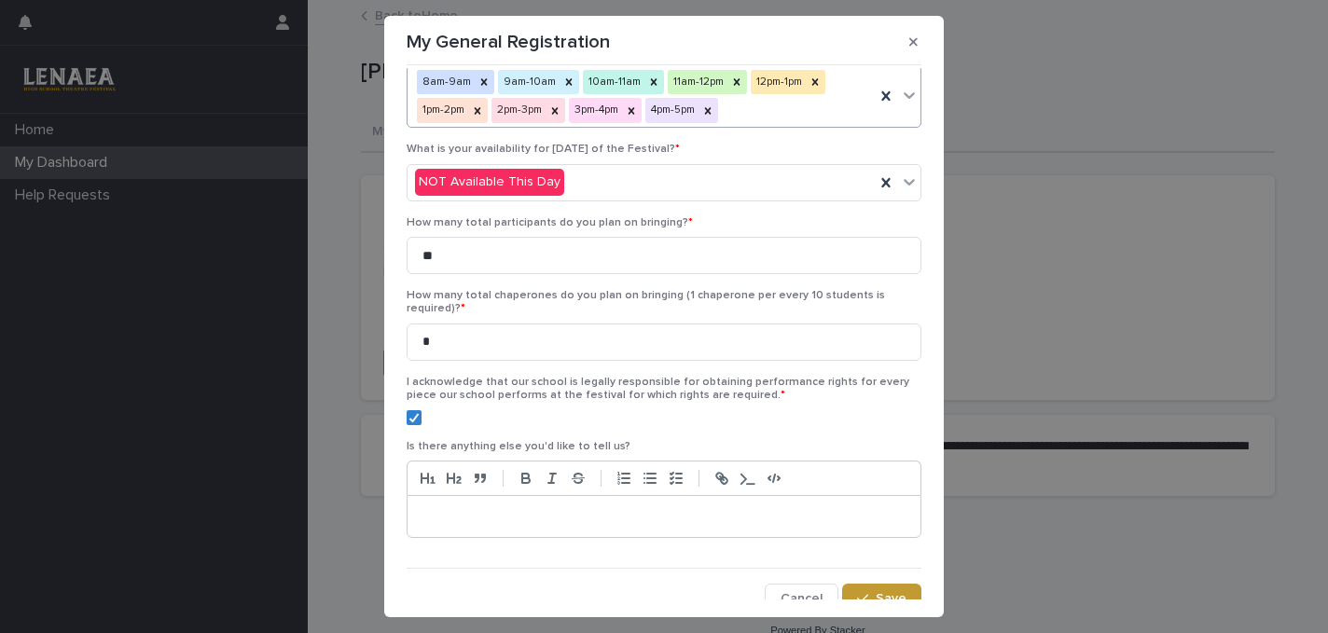
click at [904, 566] on div "••• How many Monologues do you plan on entering? (Max. 4 per school) * 4 How ma…" at bounding box center [664, 334] width 524 height 532
click at [898, 592] on span "Save" at bounding box center [891, 598] width 31 height 13
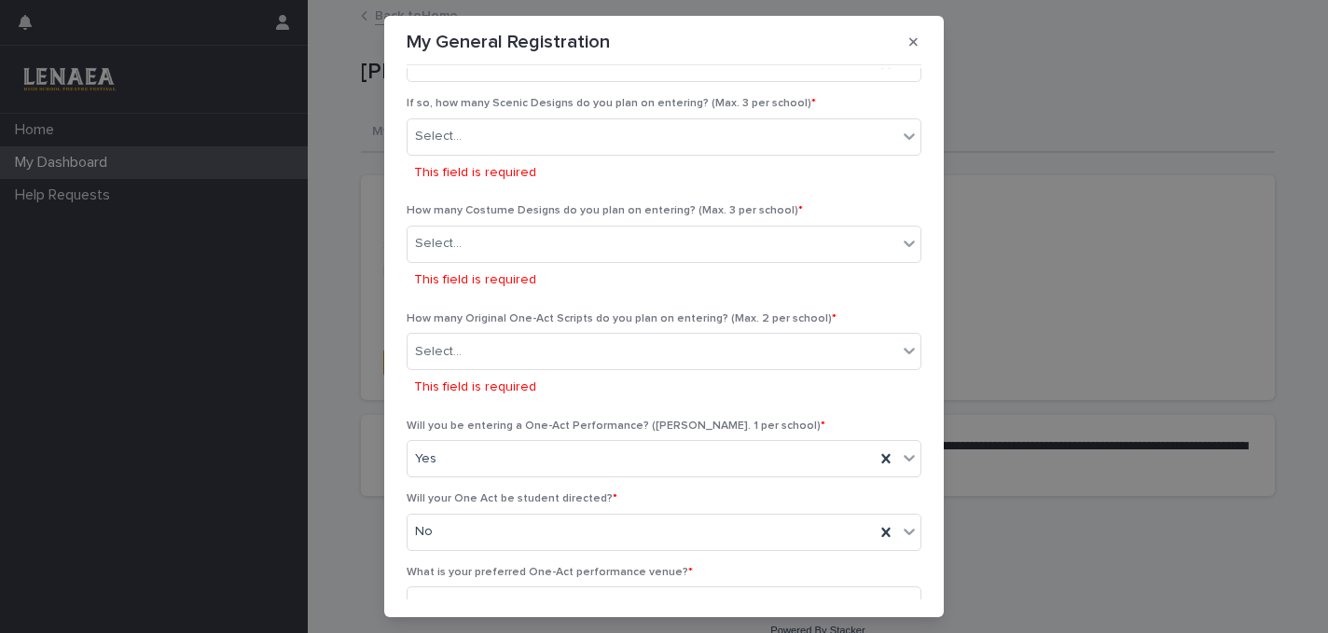
scroll to position [216, 0]
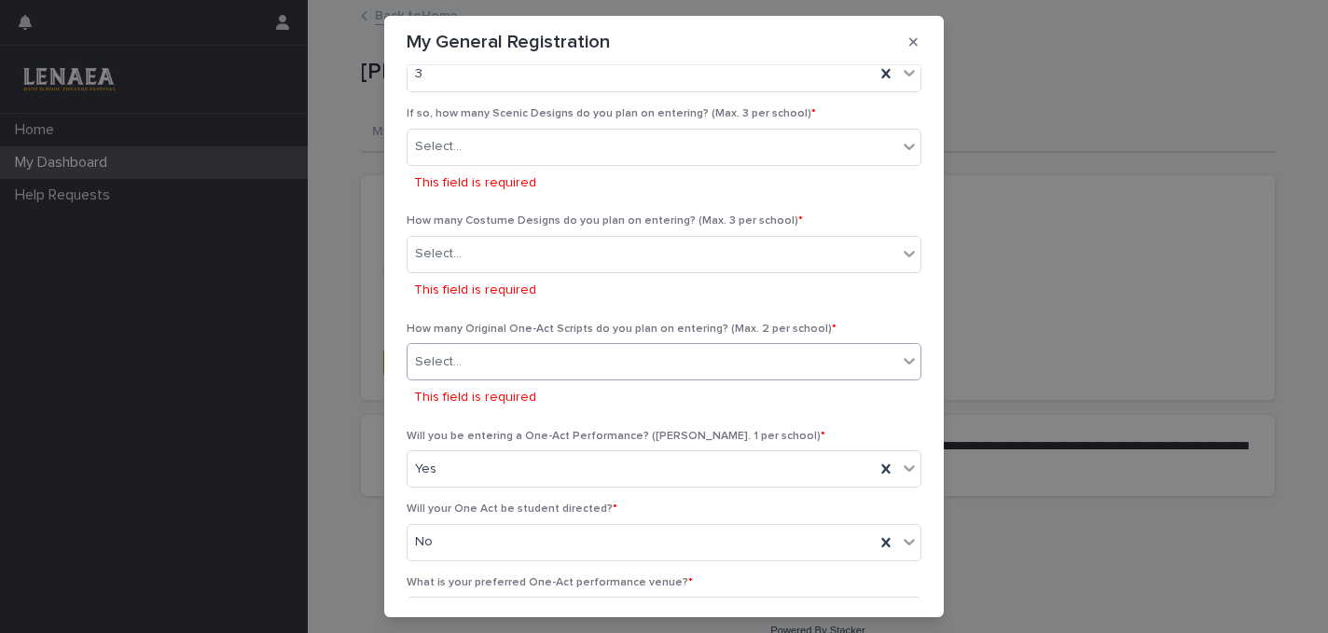
click at [452, 369] on div "Select..." at bounding box center [438, 363] width 47 height 20
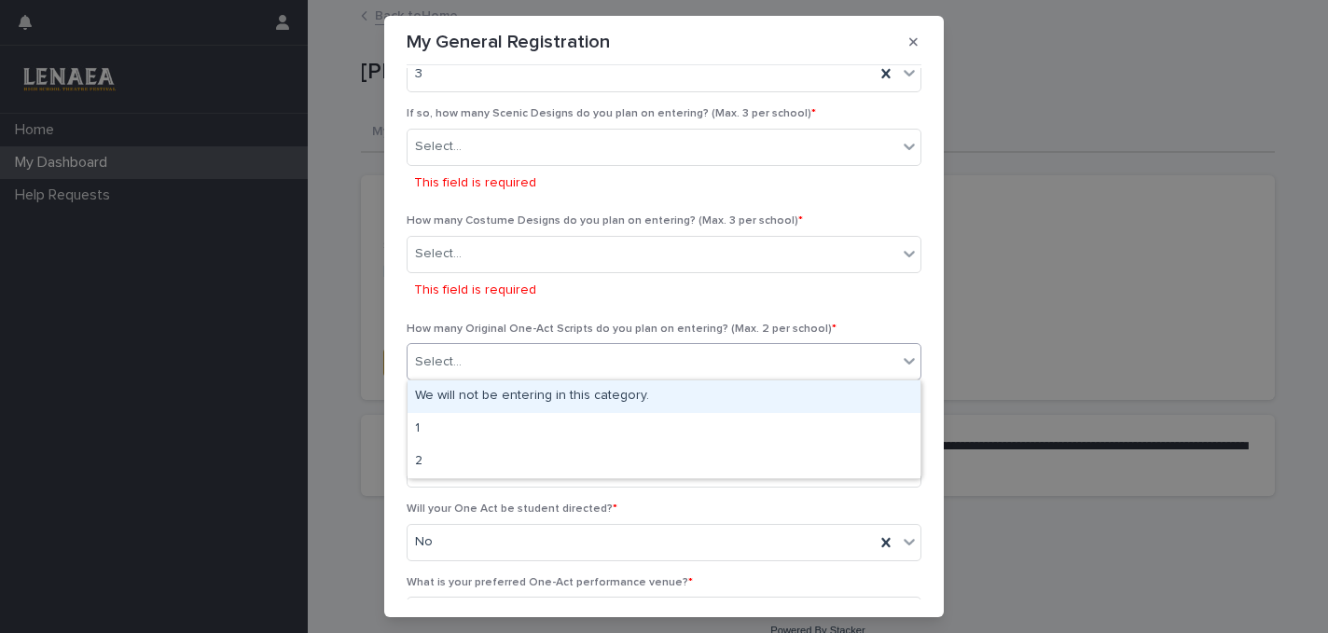
click at [451, 396] on div "We will not be entering in this category." at bounding box center [664, 397] width 513 height 33
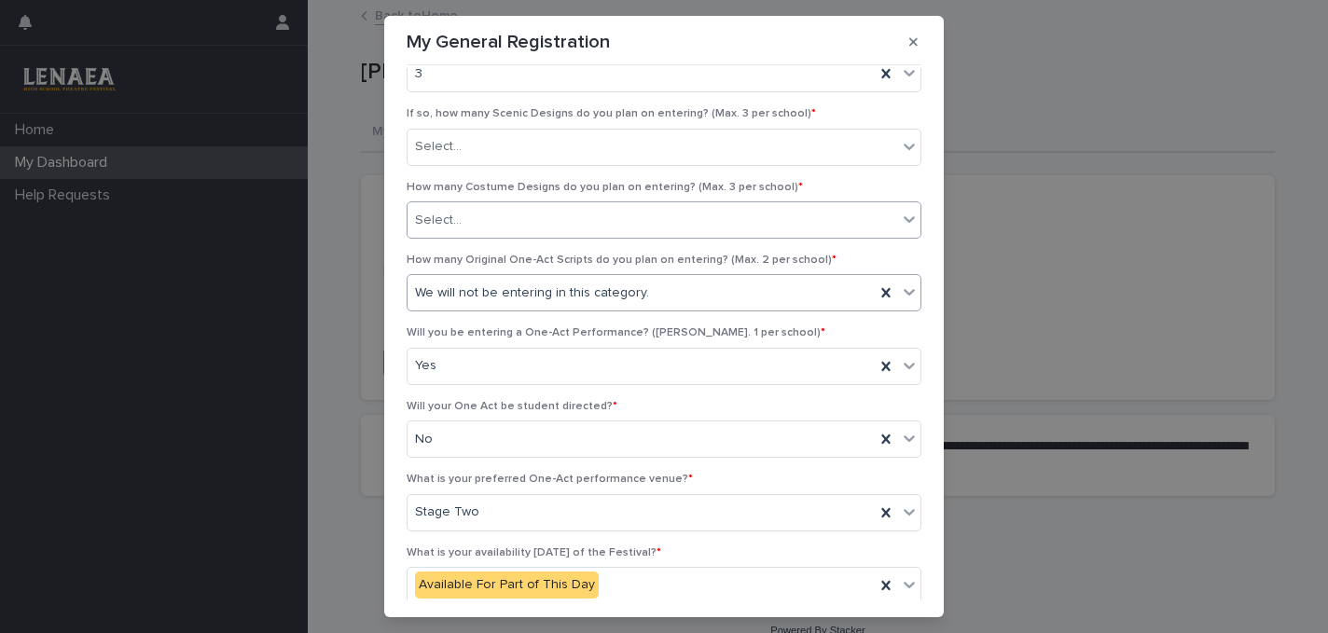
click at [467, 225] on div "Select..." at bounding box center [653, 220] width 490 height 31
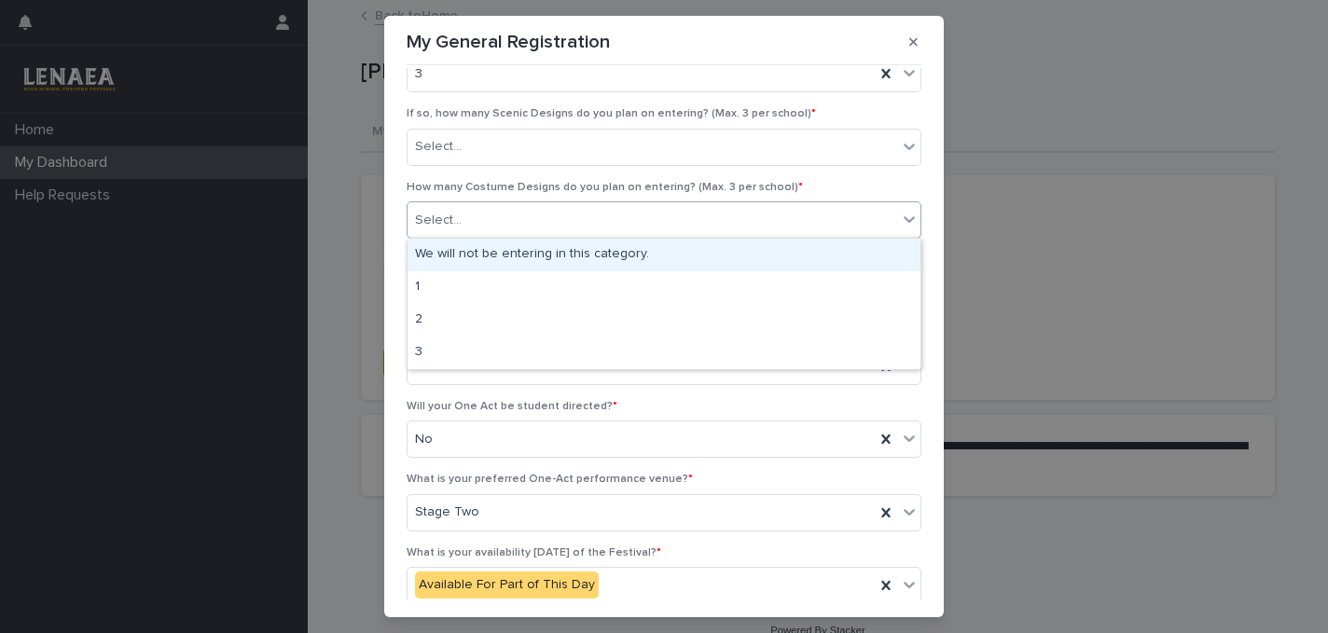
click at [464, 256] on div "We will not be entering in this category." at bounding box center [664, 255] width 513 height 33
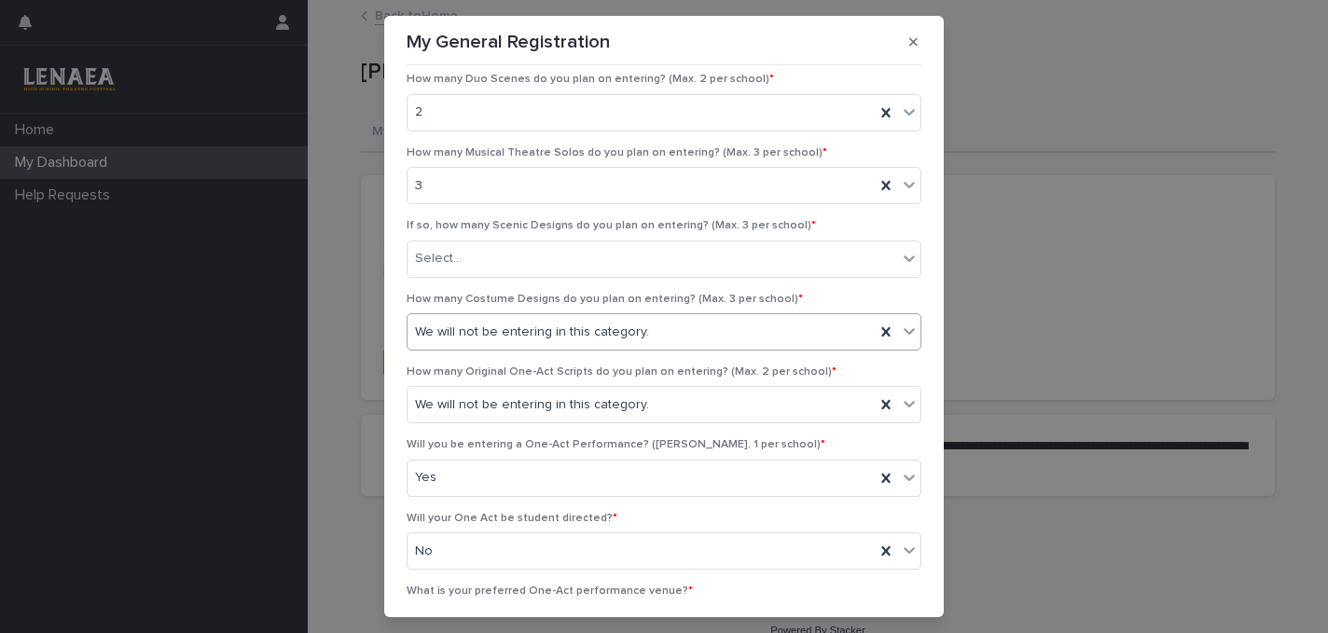
scroll to position [81, 0]
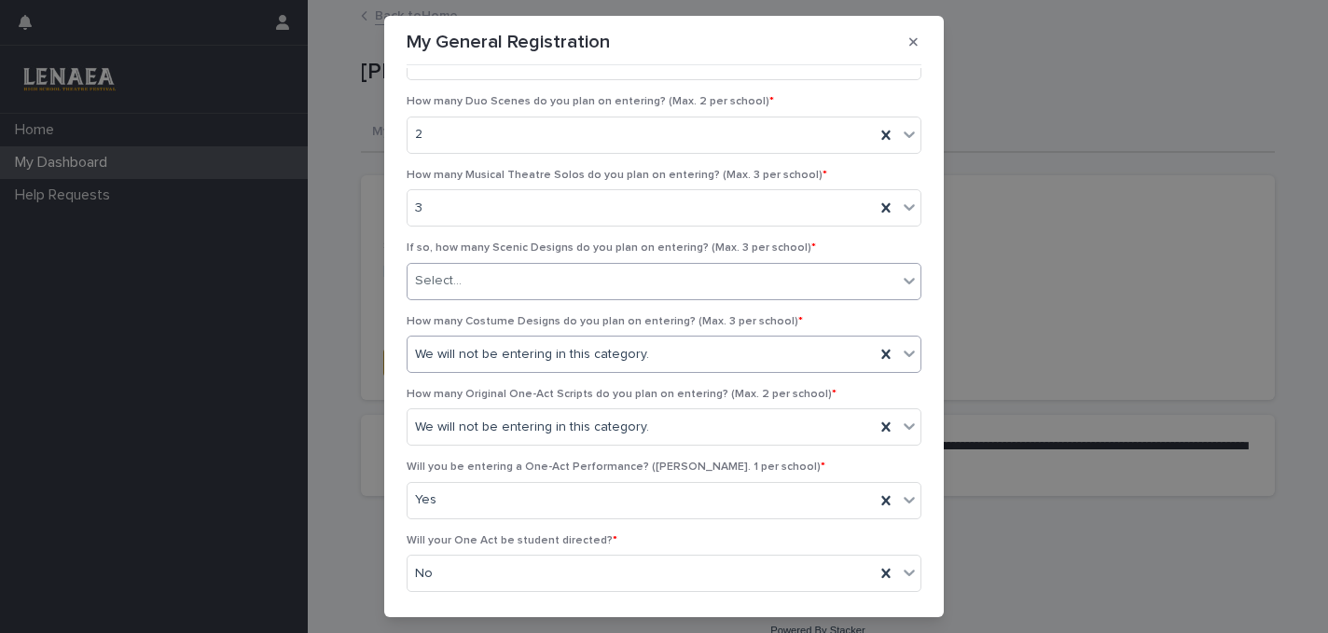
click at [464, 281] on input "text" at bounding box center [465, 281] width 2 height 16
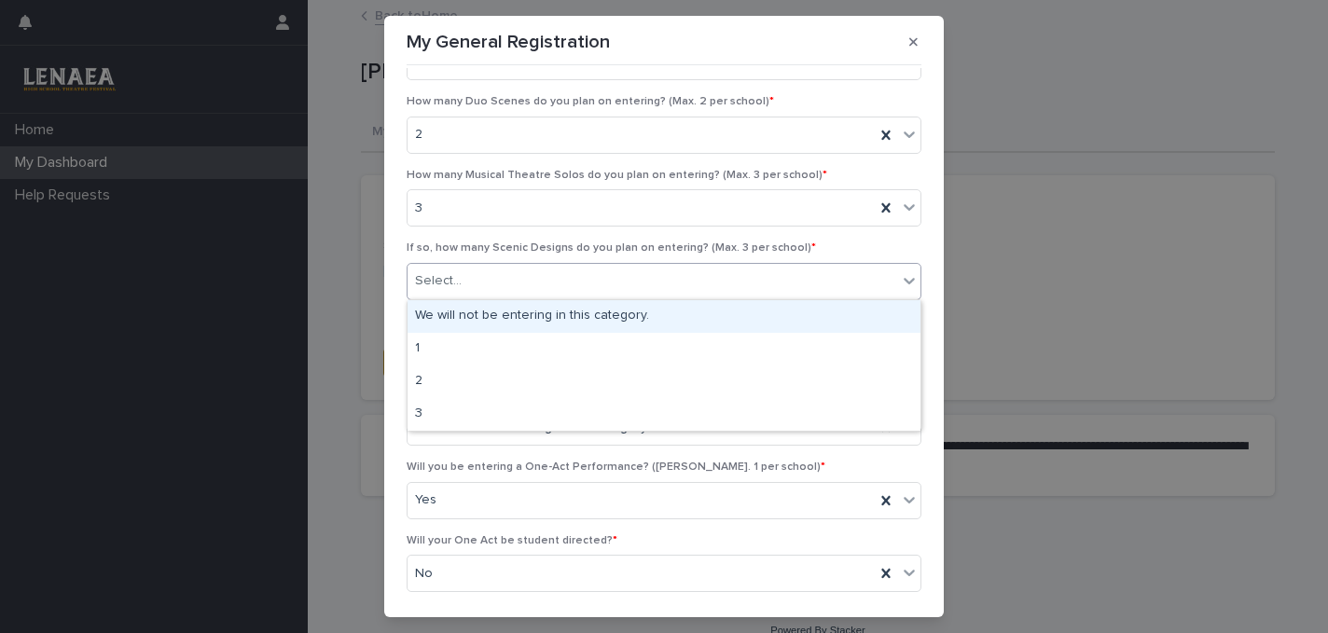
click at [457, 315] on div "We will not be entering in this category." at bounding box center [664, 316] width 513 height 33
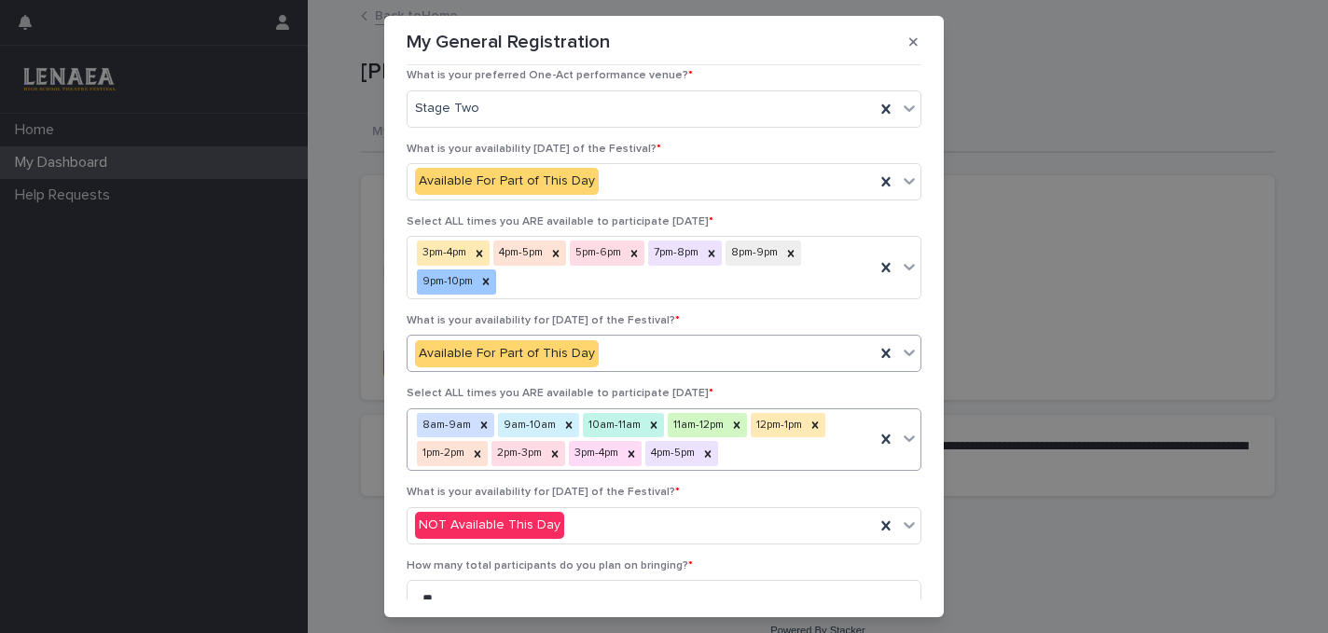
scroll to position [963, 0]
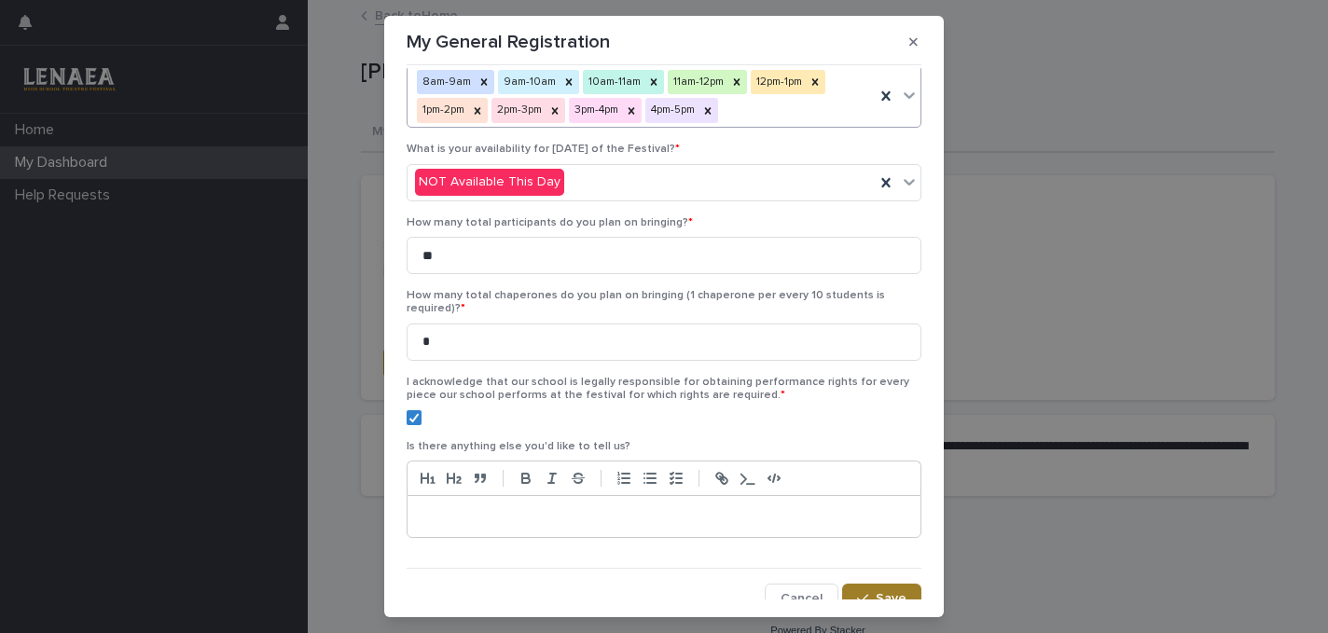
click at [895, 592] on button "Save" at bounding box center [881, 599] width 79 height 30
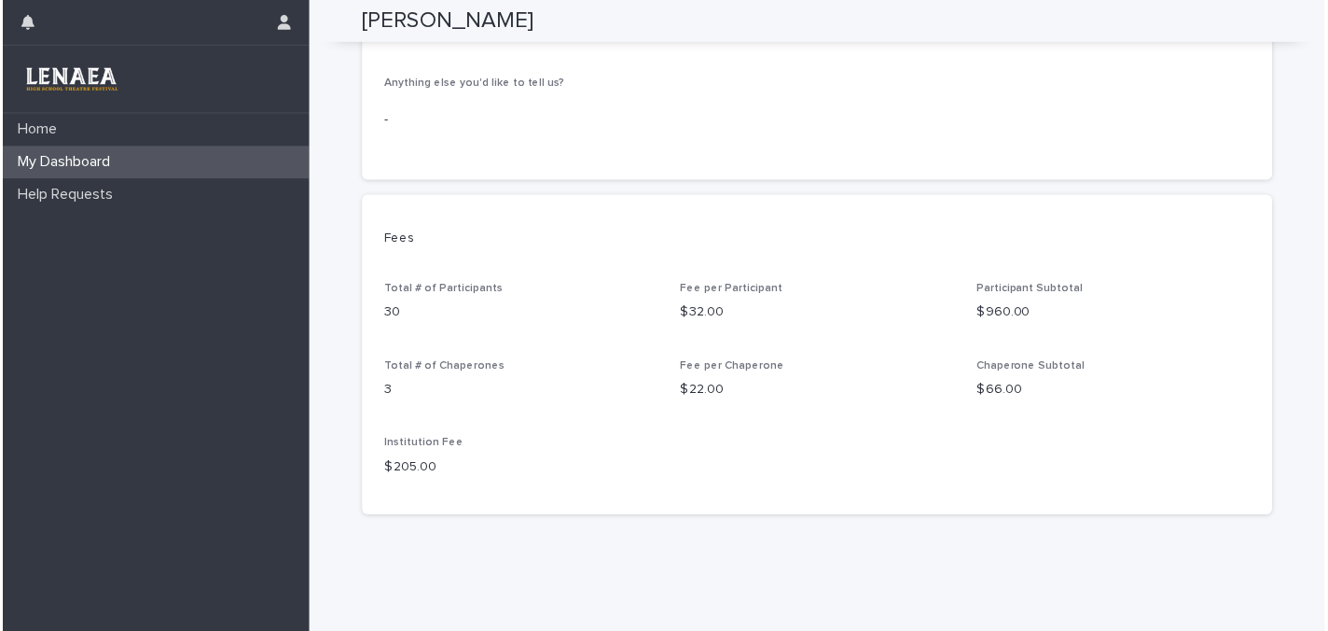
scroll to position [1223, 0]
